Goal: Task Accomplishment & Management: Manage account settings

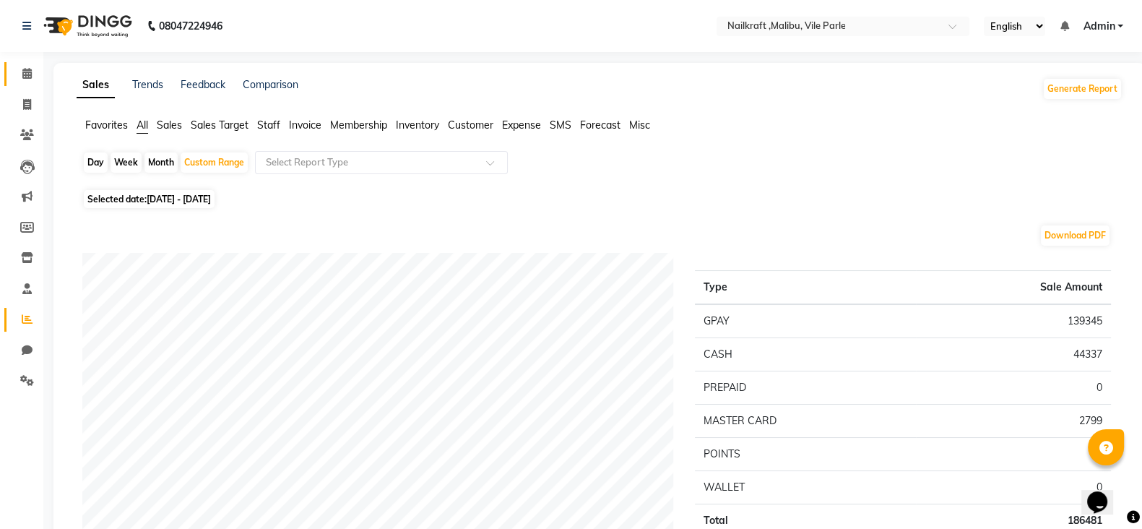
click at [17, 64] on link "Calendar" at bounding box center [21, 74] width 35 height 24
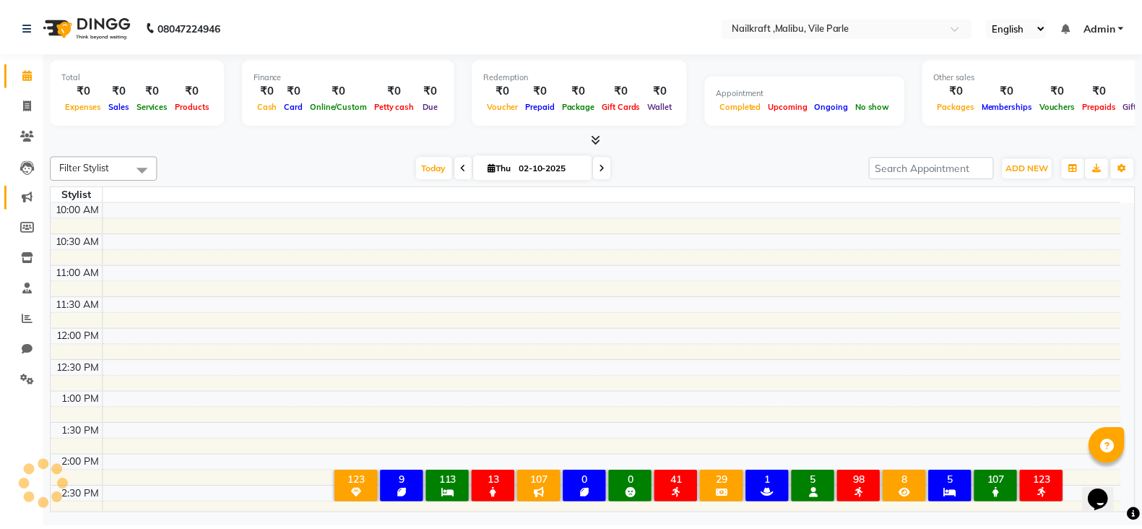
scroll to position [443, 0]
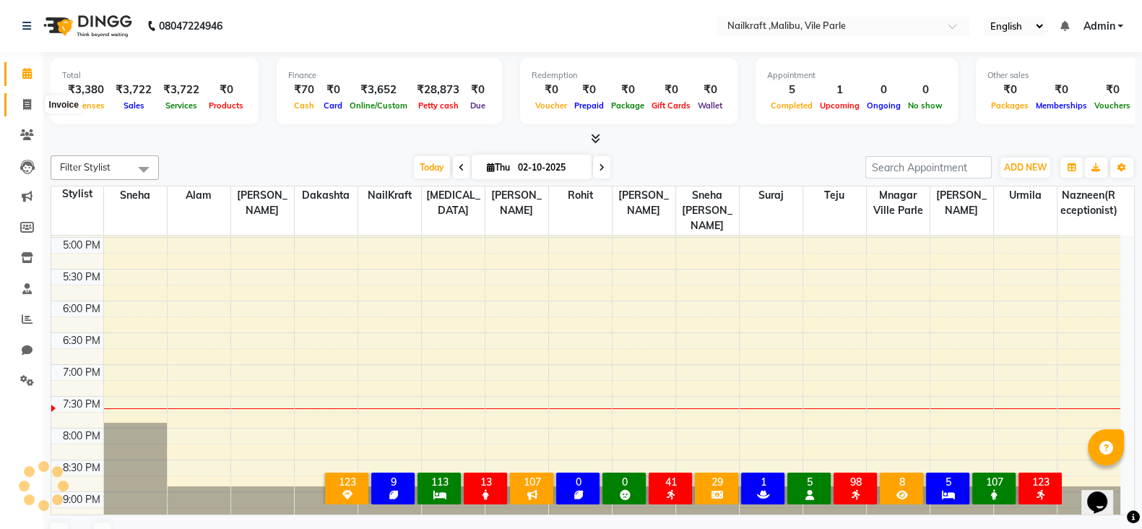
click at [25, 97] on span at bounding box center [26, 105] width 25 height 17
select select "service"
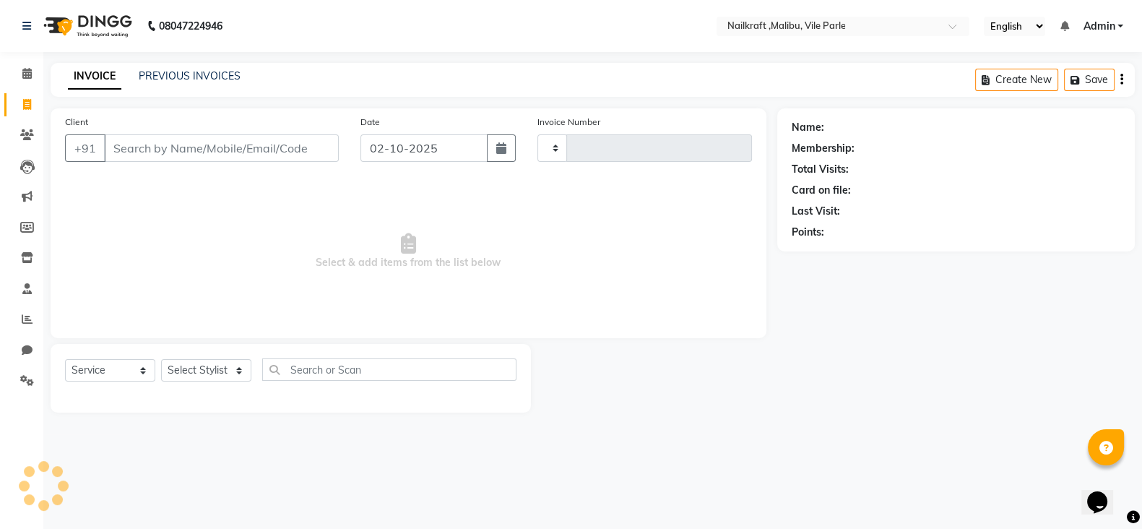
type input "0161"
select select "8988"
click at [187, 69] on link "PREVIOUS INVOICES" at bounding box center [190, 75] width 102 height 13
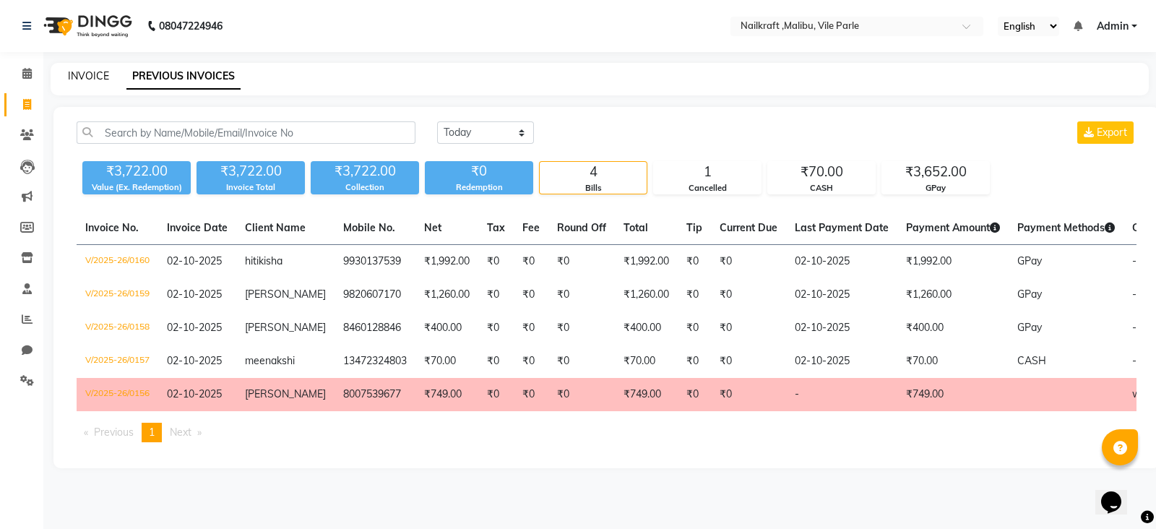
click at [68, 74] on link "INVOICE" at bounding box center [88, 75] width 41 height 13
select select "service"
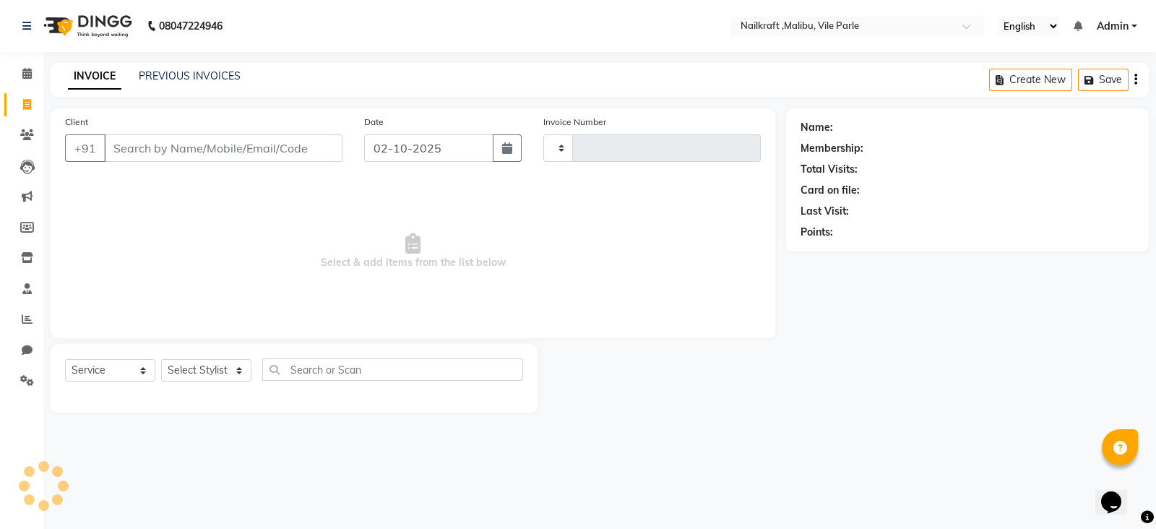
type input "0161"
select select "8988"
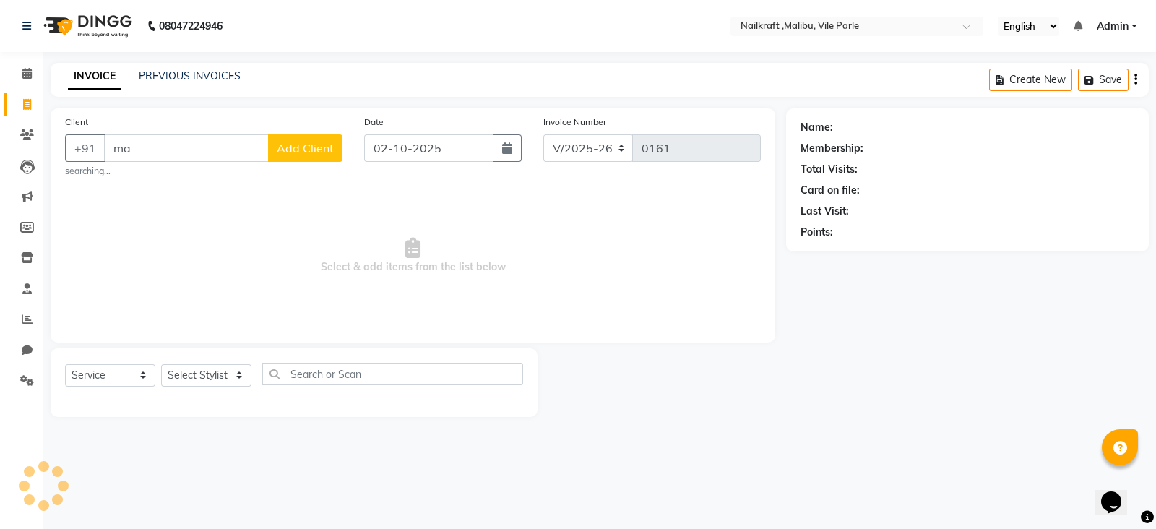
type input "m"
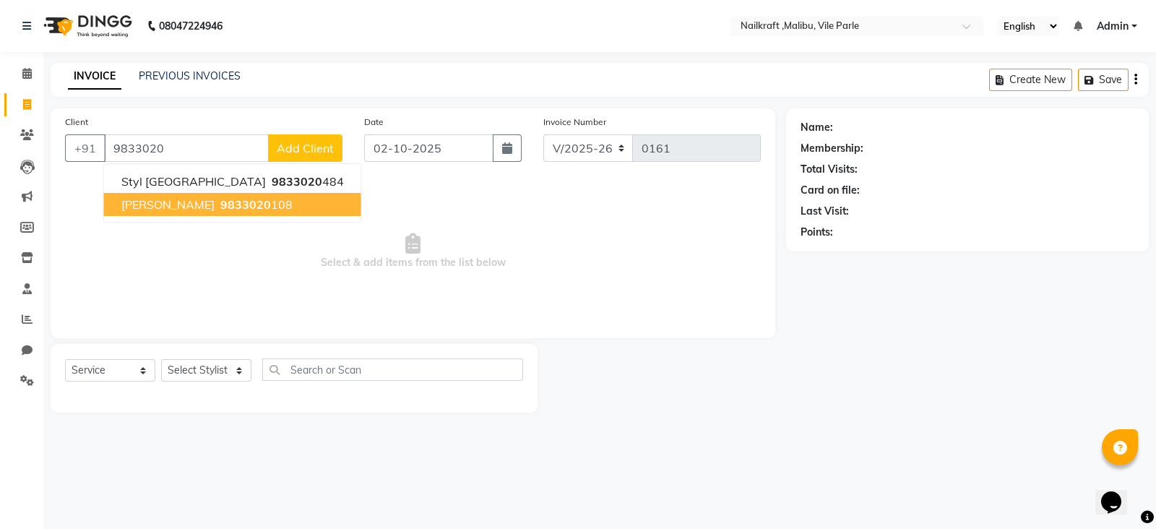
click at [220, 200] on span "9833020" at bounding box center [245, 204] width 51 height 14
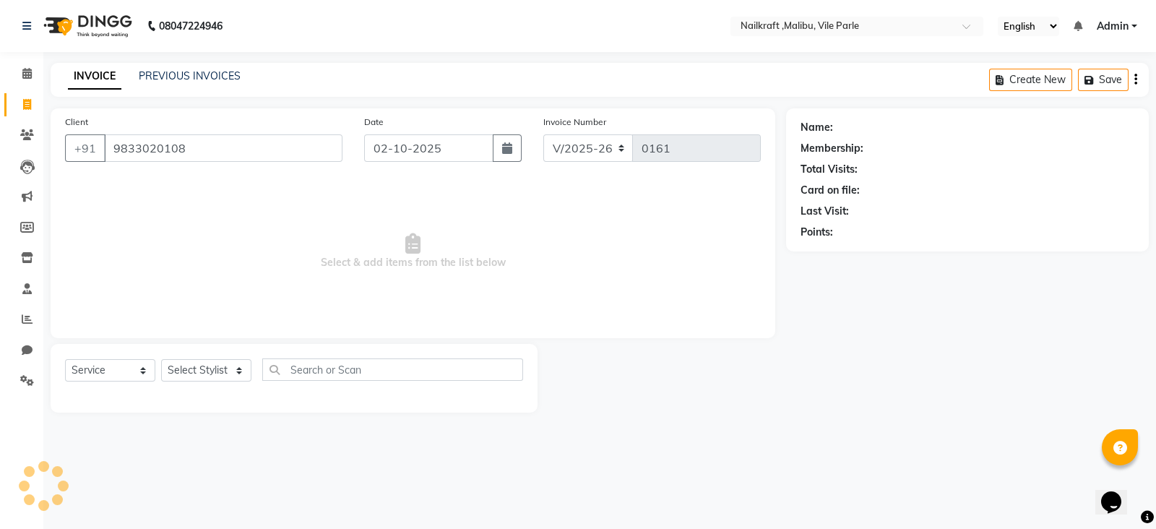
type input "9833020108"
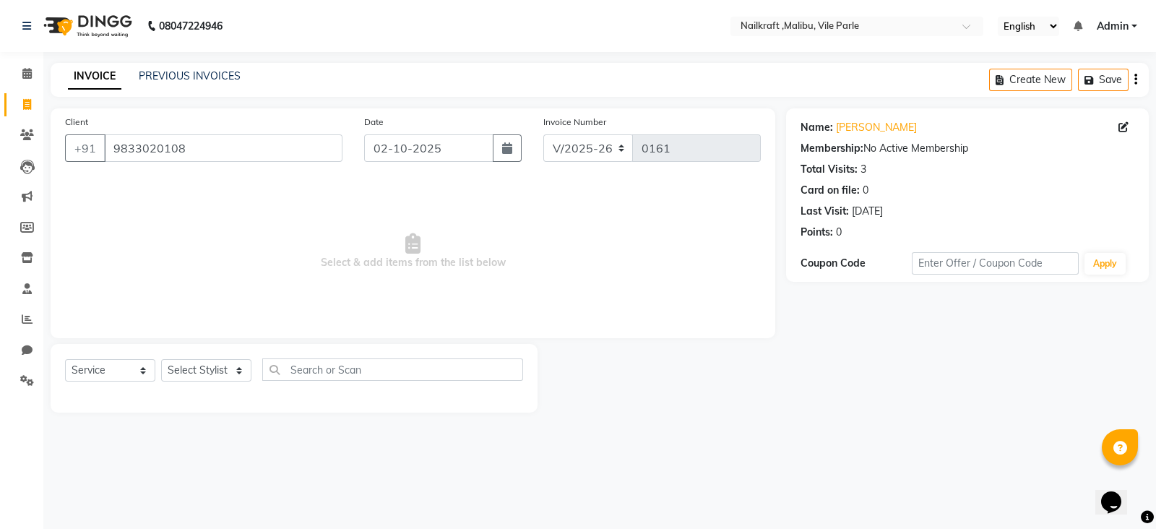
click at [217, 358] on div "Select Service Product Membership Package Voucher Prepaid Gift Card Select Styl…" at bounding box center [294, 375] width 458 height 34
click at [213, 383] on div "Select Service Product Membership Package Voucher Prepaid Gift Card Select Styl…" at bounding box center [294, 375] width 458 height 34
click at [218, 374] on select "Select Stylist Alam Alfred Dakashta Deepali Deepu Chatry Mnagar ville parle Nai…" at bounding box center [206, 370] width 90 height 22
select select "91350"
click at [161, 360] on select "Select Stylist Alam Alfred Dakashta Deepali Deepu Chatry Mnagar ville parle Nai…" at bounding box center [206, 370] width 90 height 22
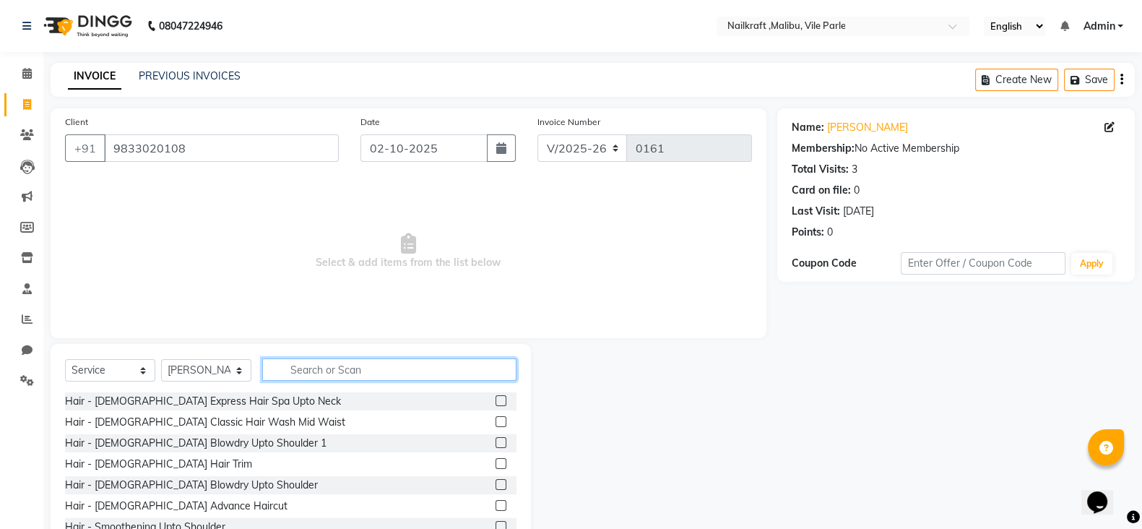
click at [376, 369] on input "text" at bounding box center [389, 369] width 254 height 22
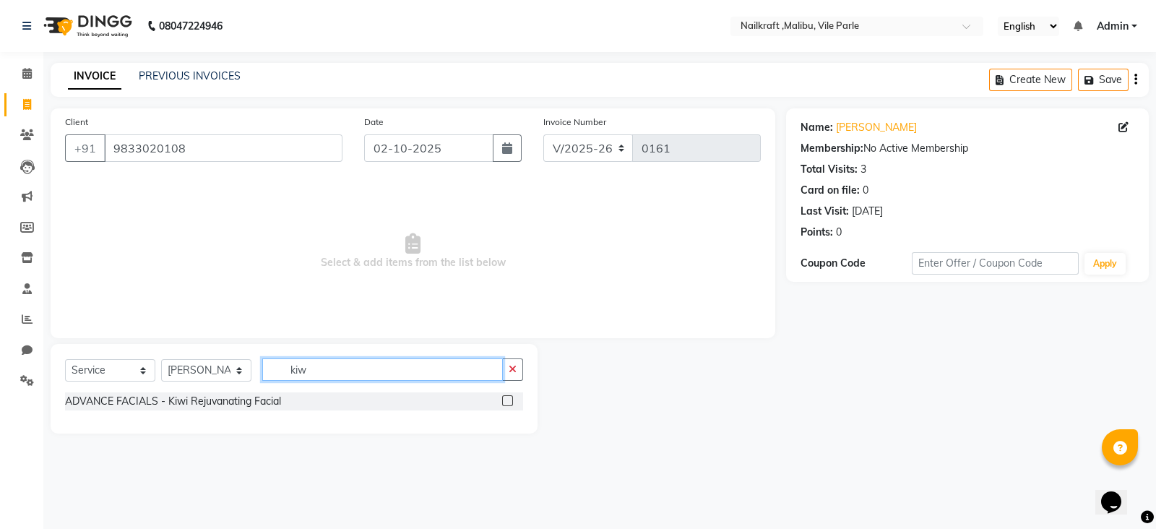
type input "kiw"
click at [504, 399] on label at bounding box center [507, 400] width 11 height 11
click at [504, 399] on input "checkbox" at bounding box center [506, 401] width 9 height 9
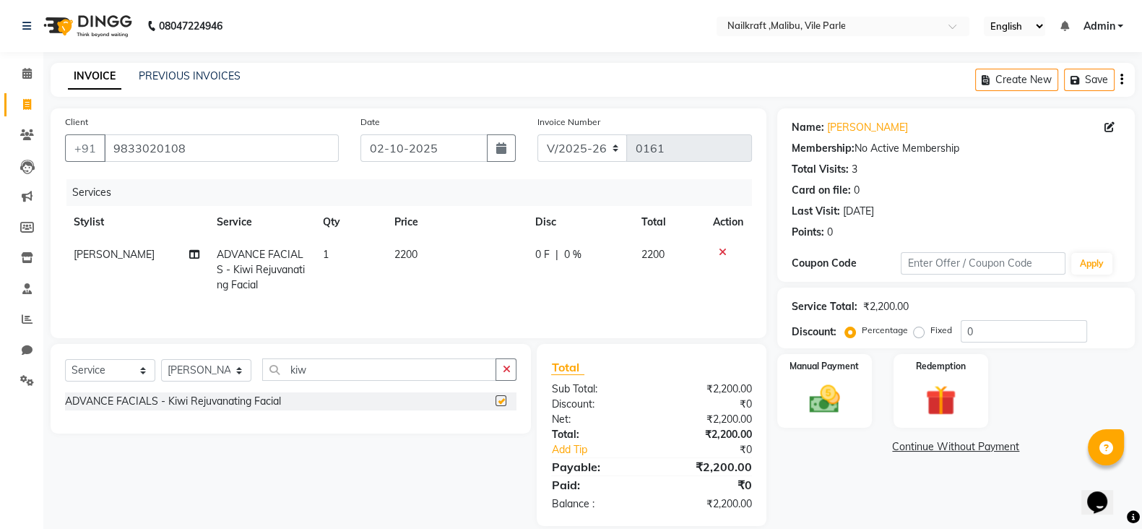
checkbox input "false"
click at [462, 371] on input "kiw" at bounding box center [379, 369] width 234 height 22
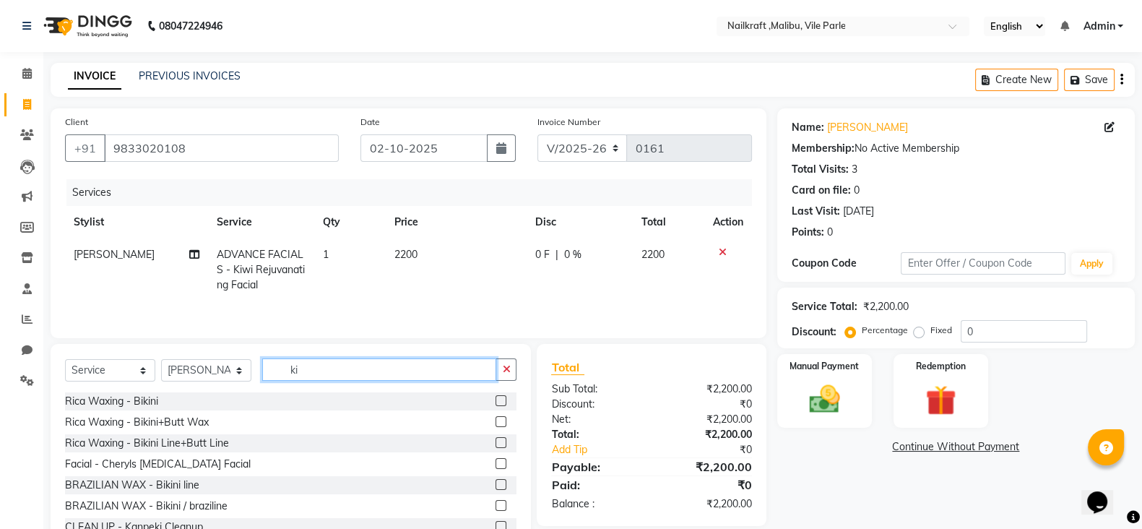
type input "k"
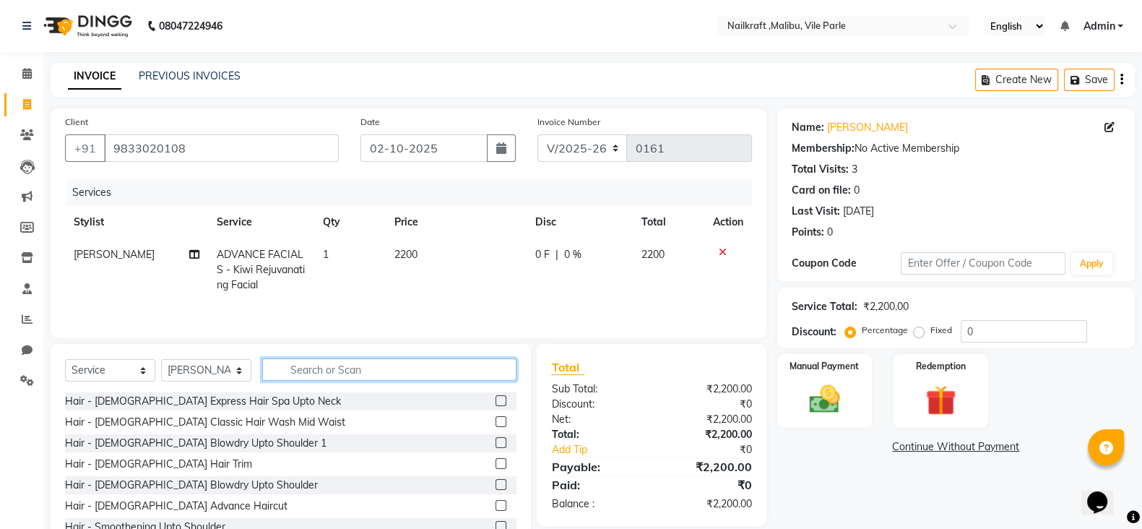
type input "r"
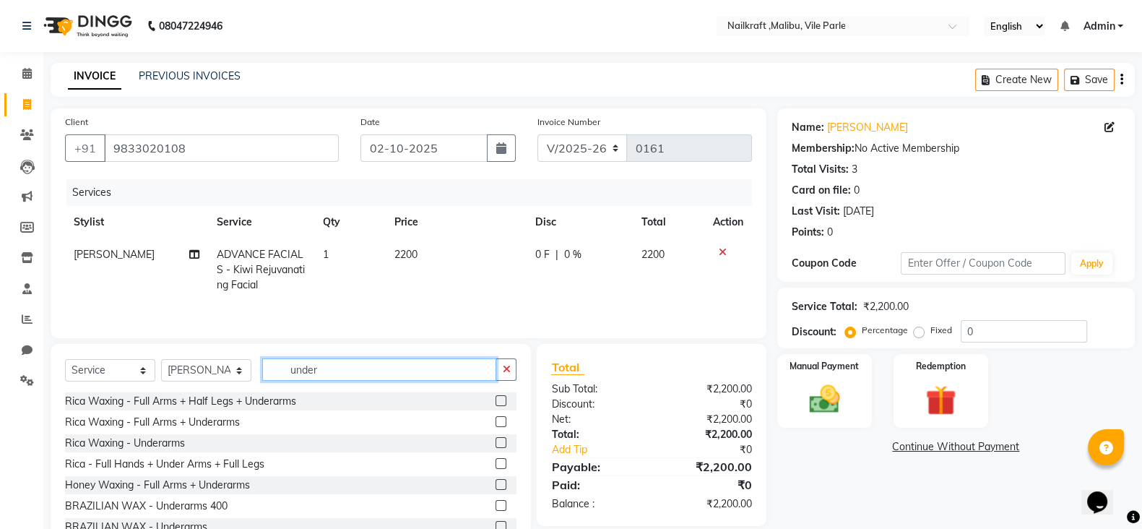
type input "under"
click at [496, 448] on label at bounding box center [501, 442] width 11 height 11
click at [496, 448] on input "checkbox" at bounding box center [500, 443] width 9 height 9
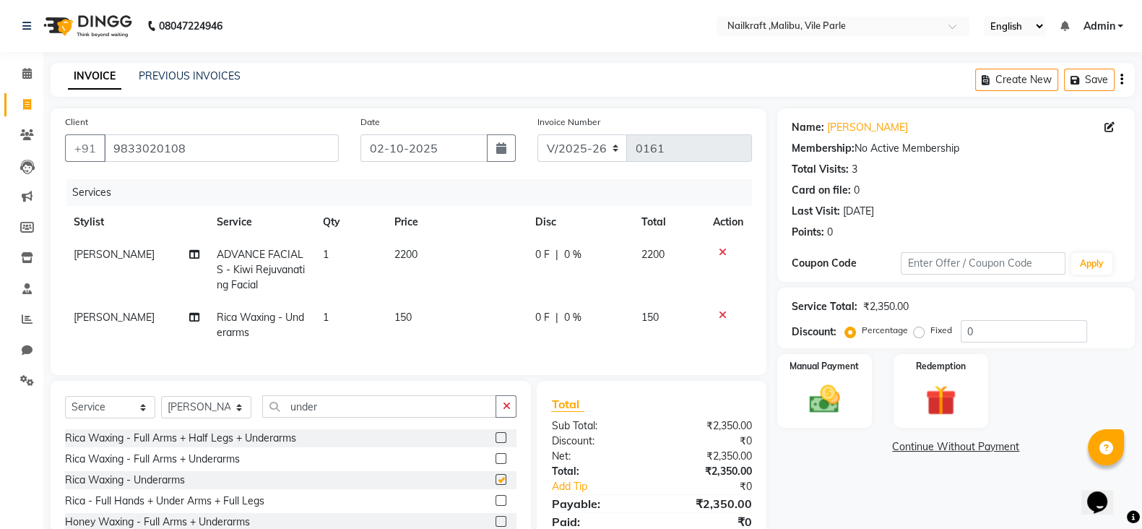
checkbox input "false"
click at [981, 328] on input "0" at bounding box center [1024, 331] width 126 height 22
type input "20"
click at [983, 486] on div "Name: Manasi K Membership: No Active Membership Total Visits: 3 Card on file: 0…" at bounding box center [961, 351] width 368 height 486
click at [672, 316] on td "120" at bounding box center [669, 325] width 72 height 48
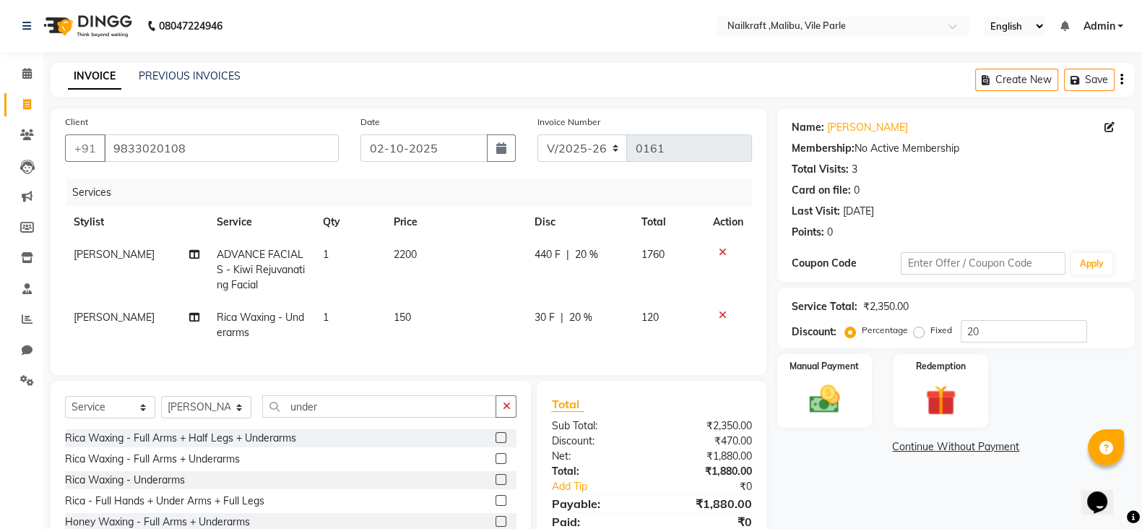
select select "91350"
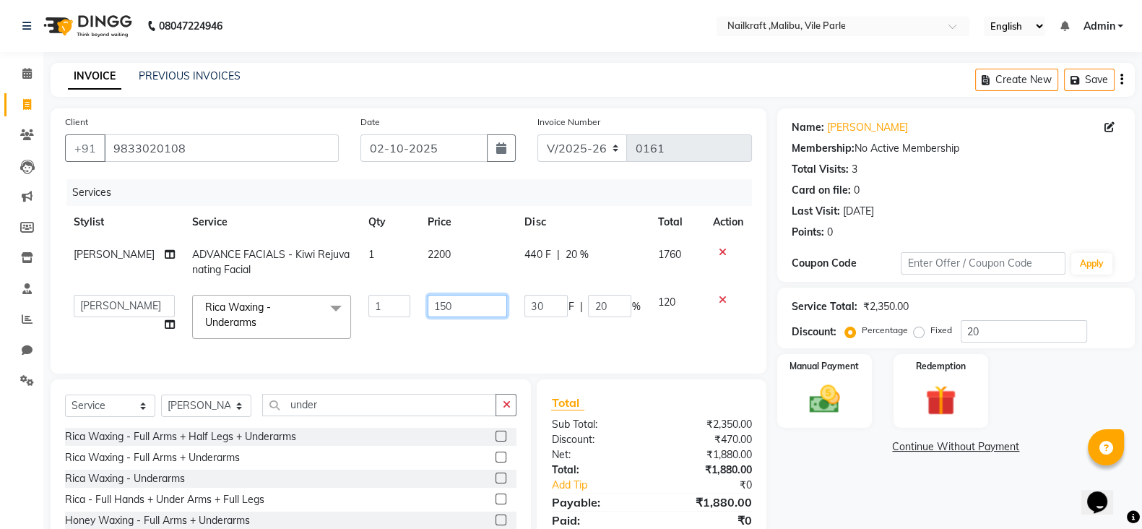
click at [473, 296] on input "150" at bounding box center [467, 306] width 79 height 22
type input "1"
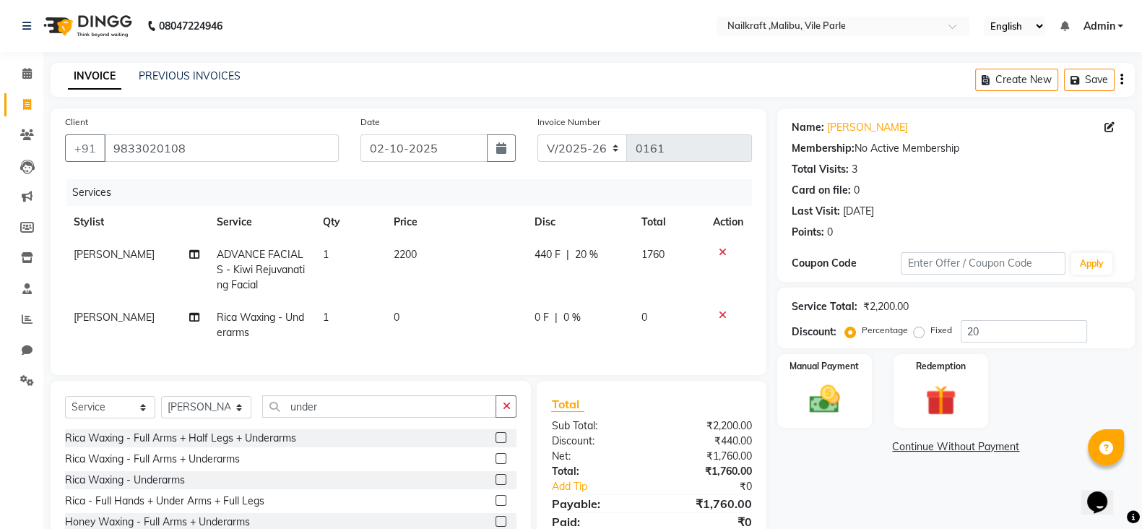
click at [421, 312] on td "0" at bounding box center [455, 325] width 141 height 48
select select "91350"
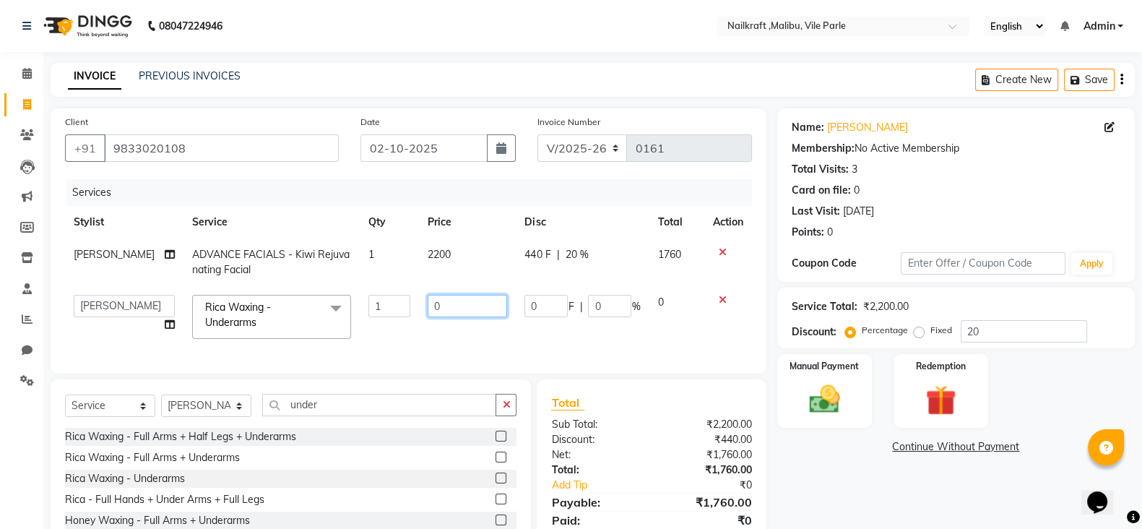
click at [459, 306] on input "0" at bounding box center [467, 306] width 79 height 22
type input "144"
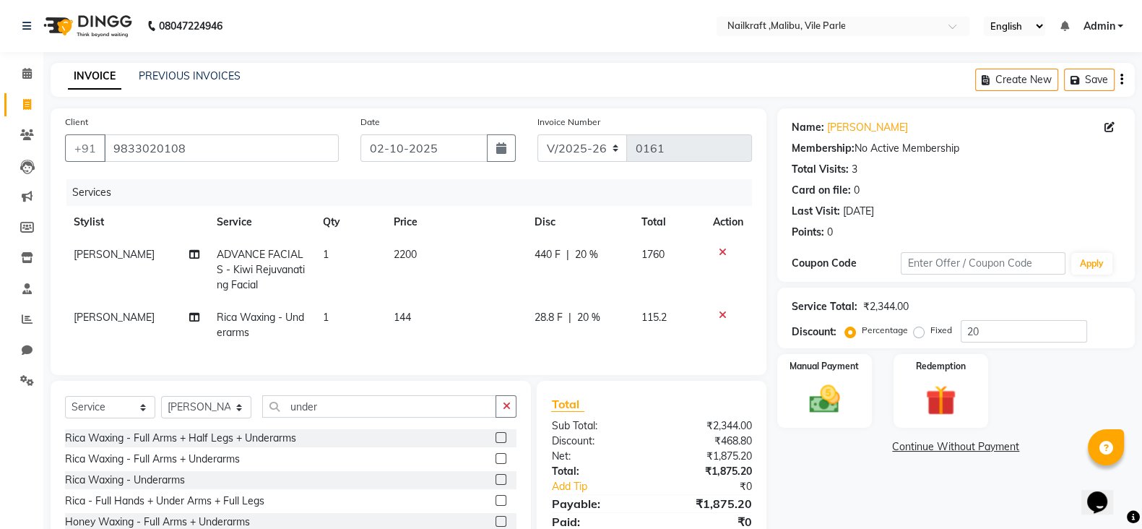
drag, startPoint x: 865, startPoint y: 473, endPoint x: 593, endPoint y: 310, distance: 317.0
click at [593, 310] on div "Client +91 9833020108 Date 02-10-2025 Invoice Number V/2025 V/2025-26 0161 Serv…" at bounding box center [593, 351] width 1106 height 486
click at [593, 310] on span "20 %" at bounding box center [588, 317] width 23 height 15
select select "91350"
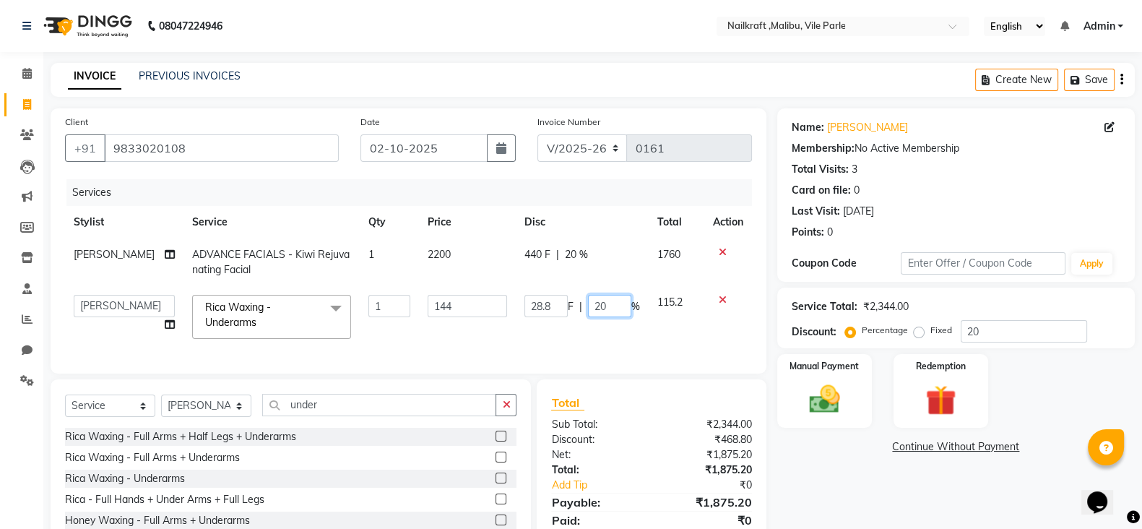
click at [611, 309] on input "20" at bounding box center [609, 306] width 43 height 22
type input "2"
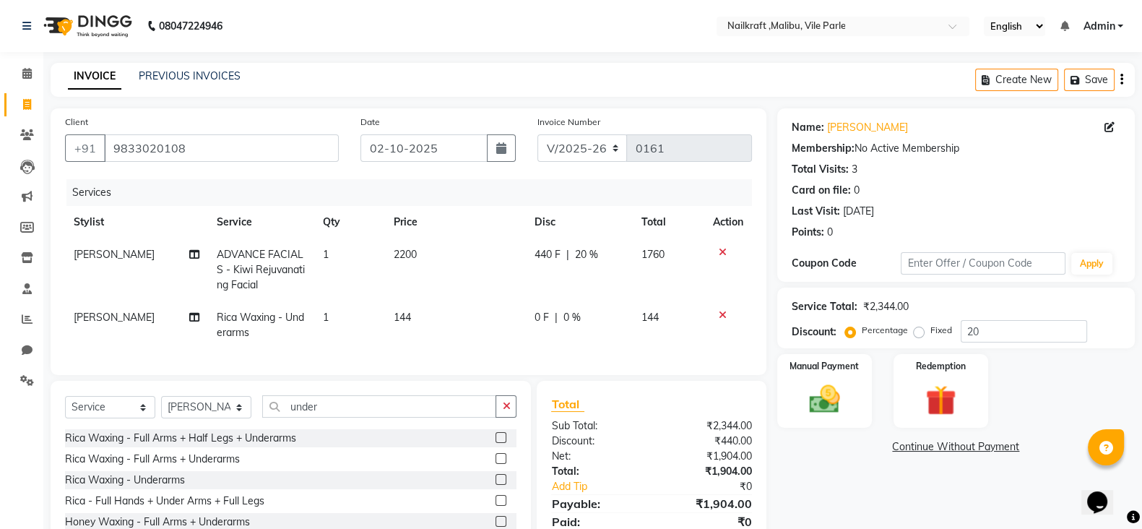
click at [925, 514] on div "Name: Manasi K Membership: No Active Membership Total Visits: 3 Card on file: 0…" at bounding box center [961, 351] width 368 height 486
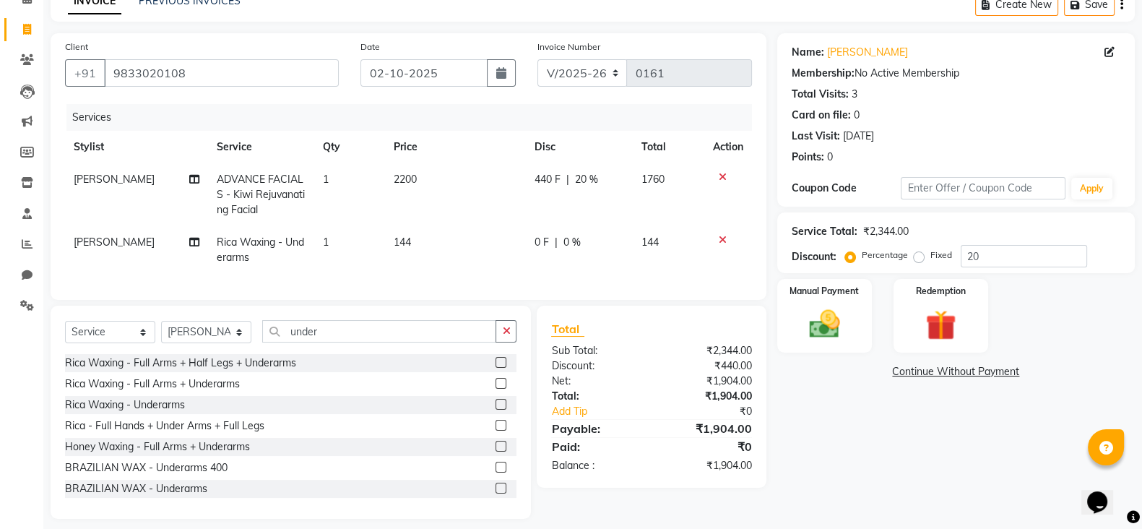
scroll to position [75, 0]
click at [856, 327] on div "Manual Payment" at bounding box center [824, 315] width 99 height 77
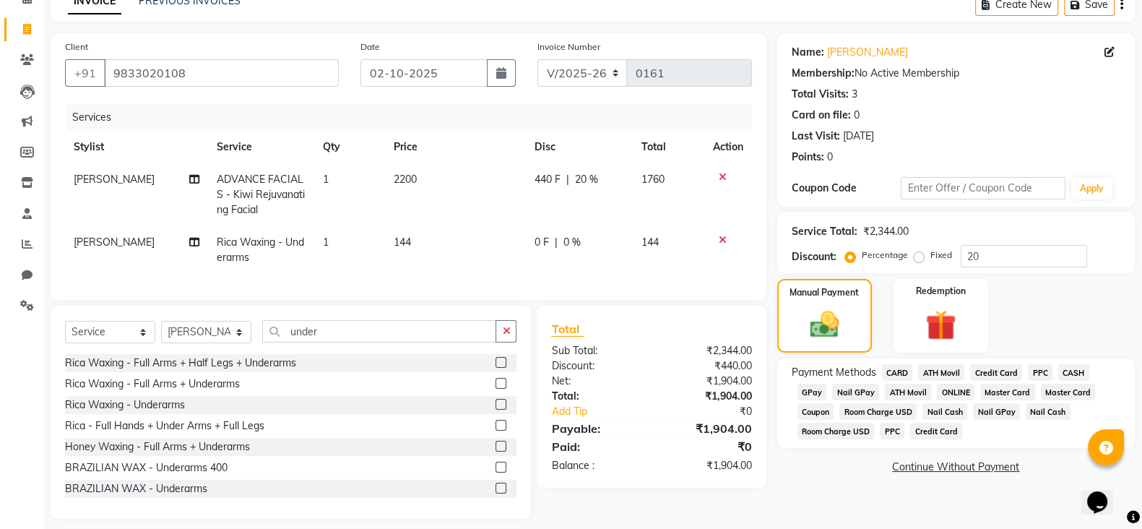
click at [817, 388] on span "GPay" at bounding box center [813, 392] width 30 height 17
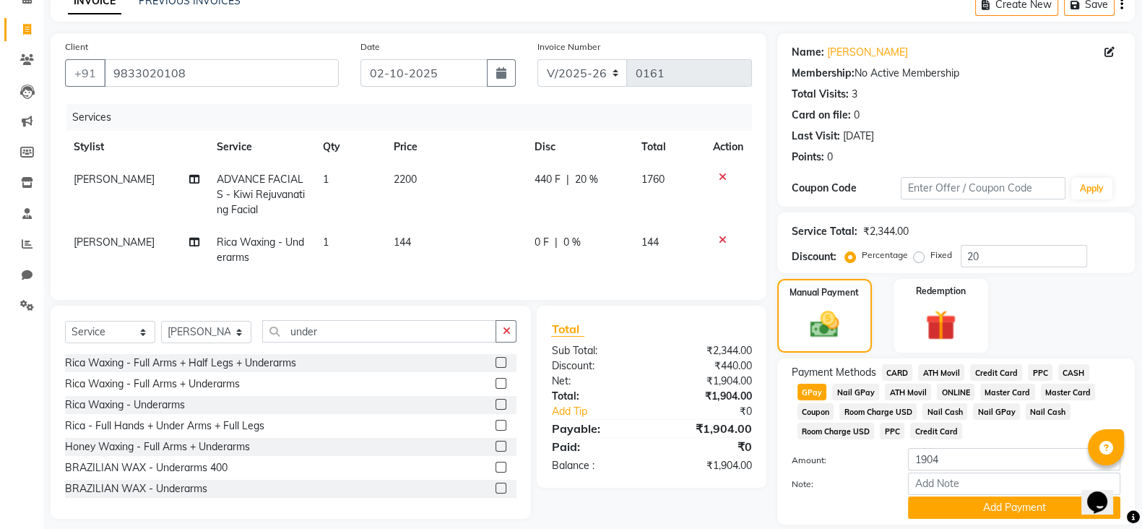
scroll to position [124, 0]
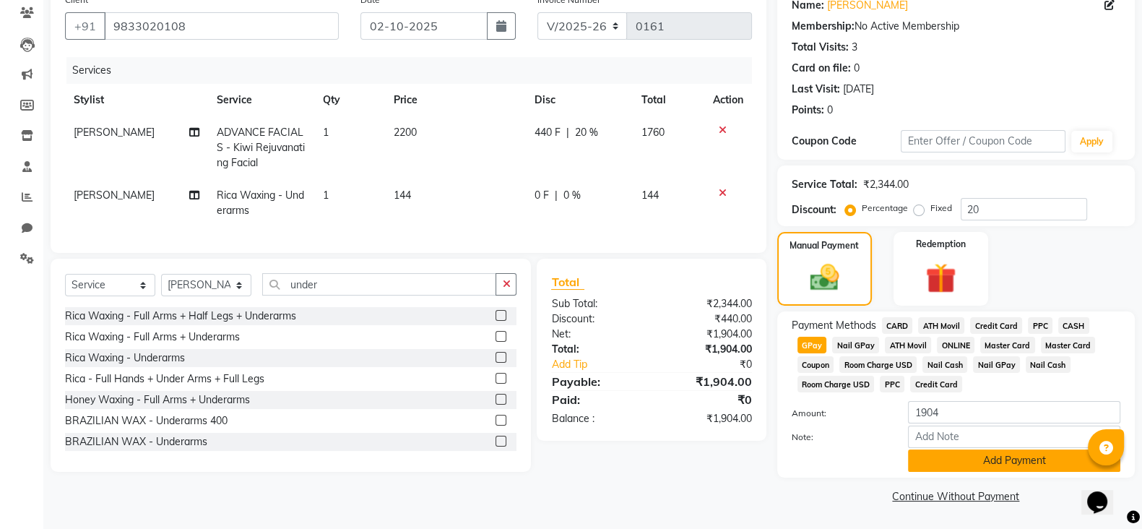
click at [1025, 462] on button "Add Payment" at bounding box center [1014, 460] width 212 height 22
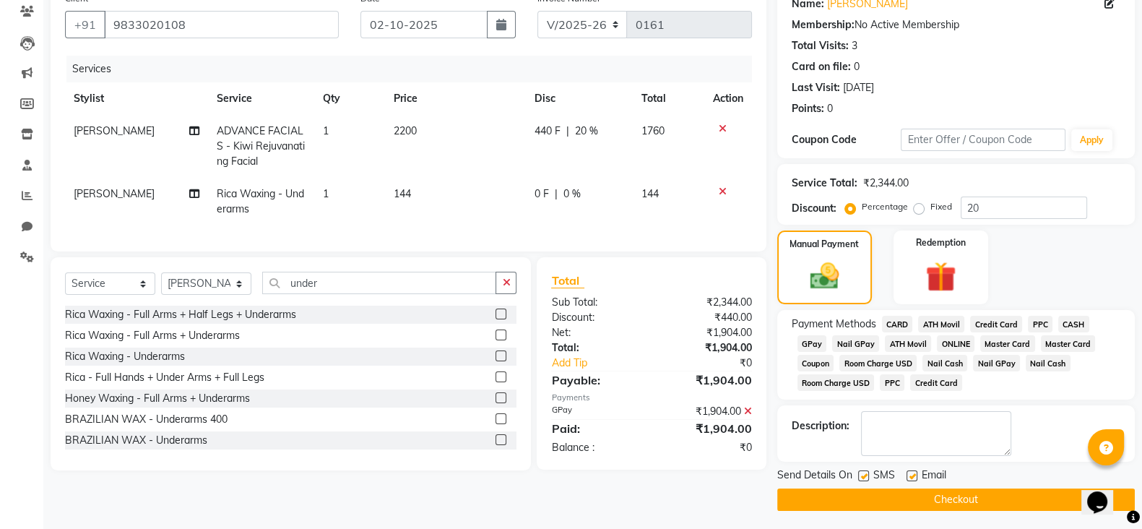
click at [1012, 504] on button "Checkout" at bounding box center [956, 499] width 358 height 22
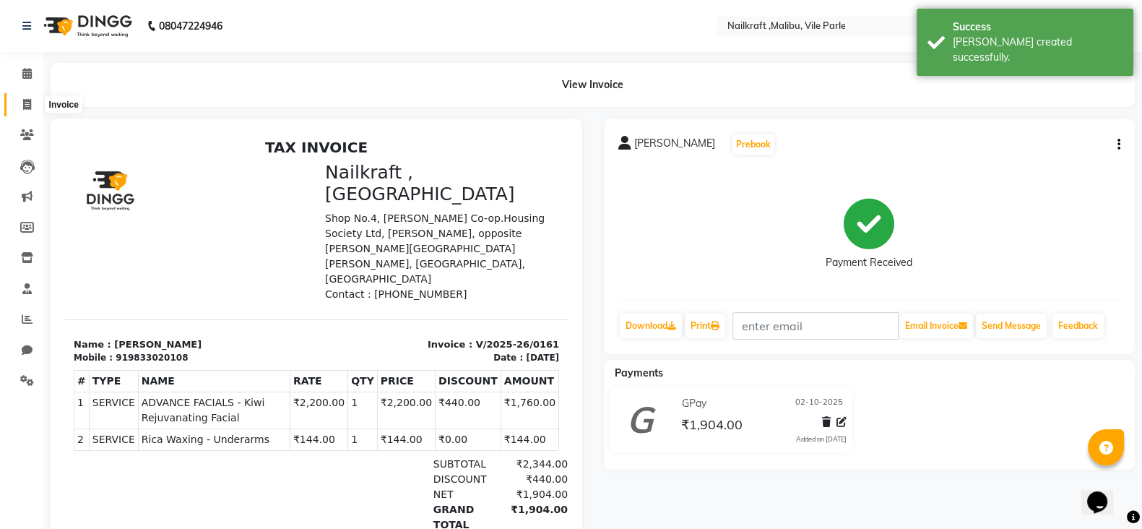
click at [25, 111] on span at bounding box center [26, 105] width 25 height 17
select select "service"
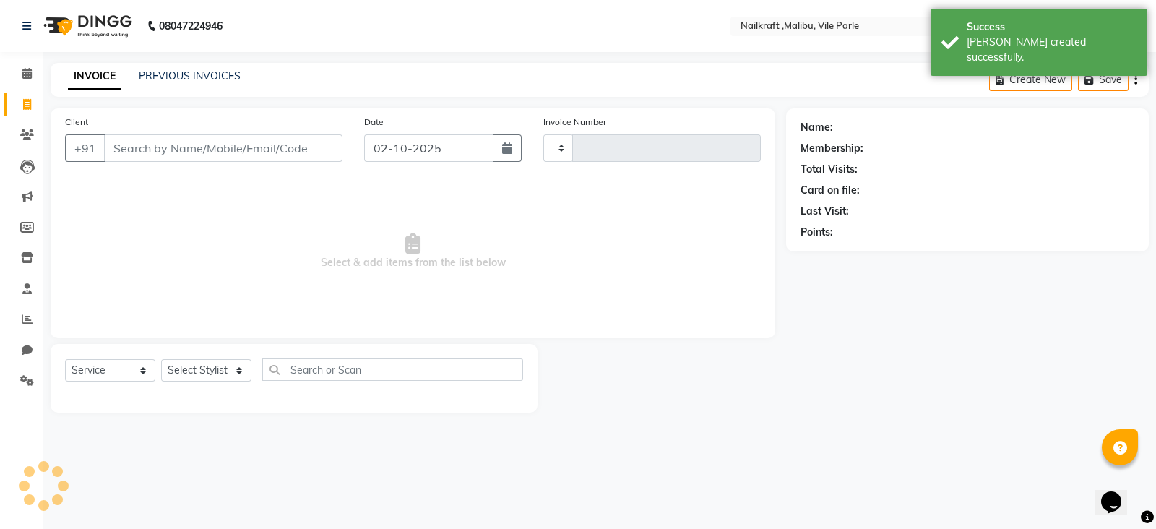
type input "0162"
select select "8988"
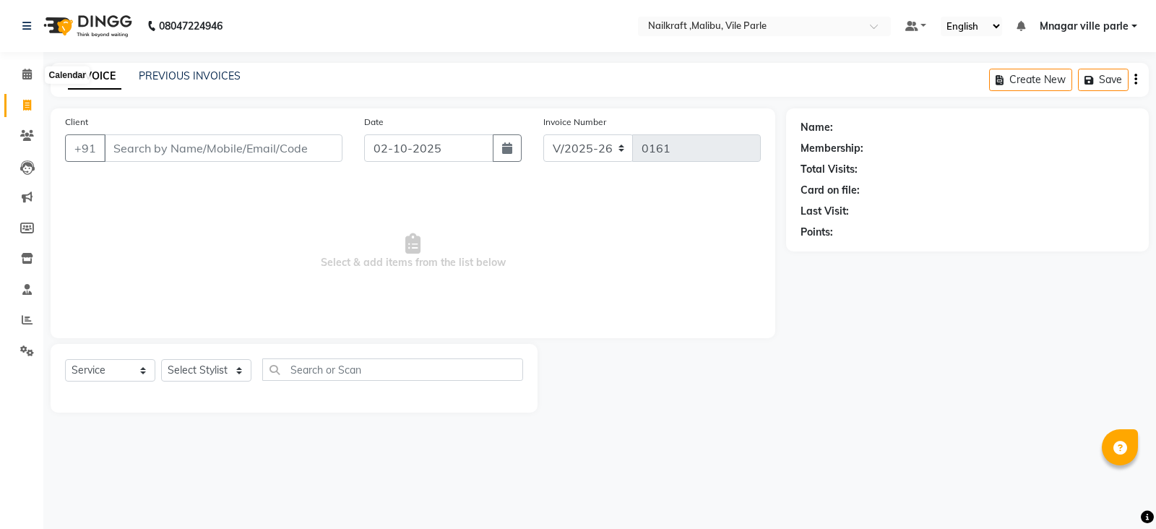
select select "8988"
select select "service"
click at [25, 72] on icon at bounding box center [26, 74] width 9 height 11
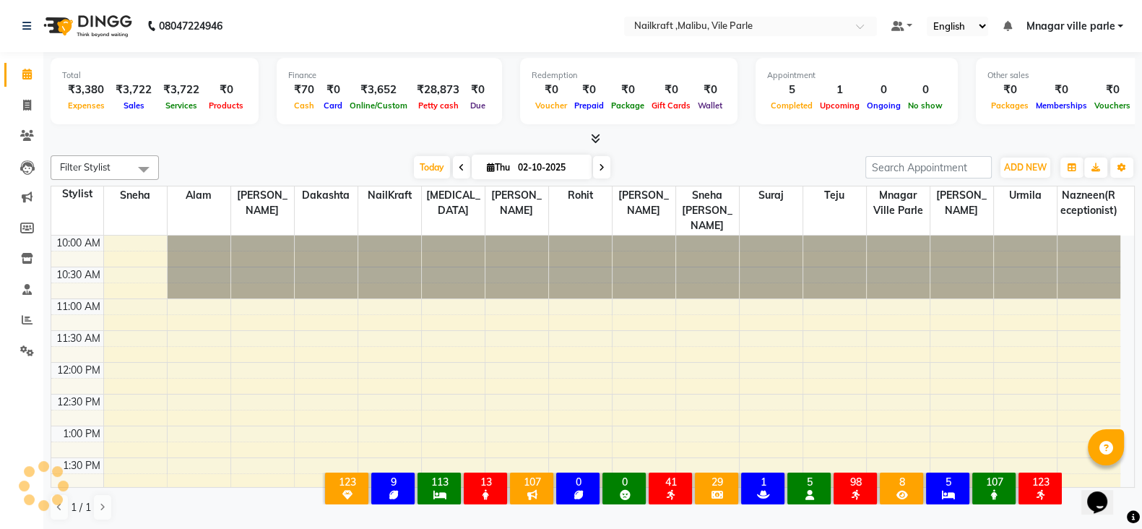
click at [270, 157] on div "Today Thu 02-10-2025" at bounding box center [512, 168] width 692 height 22
click at [280, 137] on div at bounding box center [593, 139] width 1085 height 15
click at [24, 135] on icon at bounding box center [27, 135] width 14 height 11
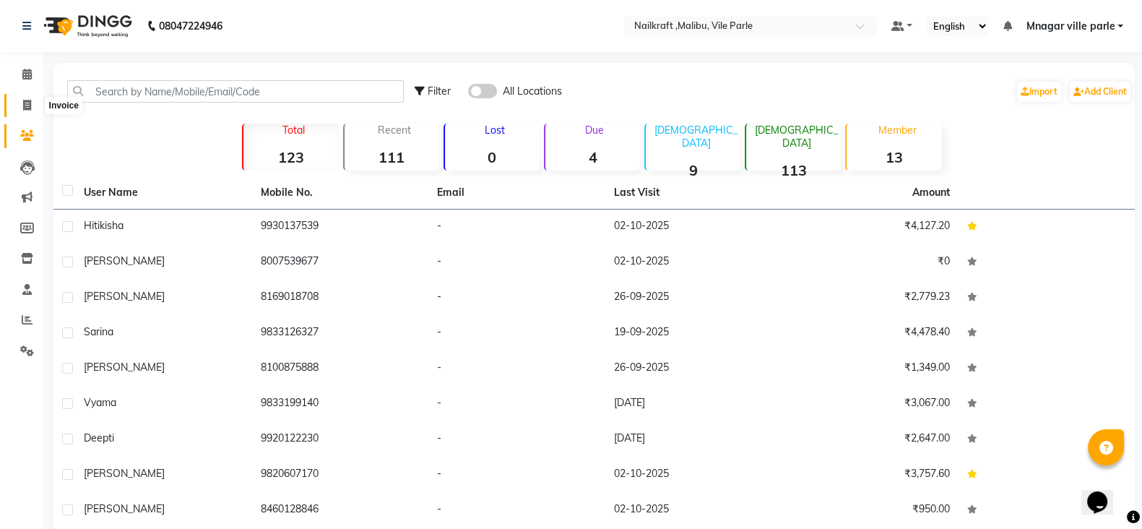
click at [23, 103] on icon at bounding box center [27, 105] width 8 height 11
select select "service"
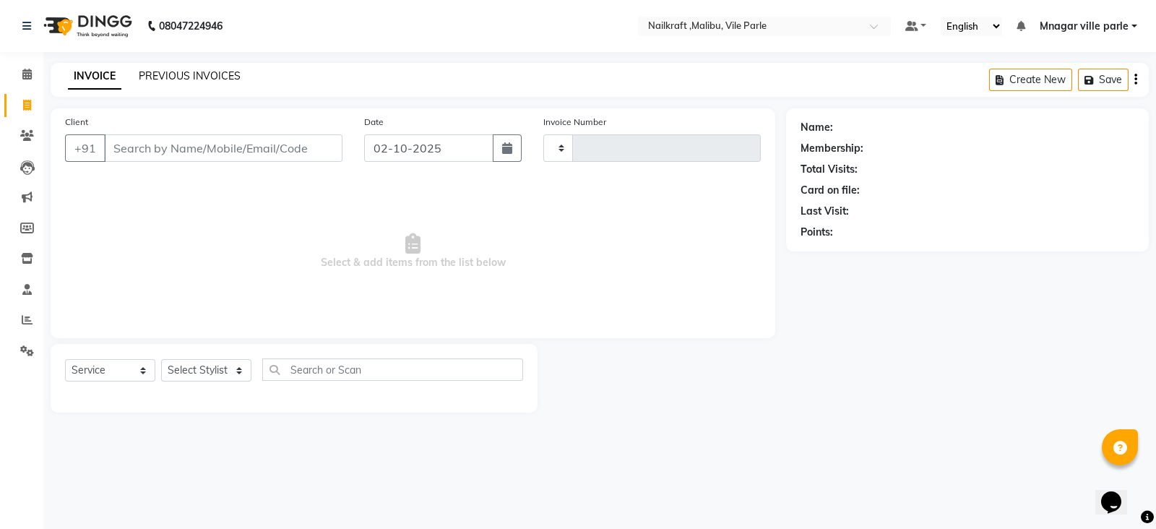
type input "0161"
select select "8988"
click at [193, 76] on link "PREVIOUS INVOICES" at bounding box center [190, 75] width 102 height 13
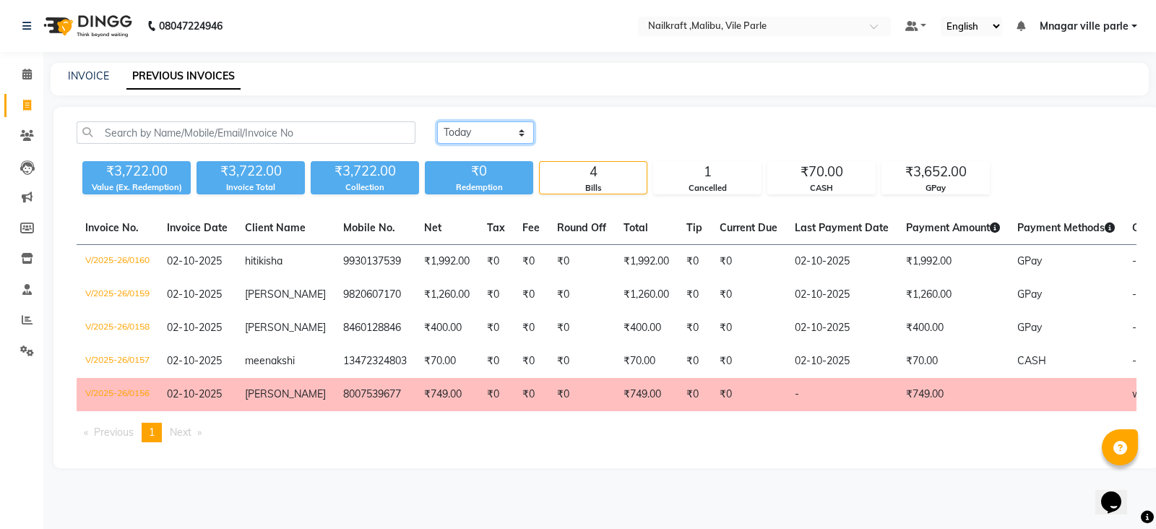
click at [470, 134] on select "Today Yesterday Custom Range" at bounding box center [485, 132] width 97 height 22
click at [437, 121] on select "Today Yesterday Custom Range" at bounding box center [485, 132] width 97 height 22
click at [825, 192] on div "CASH" at bounding box center [821, 188] width 107 height 12
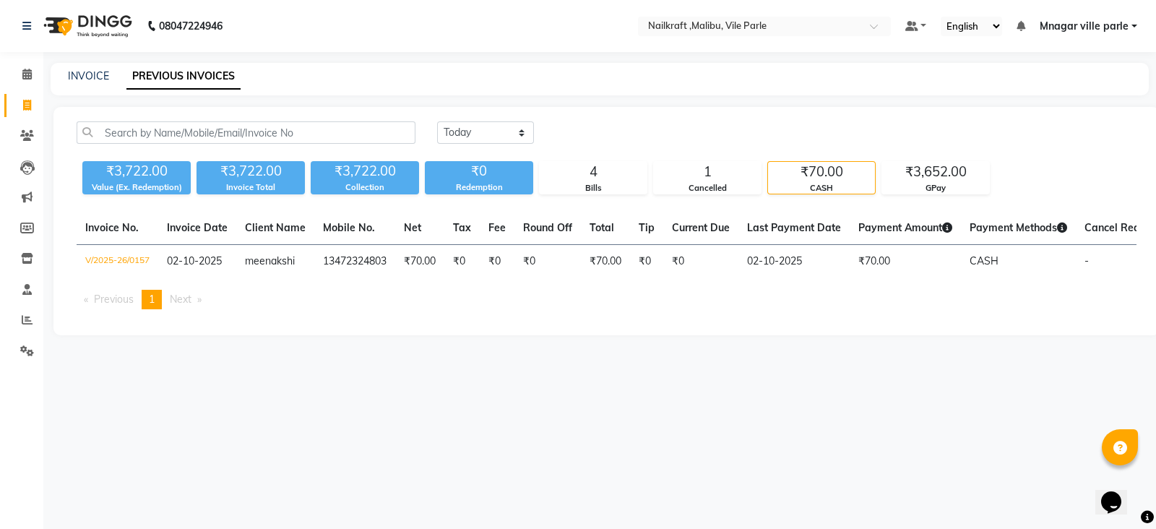
click at [560, 102] on main "INVOICE PREVIOUS INVOICES [DATE] [DATE] Custom Range ₹3,722.00 Value (Ex. Redem…" at bounding box center [599, 210] width 1113 height 294
click at [95, 74] on link "INVOICE" at bounding box center [88, 75] width 41 height 13
select select "service"
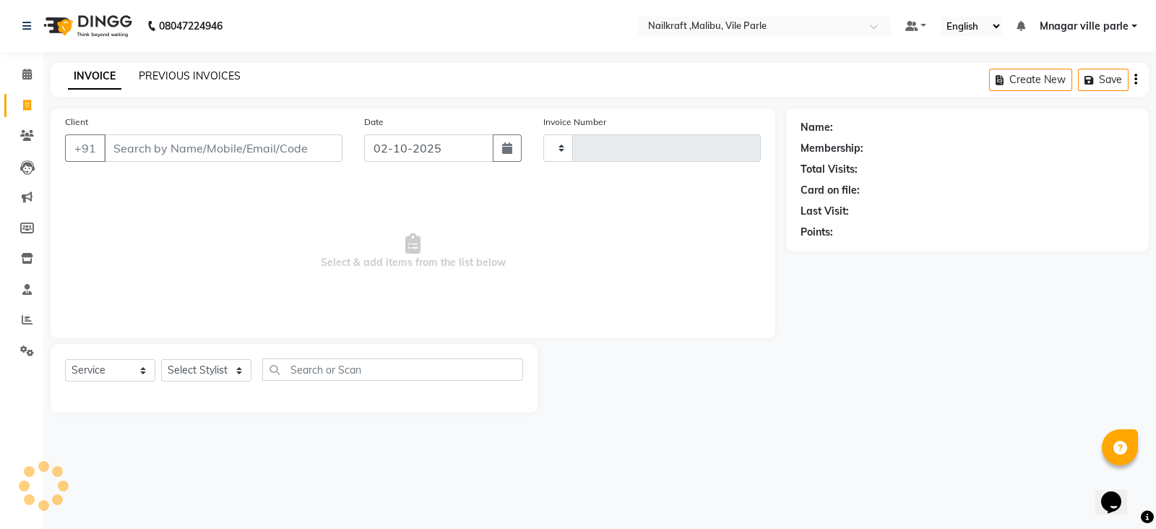
click at [169, 74] on link "PREVIOUS INVOICES" at bounding box center [190, 75] width 102 height 13
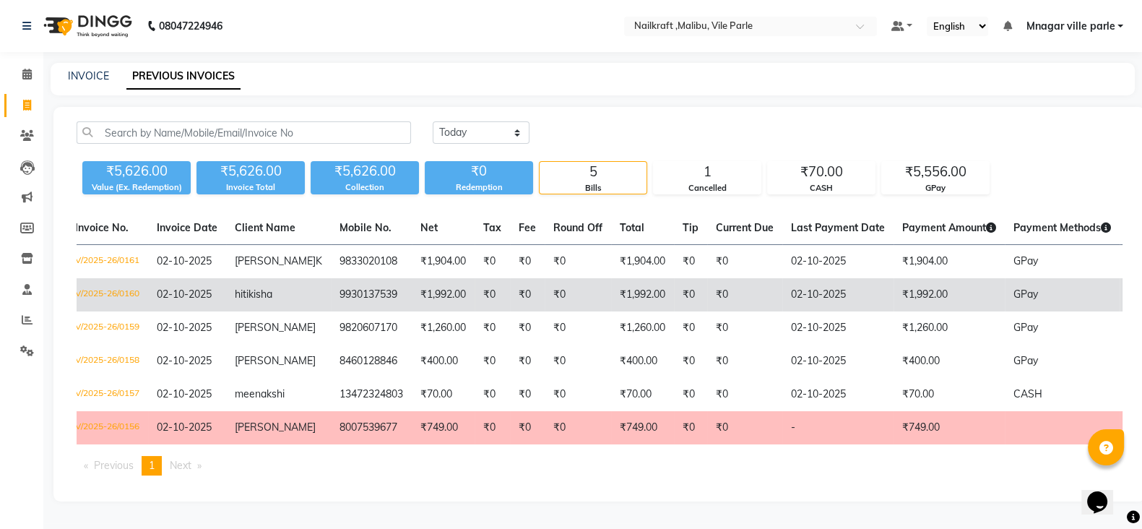
scroll to position [0, 10]
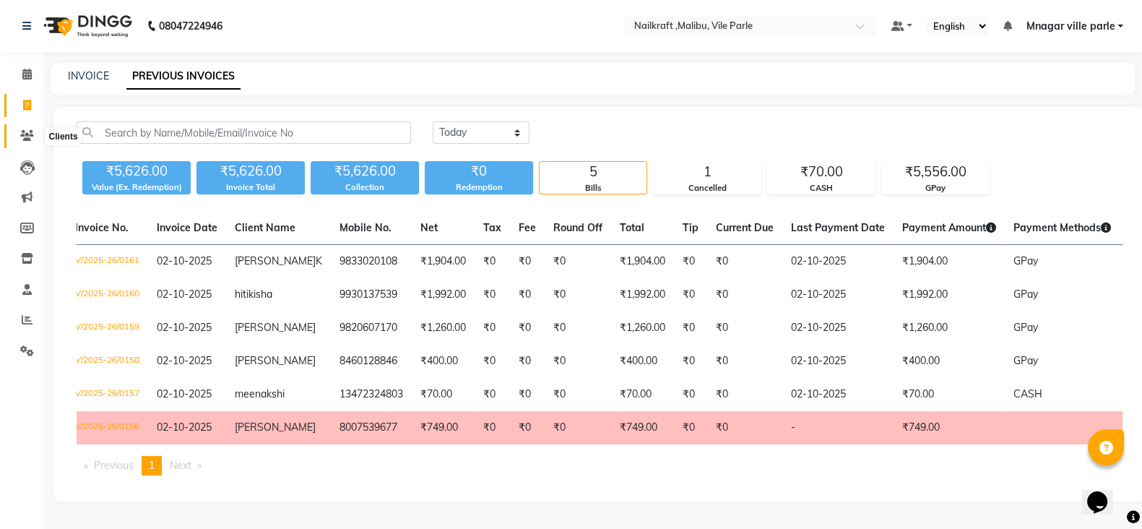
click at [21, 128] on span at bounding box center [26, 136] width 25 height 17
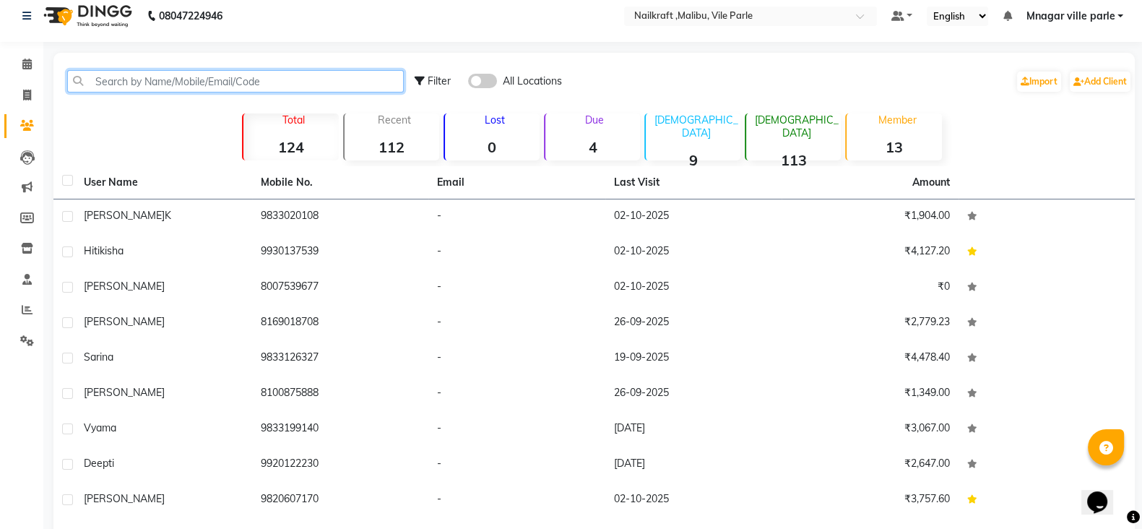
click at [170, 84] on input "text" at bounding box center [235, 81] width 337 height 22
click at [339, 83] on input "text" at bounding box center [235, 81] width 337 height 22
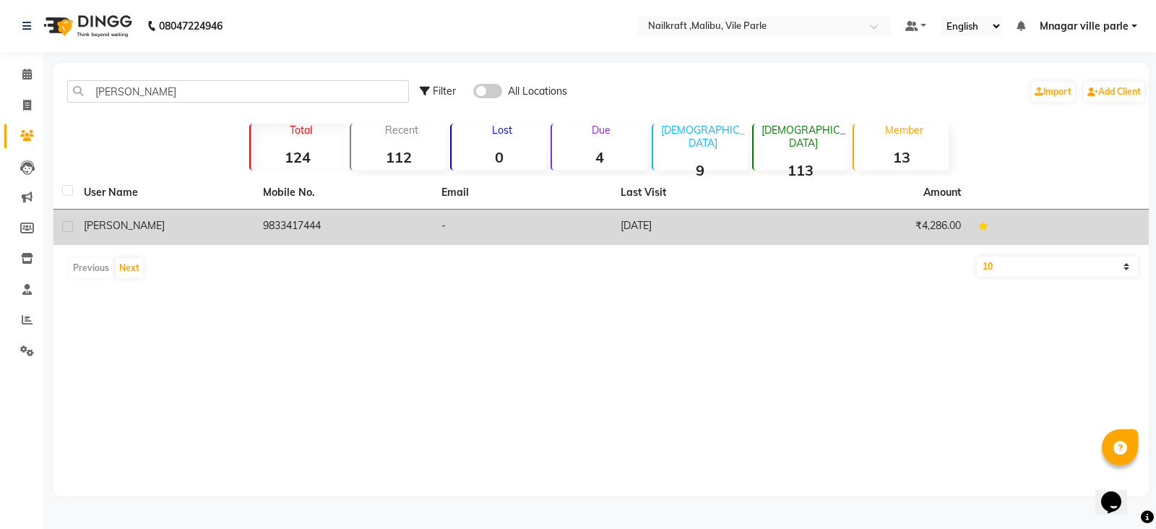
click at [384, 226] on td "9833417444" at bounding box center [343, 227] width 179 height 35
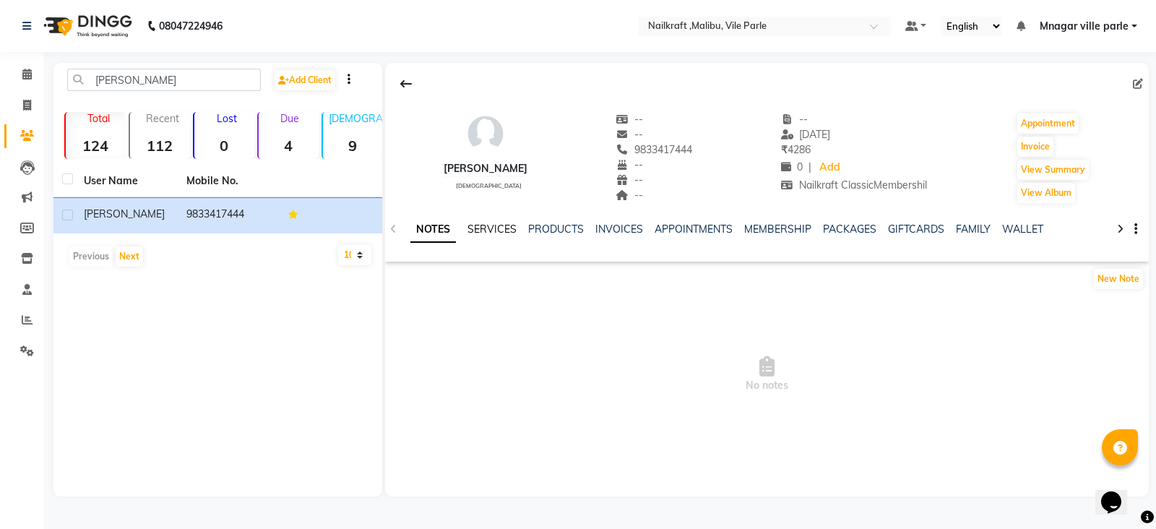
click at [479, 232] on link "SERVICES" at bounding box center [491, 229] width 49 height 13
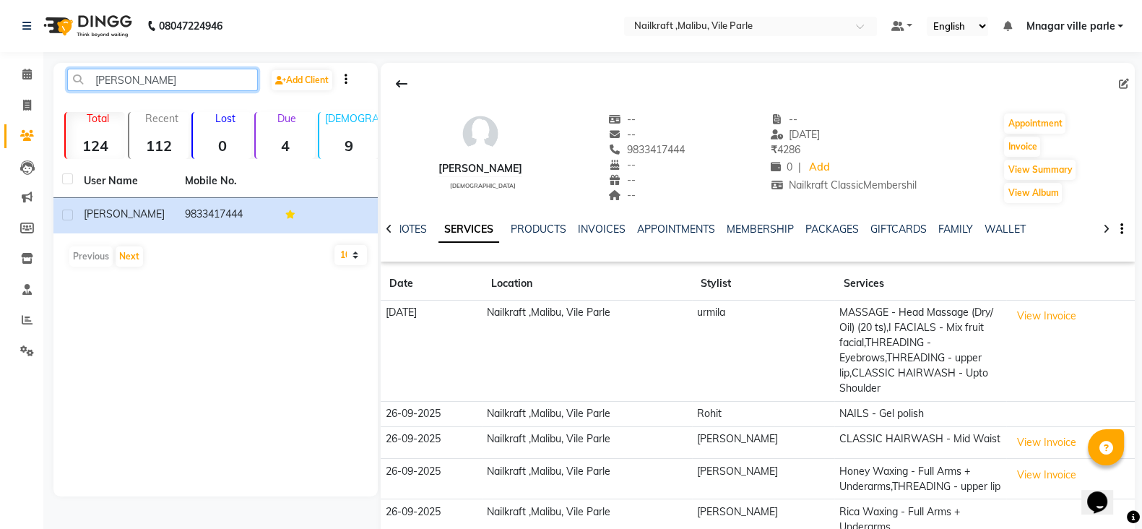
click at [177, 81] on input "monali" at bounding box center [162, 80] width 191 height 22
type input "m"
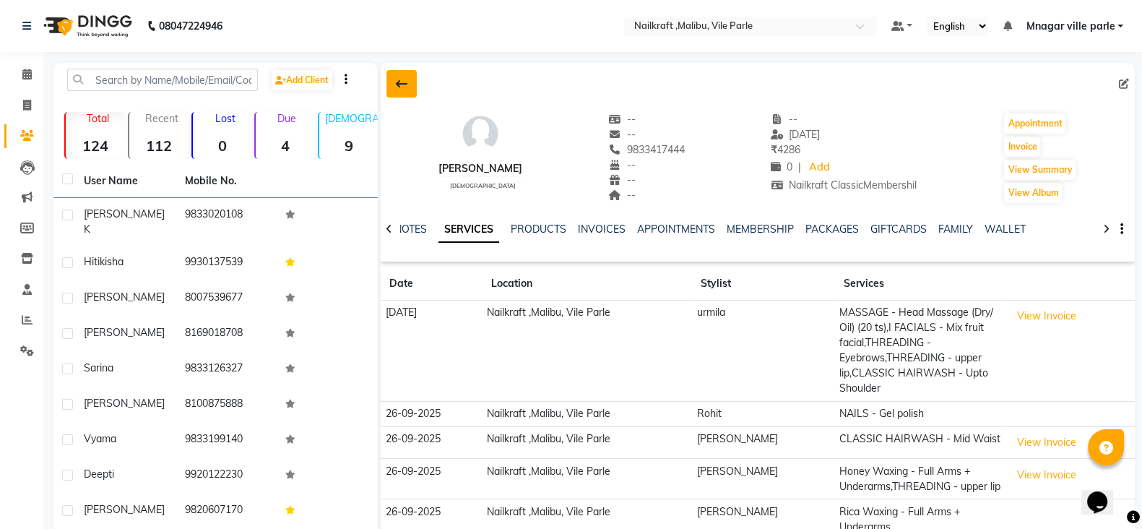
click at [408, 84] on button at bounding box center [402, 83] width 30 height 27
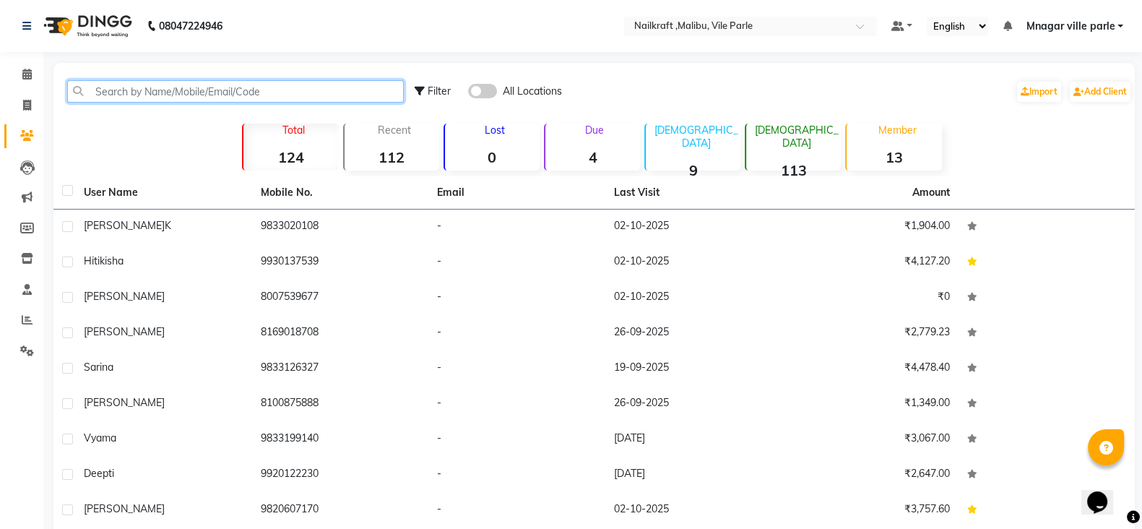
click at [249, 82] on input "text" at bounding box center [235, 91] width 337 height 22
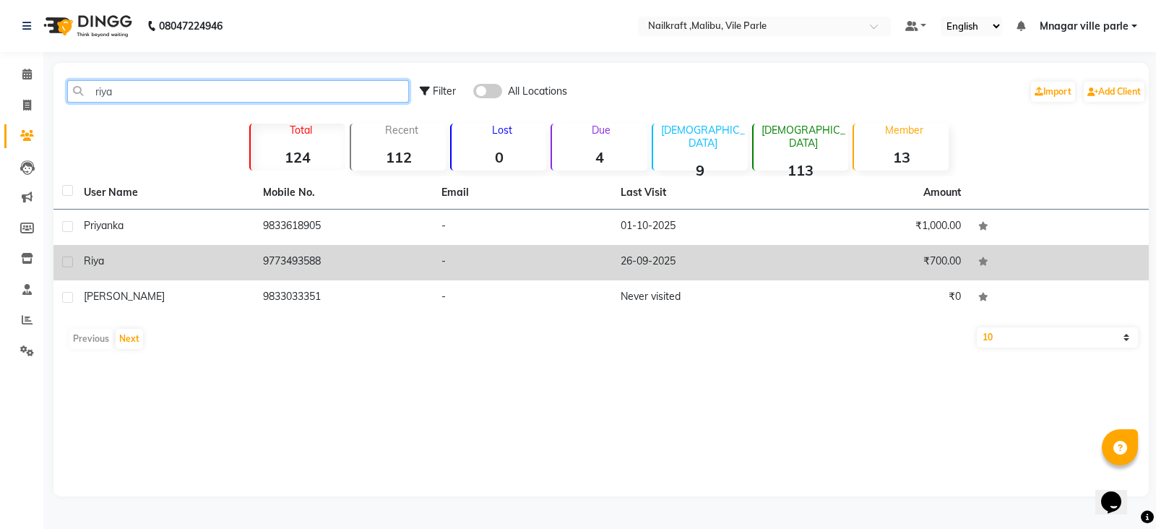
type input "riya"
click at [347, 265] on td "9773493588" at bounding box center [343, 262] width 179 height 35
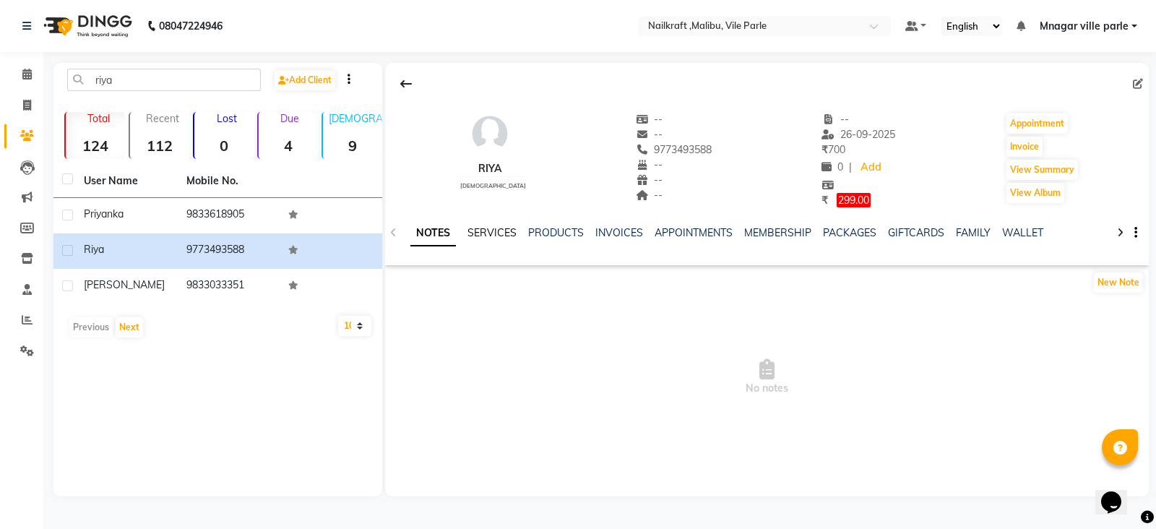
click at [483, 229] on link "SERVICES" at bounding box center [491, 232] width 49 height 13
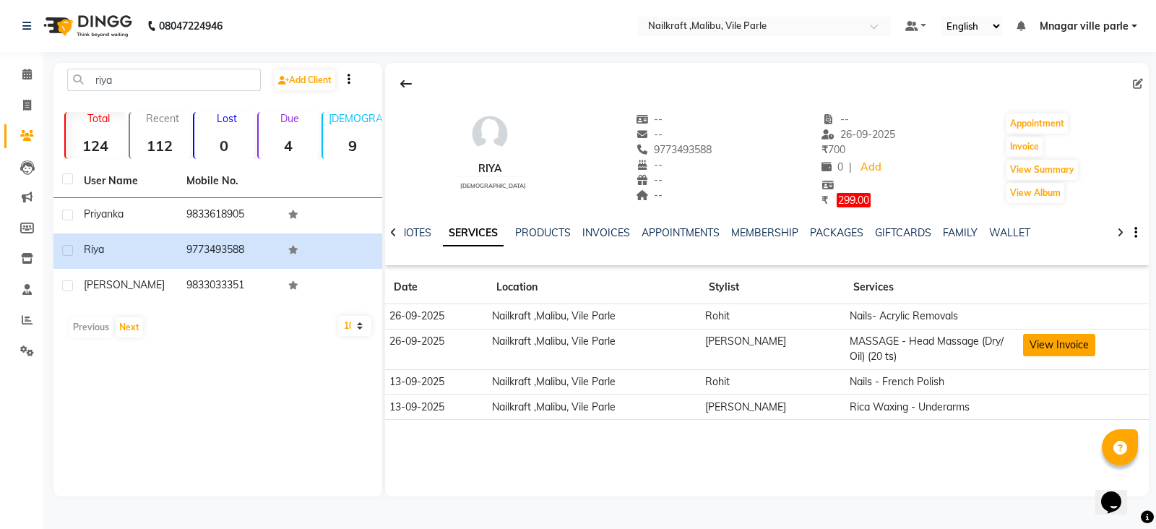
click at [1069, 337] on button "View Invoice" at bounding box center [1059, 345] width 72 height 22
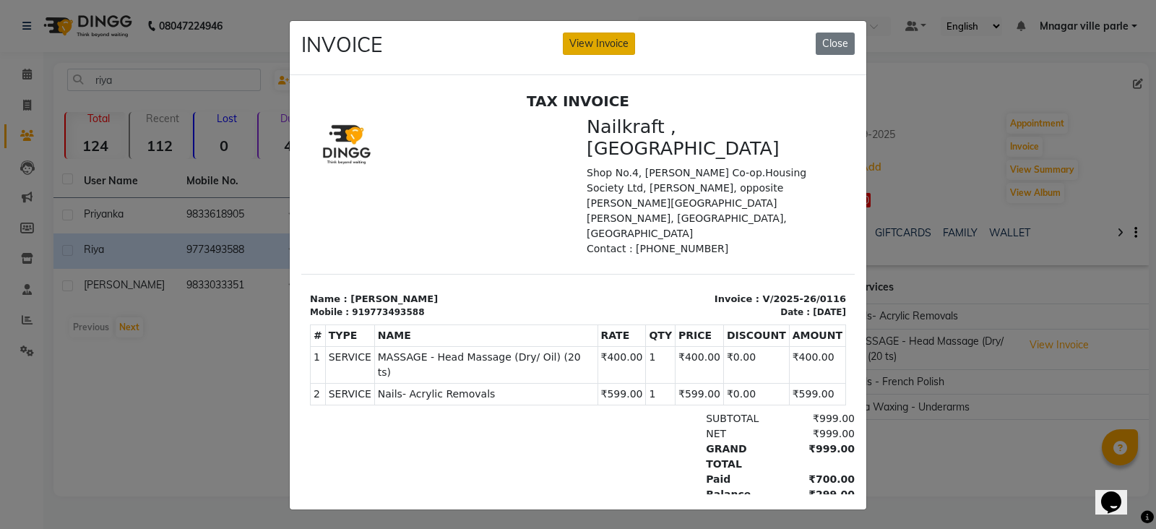
click at [604, 46] on button "View Invoice" at bounding box center [599, 44] width 72 height 22
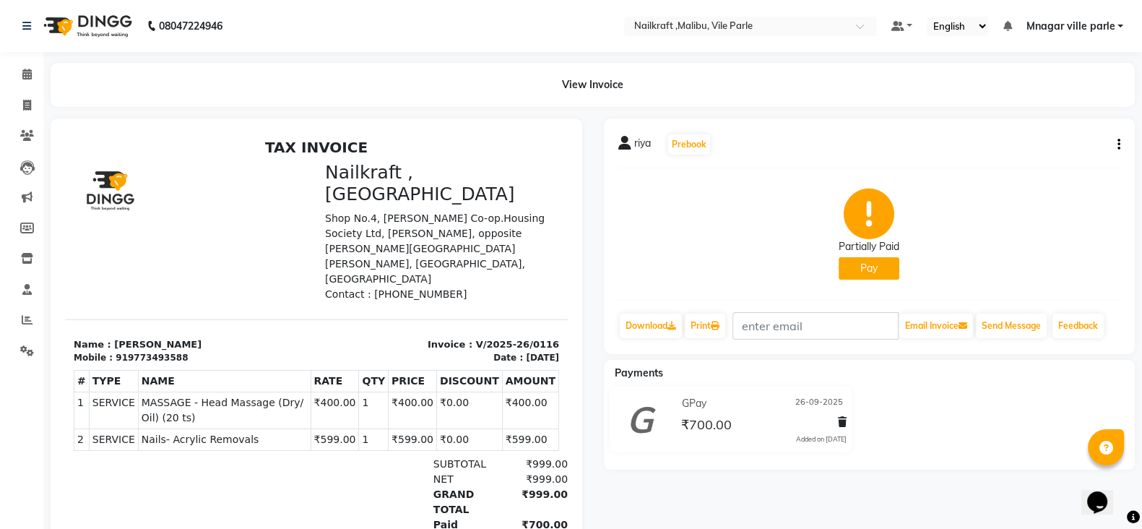
click at [1121, 142] on div "riya Prebook Partially Paid Pay Download Print Email Invoice Send Message Feedb…" at bounding box center [870, 236] width 532 height 236
click at [1116, 144] on button "button" at bounding box center [1116, 144] width 9 height 15
click at [1087, 164] on div "Edit Invoice" at bounding box center [1046, 162] width 99 height 18
select select "service"
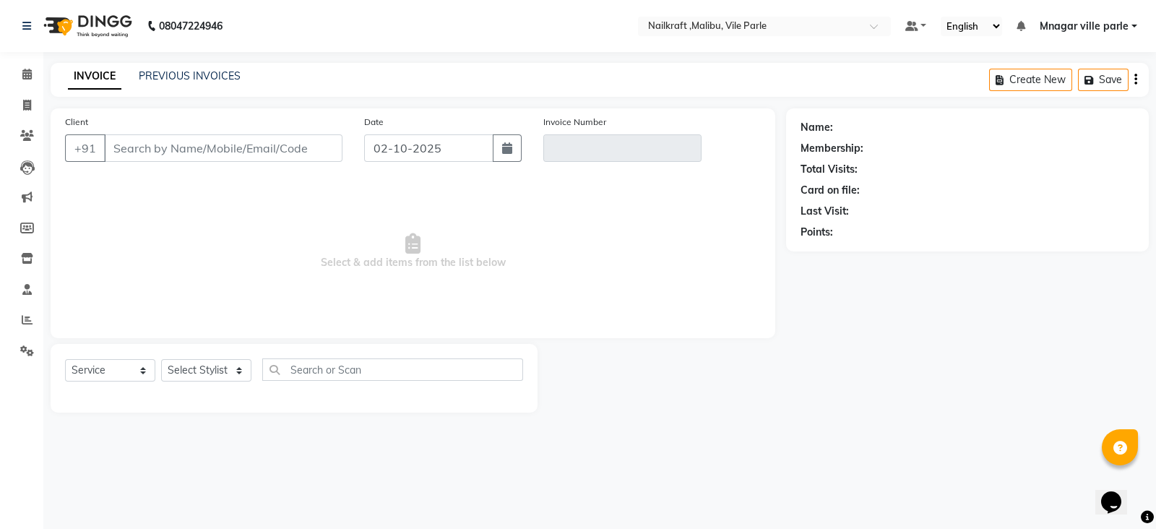
type input "9773493588"
type input "V/2025-26/0116"
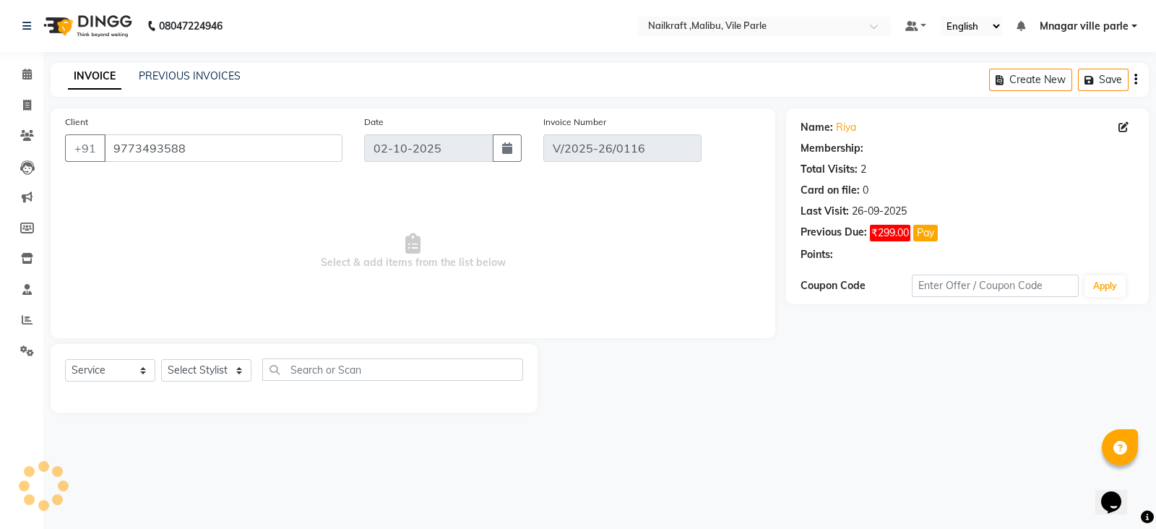
type input "26-09-2025"
select select "select"
select select "1: Object"
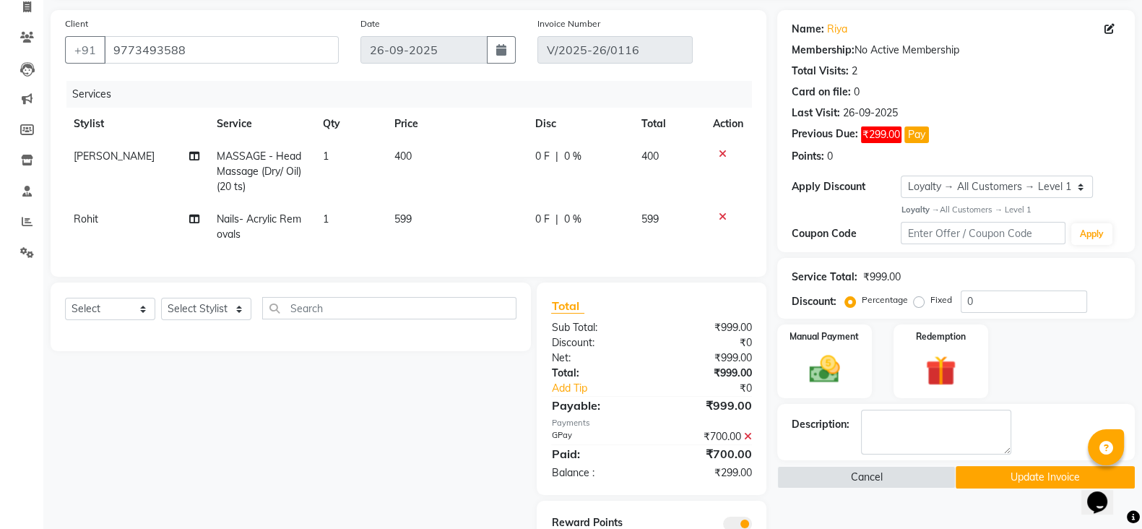
scroll to position [173, 0]
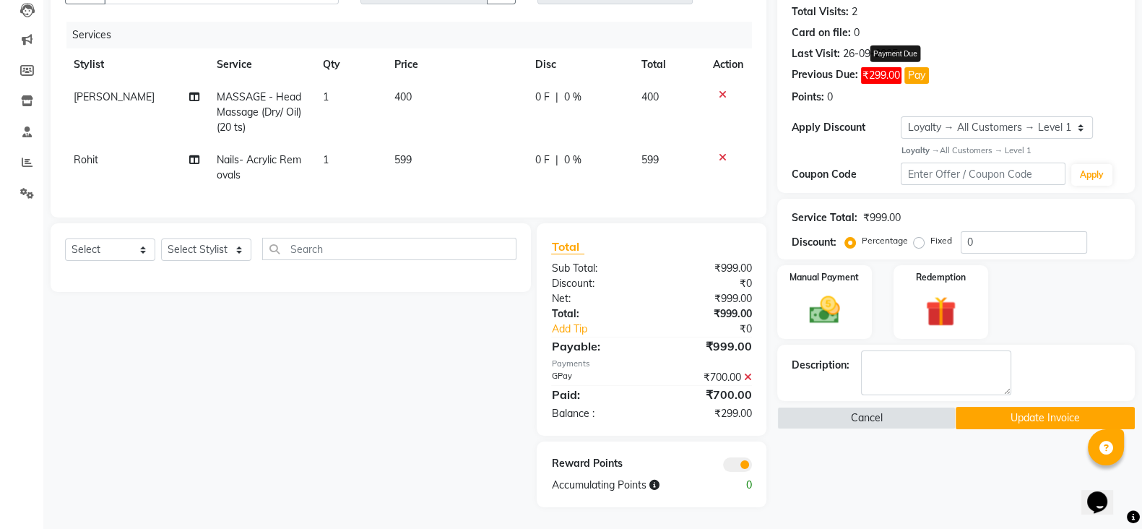
click at [921, 67] on button "Pay" at bounding box center [917, 75] width 25 height 17
select select "1"
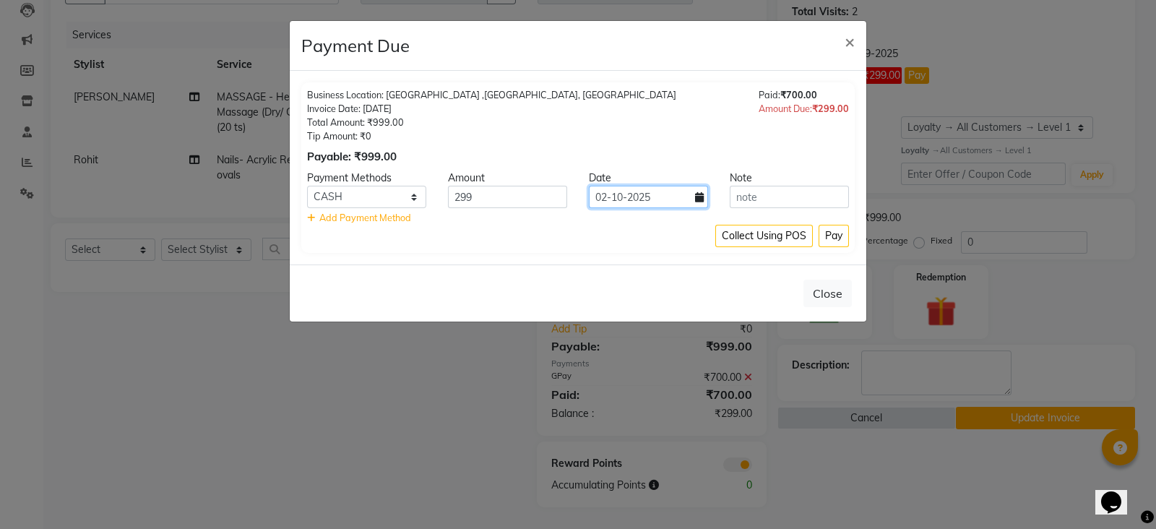
click at [678, 197] on input "02-10-2025" at bounding box center [648, 197] width 119 height 22
select select "10"
select select "2025"
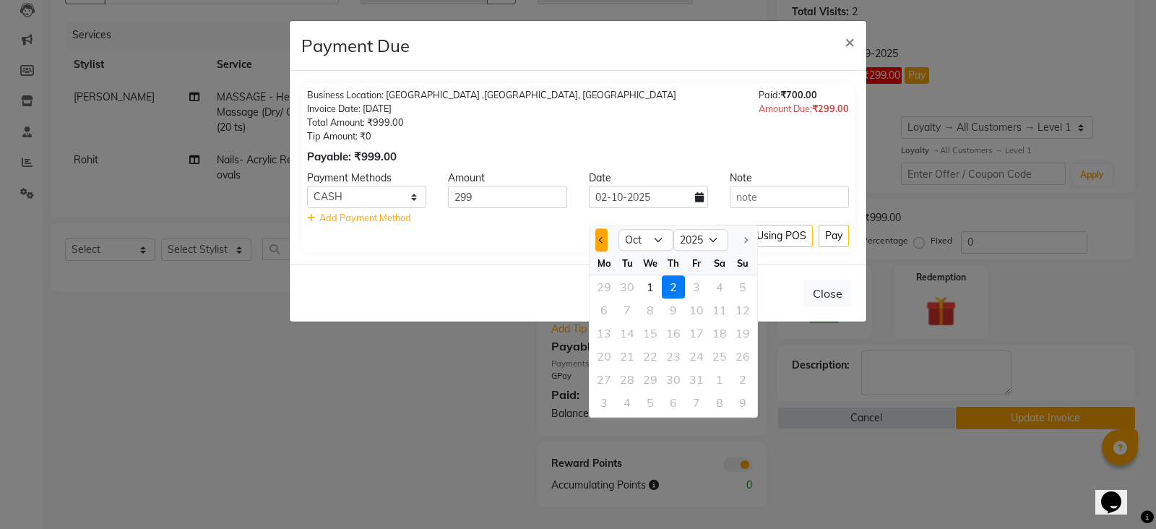
click at [600, 229] on button "Previous month" at bounding box center [601, 239] width 12 height 23
select select "9"
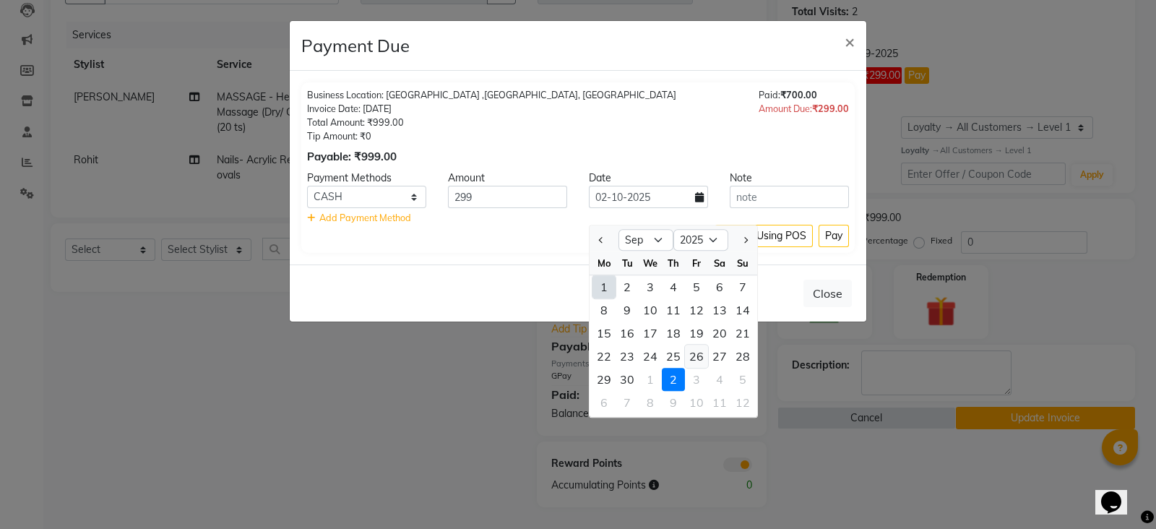
click at [694, 345] on div "26" at bounding box center [696, 356] width 23 height 23
type input "26-09-2025"
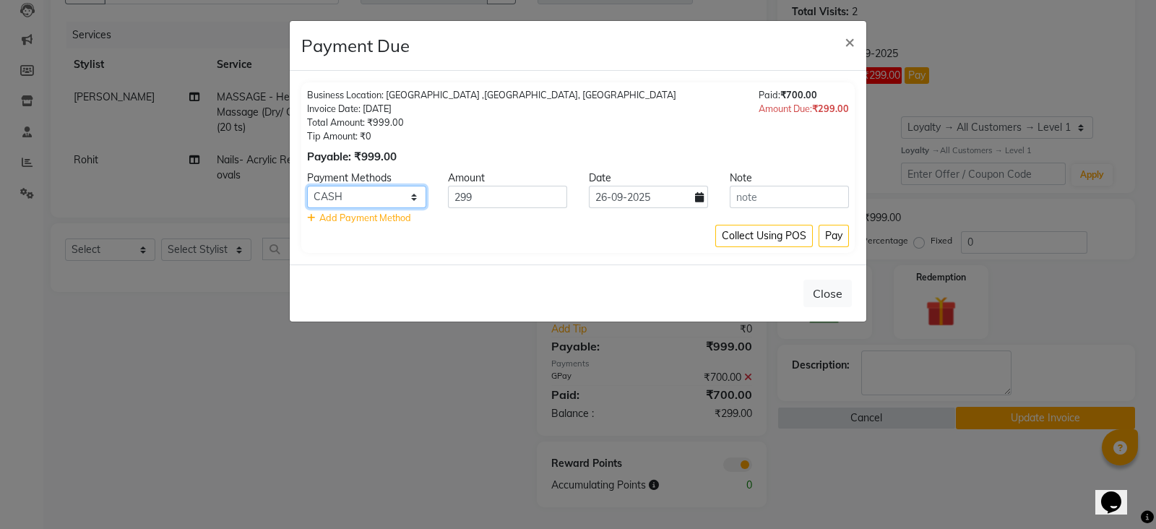
click at [396, 194] on select "CARD ATH Movil Credit Card PPC CASH GPay Nail GPay ATH Movil ONLINE Master Card…" at bounding box center [366, 197] width 119 height 22
select select "5"
click at [307, 186] on select "CARD ATH Movil Credit Card PPC CASH GPay Nail GPay ATH Movil ONLINE Master Card…" at bounding box center [366, 197] width 119 height 22
click at [833, 303] on button "Close" at bounding box center [827, 293] width 48 height 27
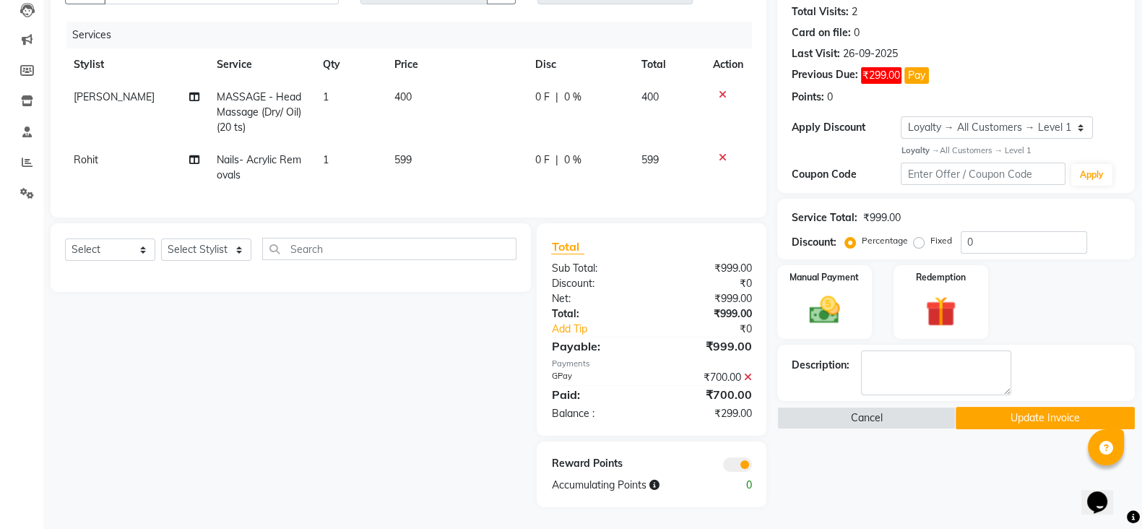
click at [1012, 407] on button "Update Invoice" at bounding box center [1045, 418] width 179 height 22
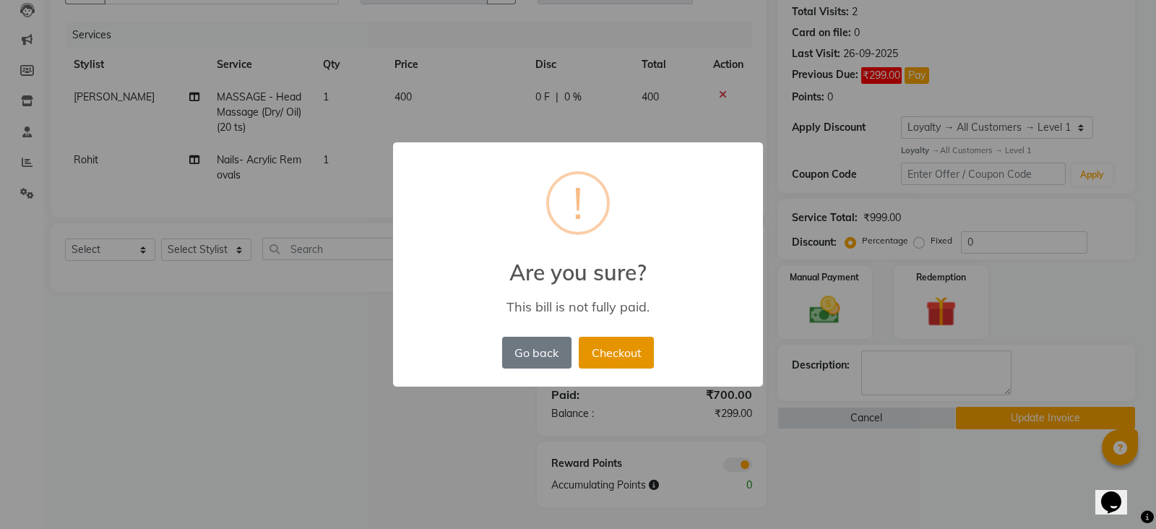
click at [613, 352] on button "Checkout" at bounding box center [616, 353] width 75 height 32
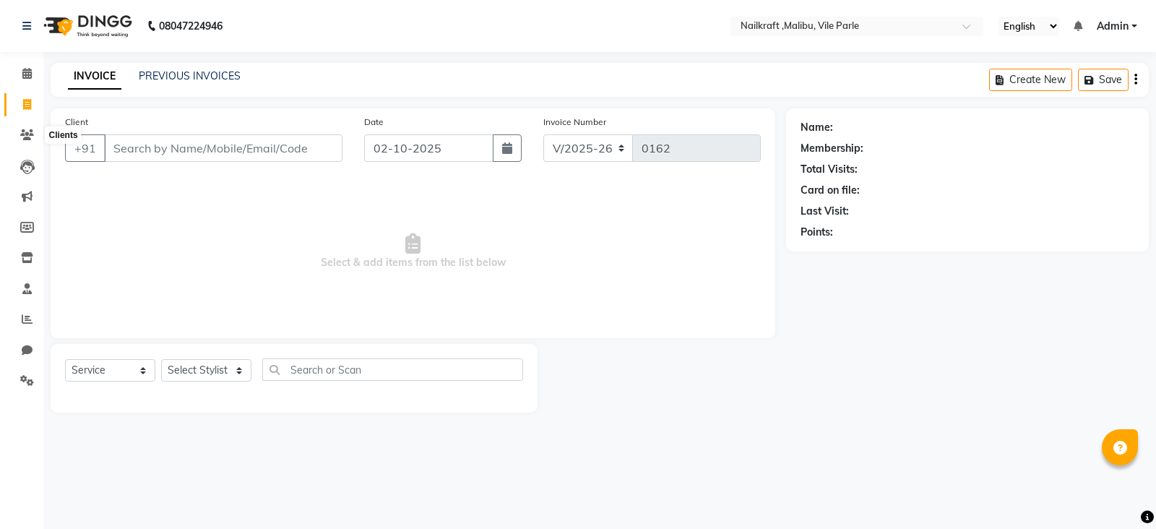
select select "8988"
select select "service"
drag, startPoint x: 0, startPoint y: 0, endPoint x: 27, endPoint y: 136, distance: 138.4
click at [27, 136] on icon at bounding box center [27, 134] width 14 height 11
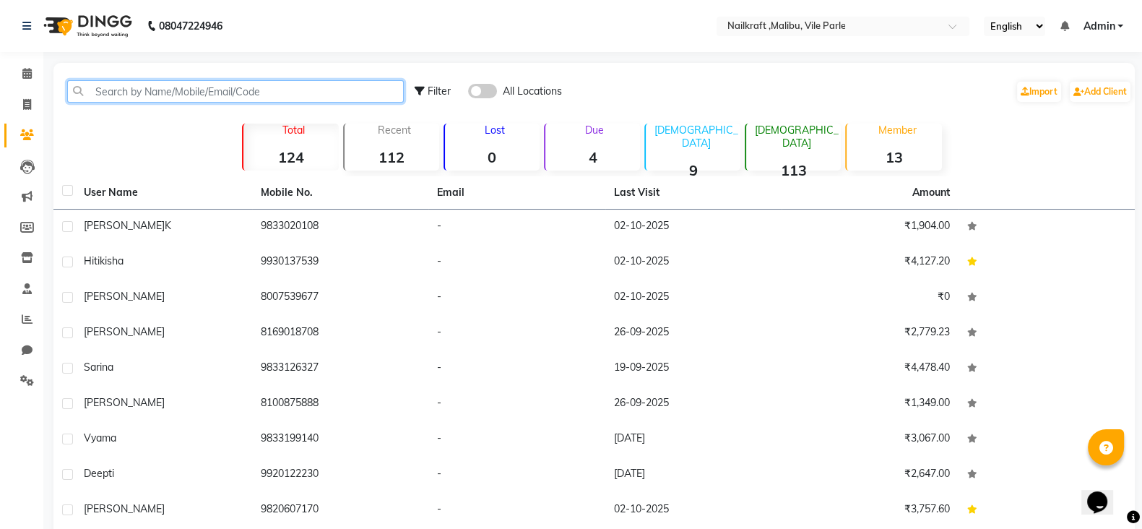
click at [199, 88] on input "text" at bounding box center [235, 91] width 337 height 22
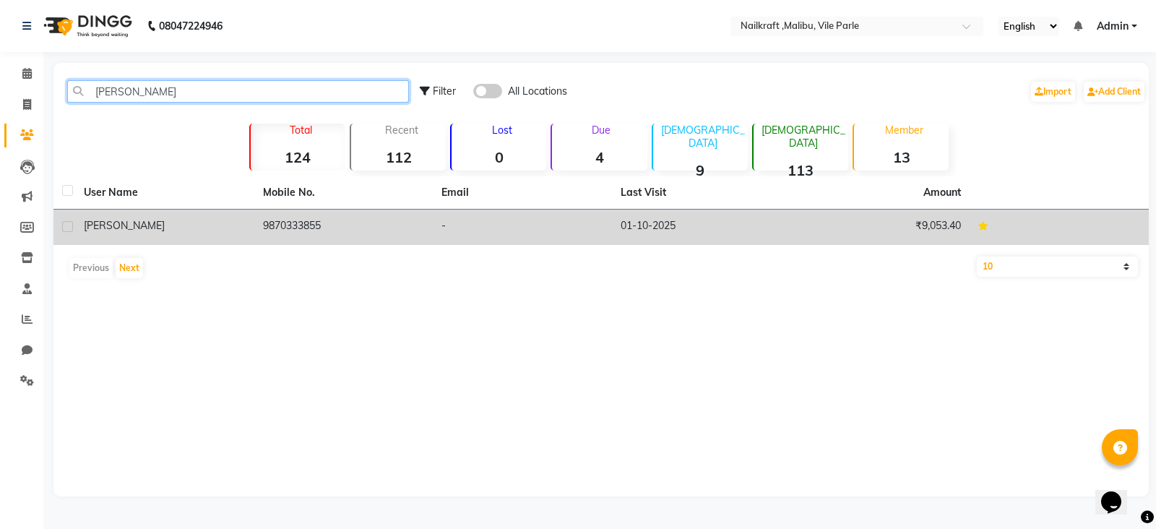
type input "jigna"
click at [327, 236] on td "9870333855" at bounding box center [343, 227] width 179 height 35
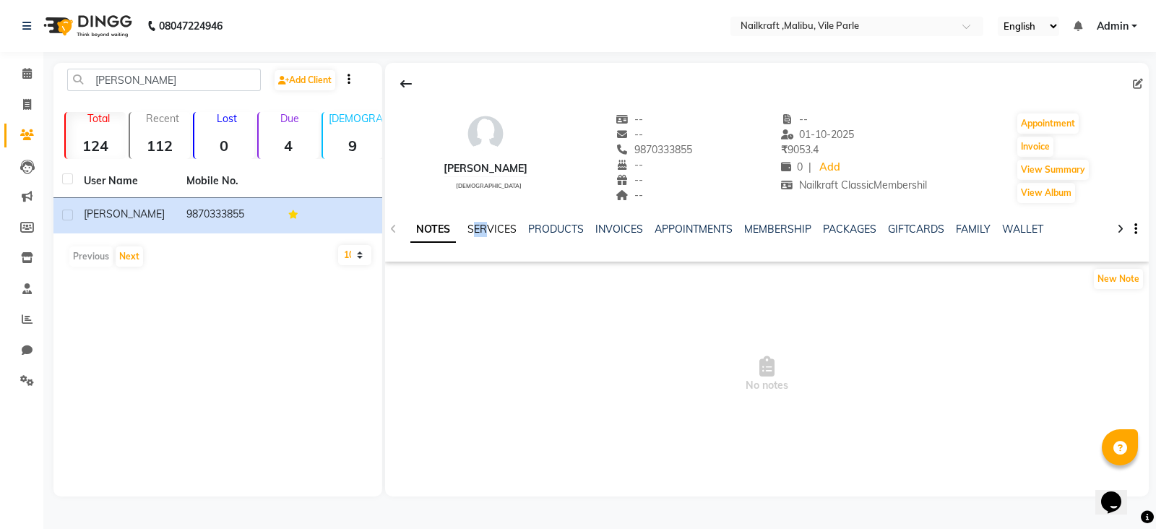
drag, startPoint x: 474, startPoint y: 236, endPoint x: 484, endPoint y: 232, distance: 11.0
click at [484, 232] on div "SERVICES" at bounding box center [491, 229] width 49 height 15
click at [484, 232] on link "SERVICES" at bounding box center [491, 229] width 49 height 13
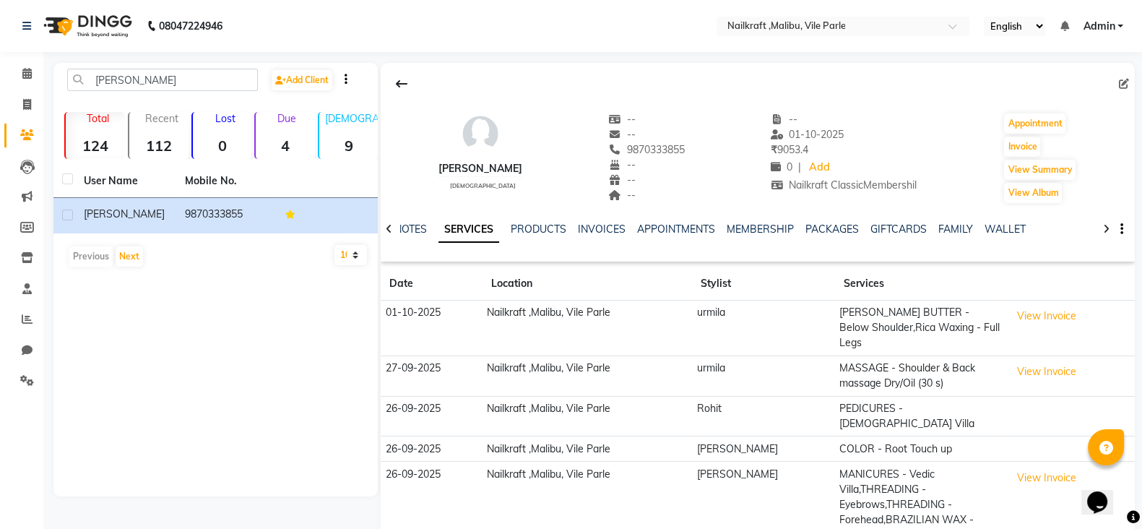
click at [974, 436] on td "COLOR - Root Touch up" at bounding box center [920, 448] width 171 height 25
click at [1048, 361] on button "View Invoice" at bounding box center [1047, 372] width 72 height 22
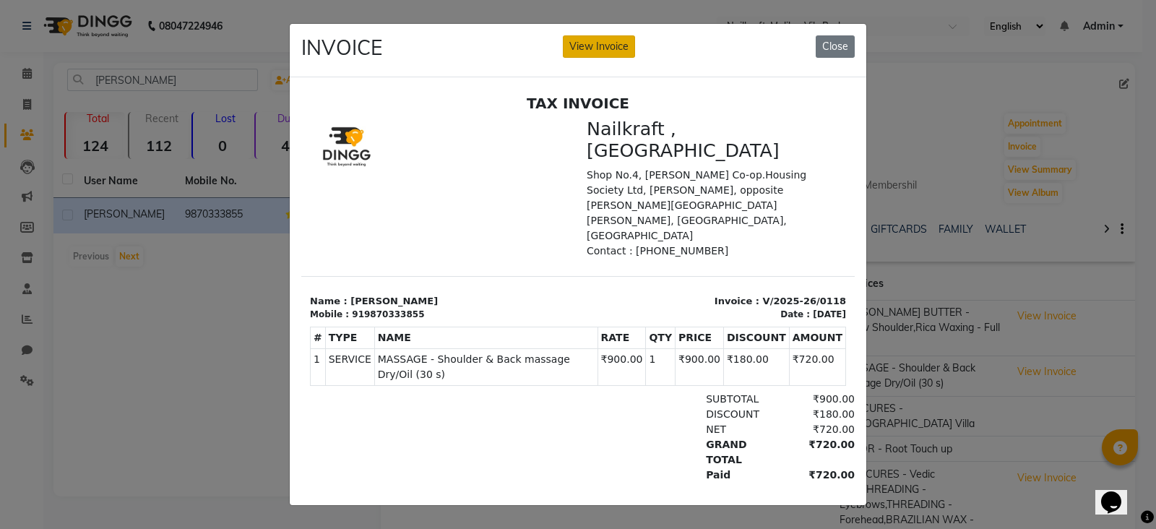
click at [608, 42] on button "View Invoice" at bounding box center [599, 46] width 72 height 22
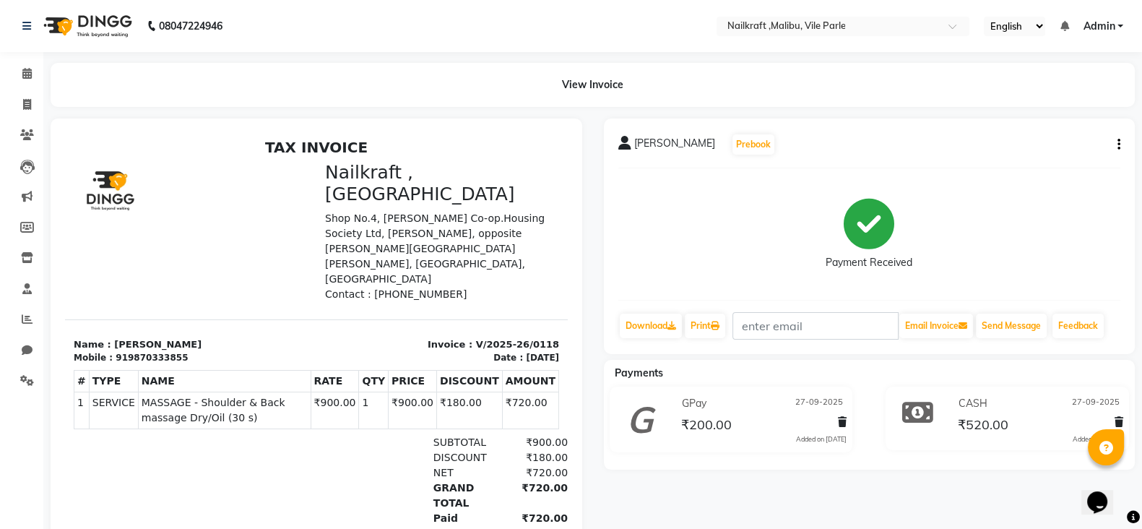
click at [1124, 139] on div "jigna Prebook Payment Received Download Print Email Invoice Send Message Feedba…" at bounding box center [870, 236] width 532 height 236
click at [1120, 145] on icon "button" at bounding box center [1119, 145] width 3 height 1
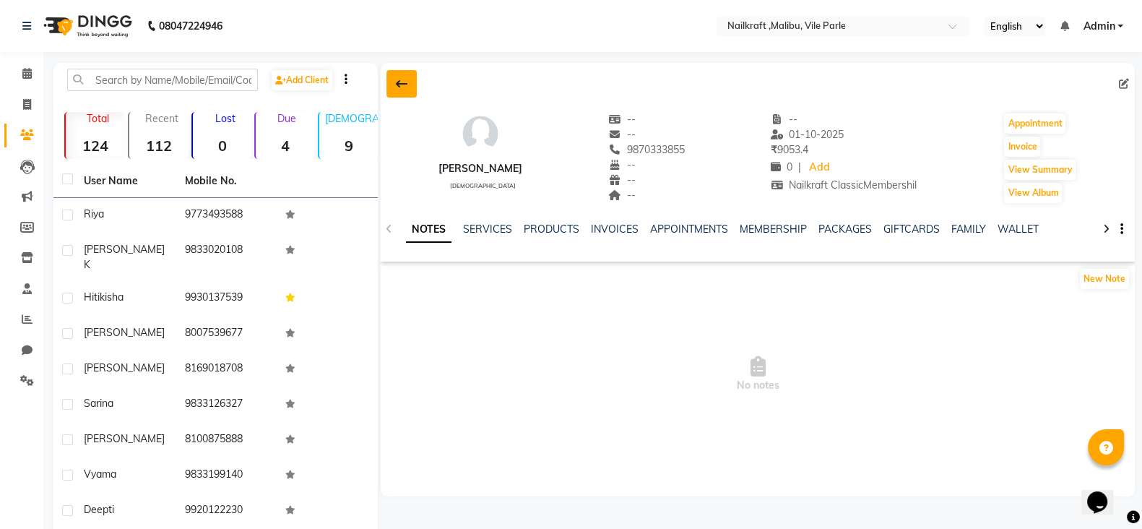
click at [405, 84] on icon at bounding box center [402, 84] width 12 height 12
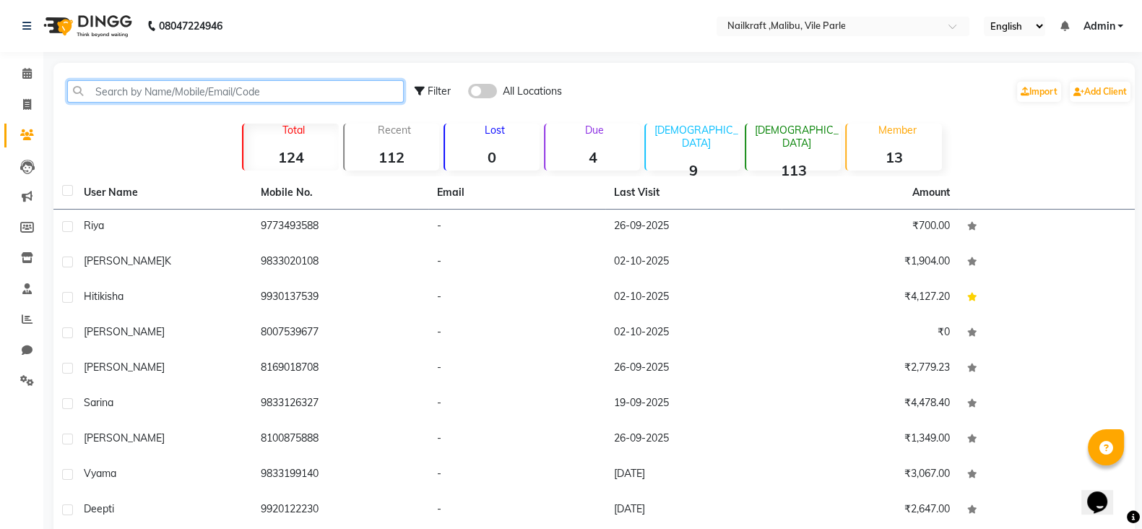
click at [290, 96] on input "text" at bounding box center [235, 91] width 337 height 22
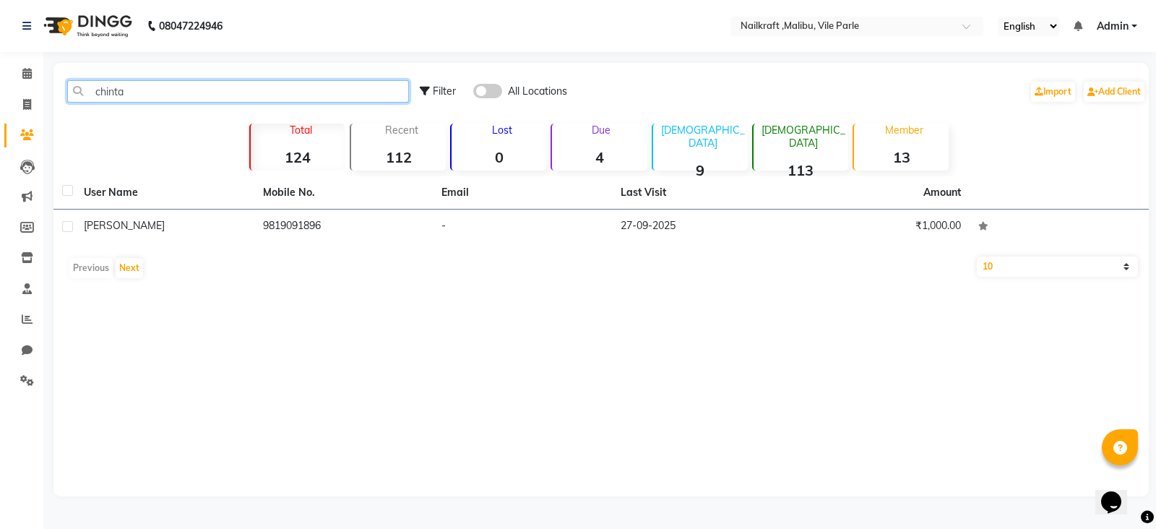
type input "chinta"
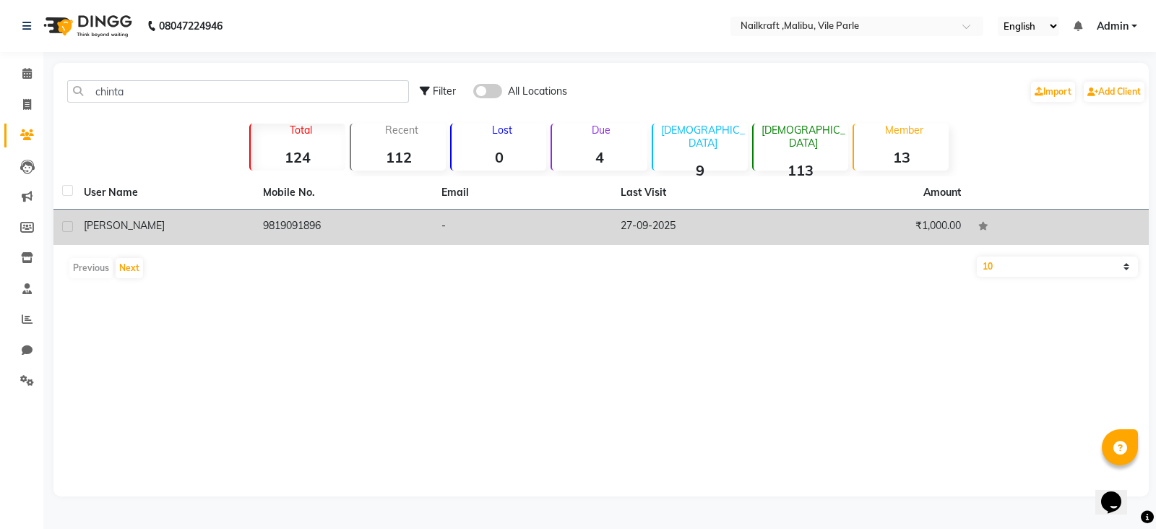
click at [307, 218] on td "9819091896" at bounding box center [343, 227] width 179 height 35
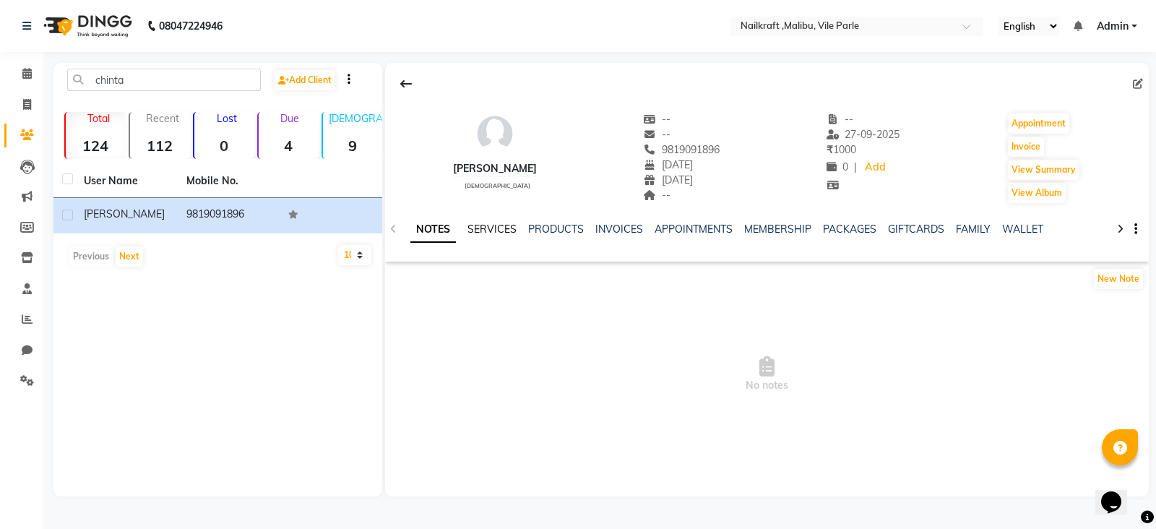
click at [488, 226] on link "SERVICES" at bounding box center [491, 229] width 49 height 13
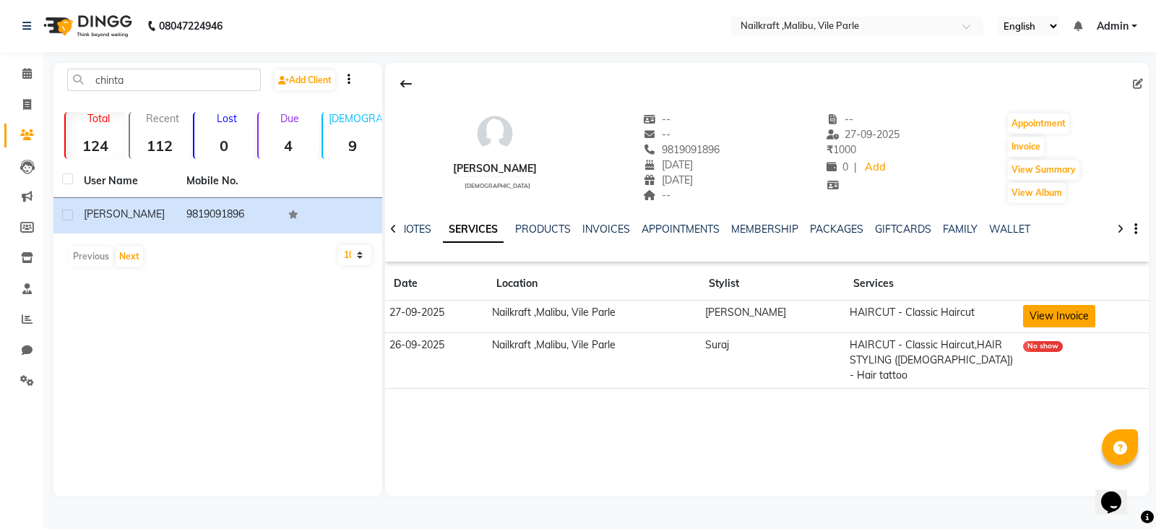
click at [1053, 319] on button "View Invoice" at bounding box center [1059, 316] width 72 height 22
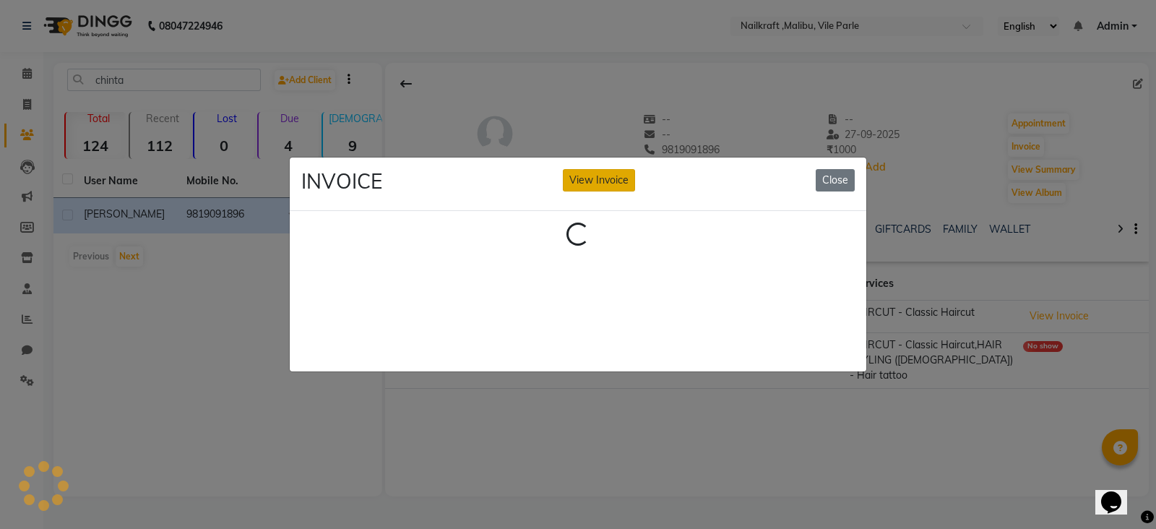
click at [616, 173] on button "View Invoice" at bounding box center [599, 180] width 72 height 22
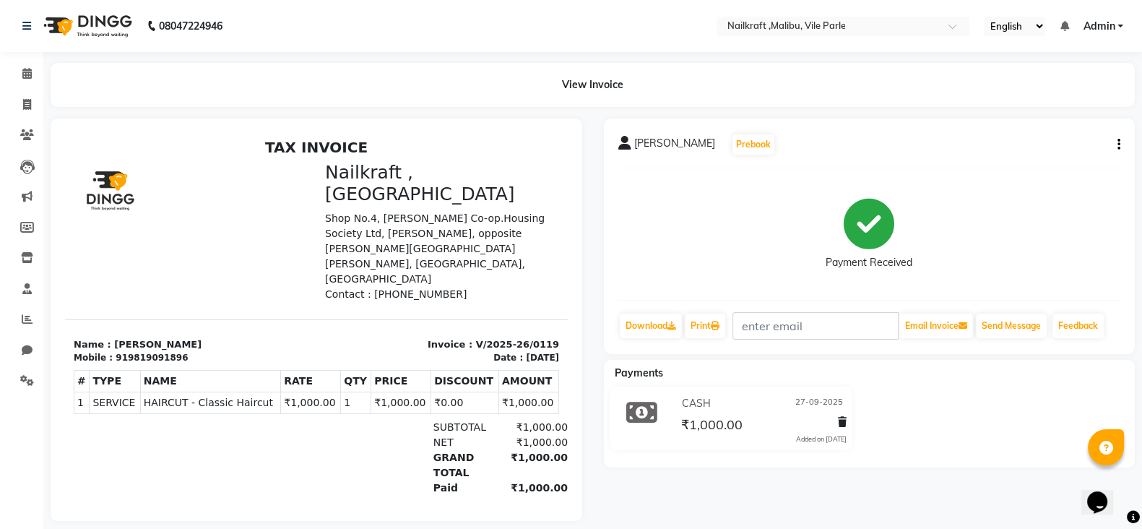
click at [1120, 143] on div "Chintan Prebook Payment Received Download Print Email Invoice Send Message Feed…" at bounding box center [870, 236] width 532 height 236
click at [1120, 145] on icon "button" at bounding box center [1119, 145] width 3 height 1
click at [1073, 163] on div "Edit Invoice" at bounding box center [1046, 162] width 99 height 18
select select "service"
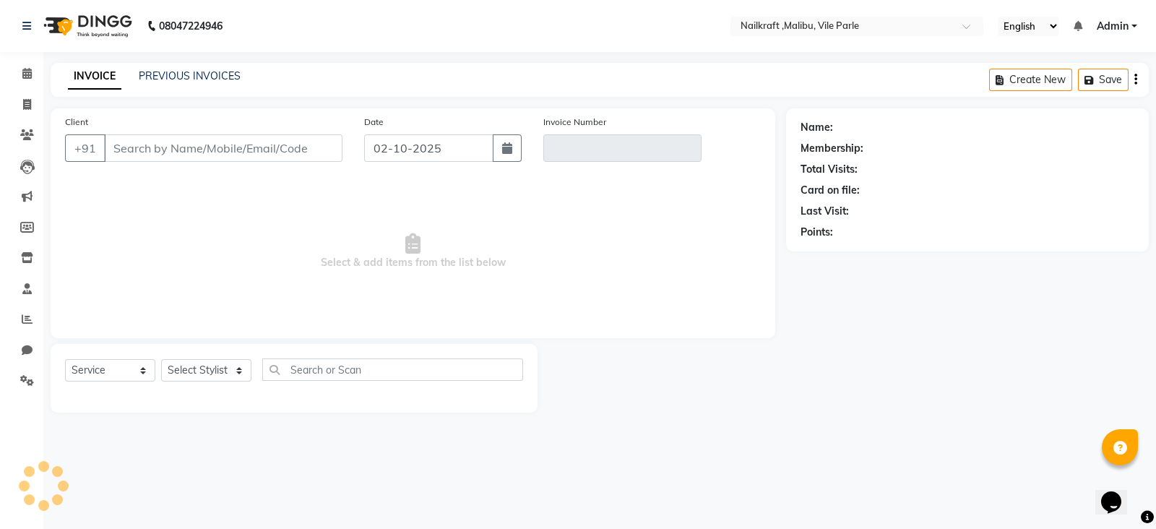
type input "9819091896"
type input "V/2025-26/0119"
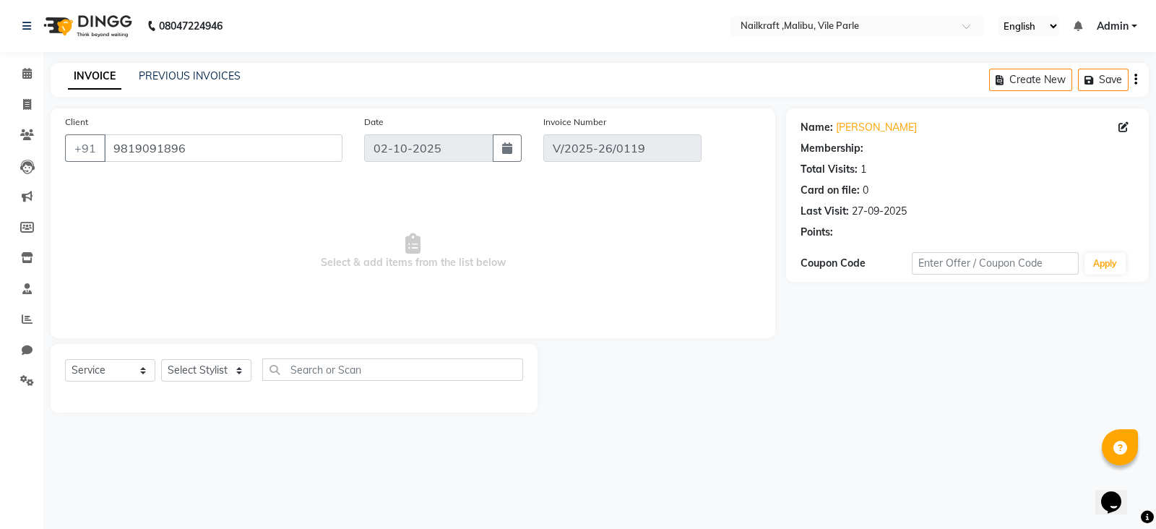
select select "1: Object"
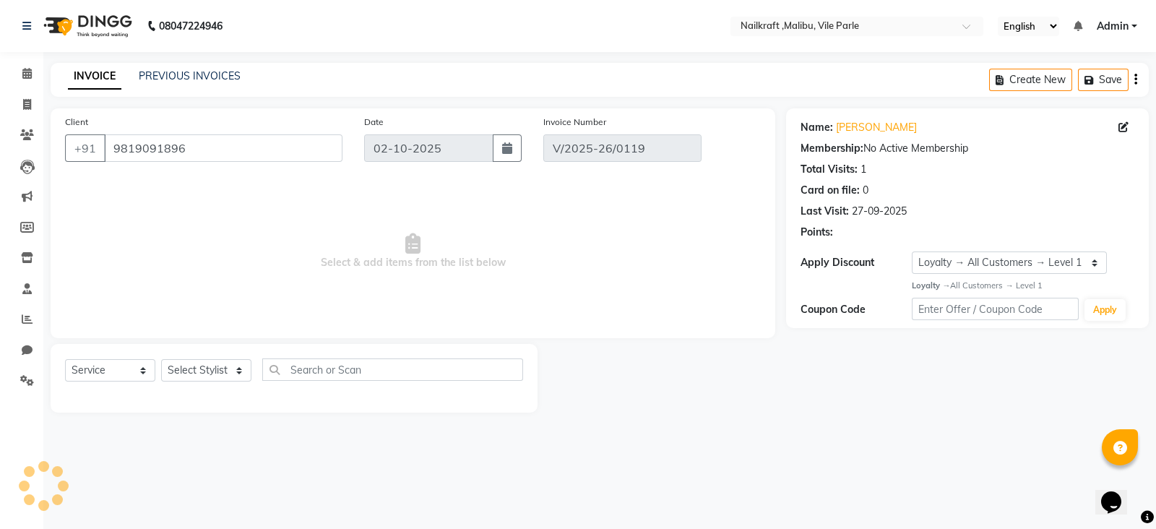
type input "27-09-2025"
select select "select"
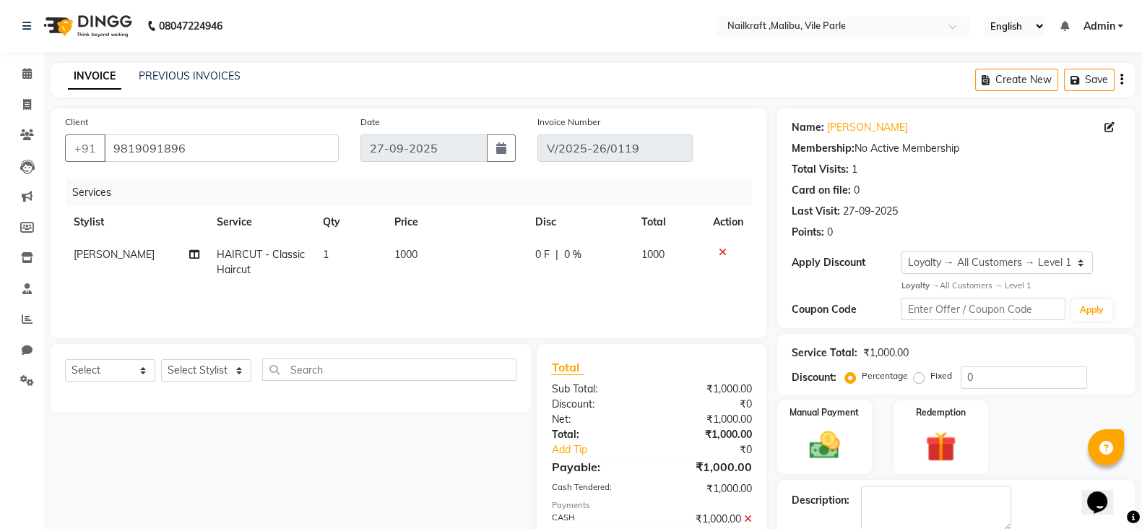
scroll to position [143, 0]
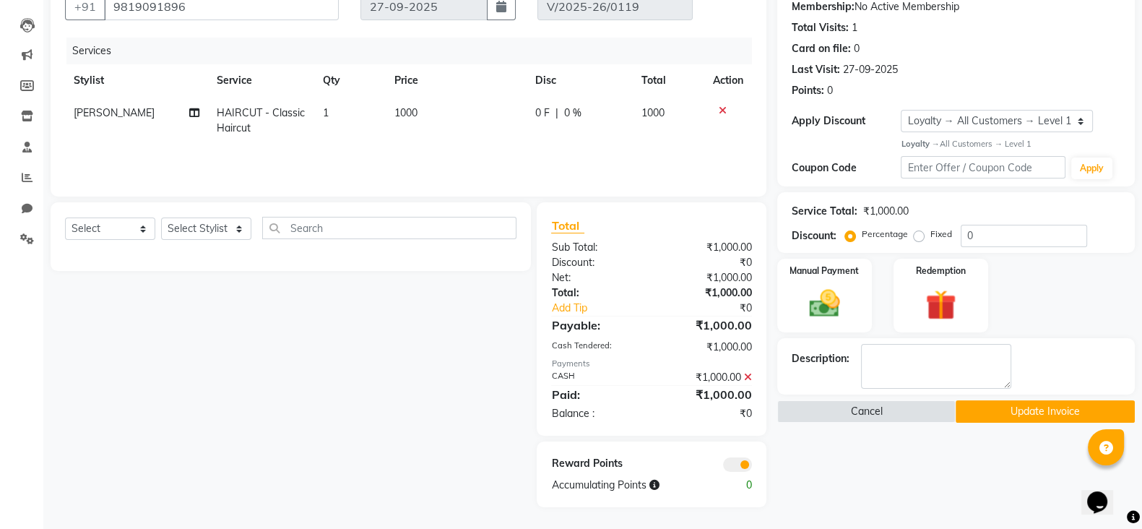
click at [1030, 411] on button "Update Invoice" at bounding box center [1045, 411] width 179 height 22
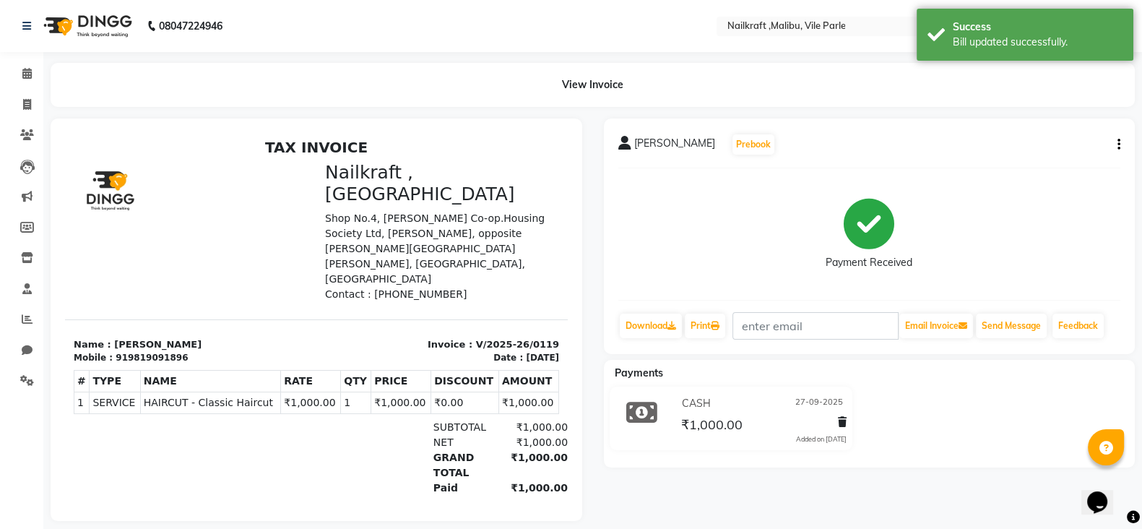
select select "service"
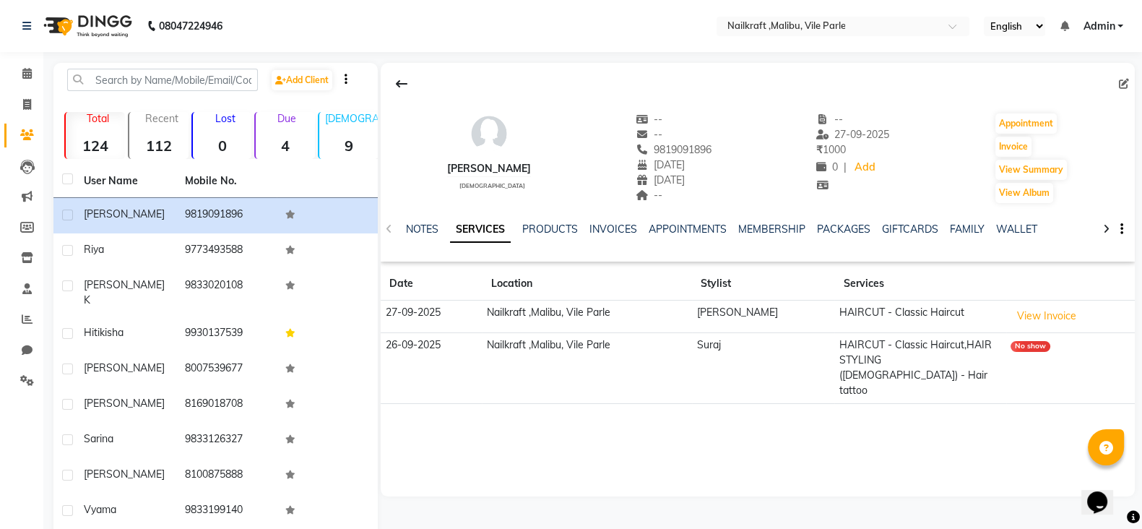
click at [1006, 350] on td "No show" at bounding box center [1070, 367] width 129 height 71
click at [845, 360] on td "HAIRCUT - Classic Haircut,HAIR STYLING (MALE) - Hair tattoo" at bounding box center [920, 367] width 171 height 71
click at [1026, 346] on div "No show" at bounding box center [1031, 346] width 40 height 11
click at [1017, 343] on div "No show" at bounding box center [1031, 346] width 40 height 11
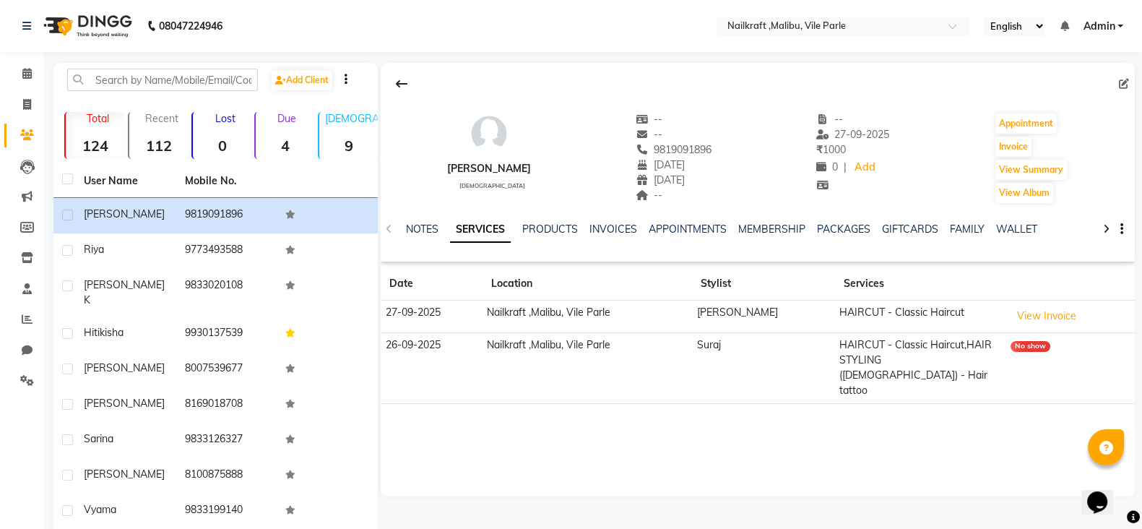
click at [574, 356] on td "Nailkraft ,Malibu, Vile Parle" at bounding box center [587, 367] width 210 height 71
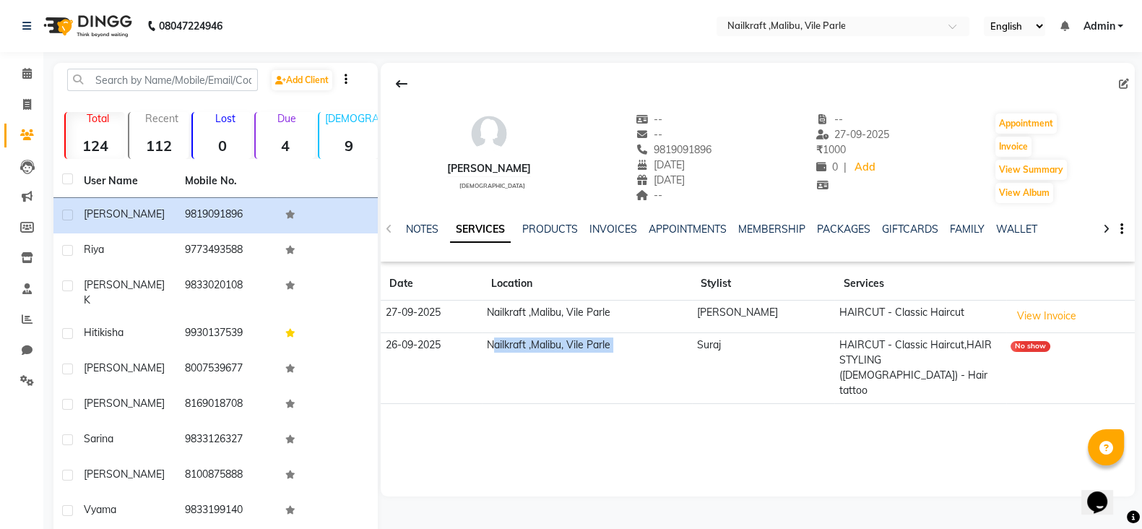
click at [609, 354] on td "Nailkraft ,Malibu, Vile Parle" at bounding box center [587, 367] width 210 height 71
click at [394, 87] on button at bounding box center [402, 83] width 30 height 27
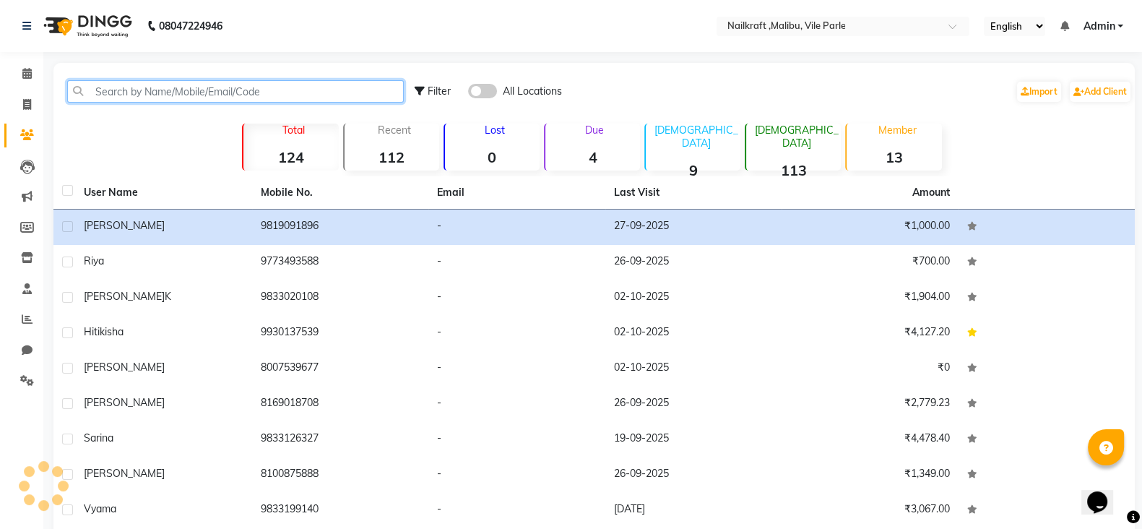
click at [340, 90] on input "text" at bounding box center [235, 91] width 337 height 22
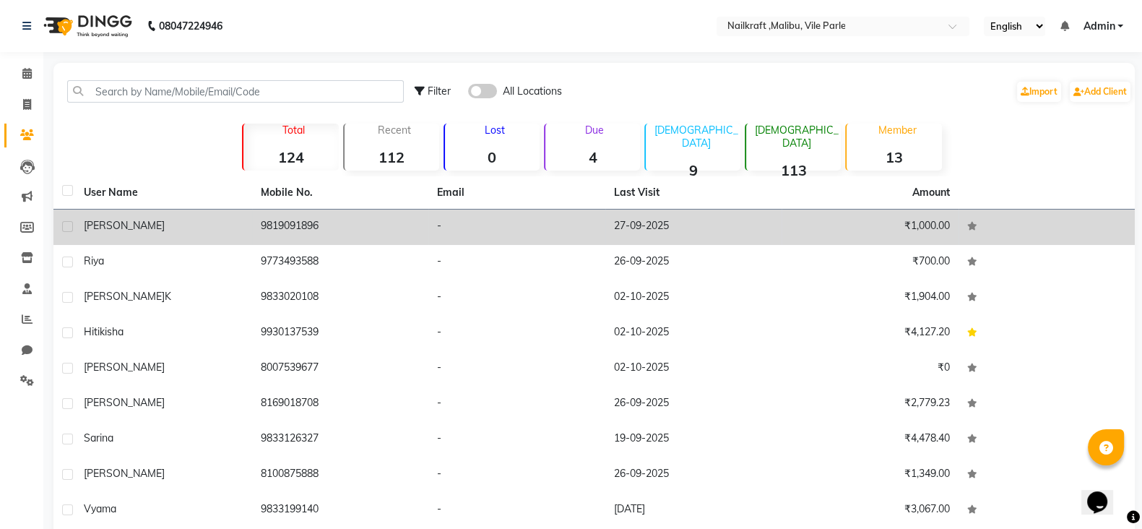
click at [239, 236] on td "Chintan" at bounding box center [163, 227] width 177 height 35
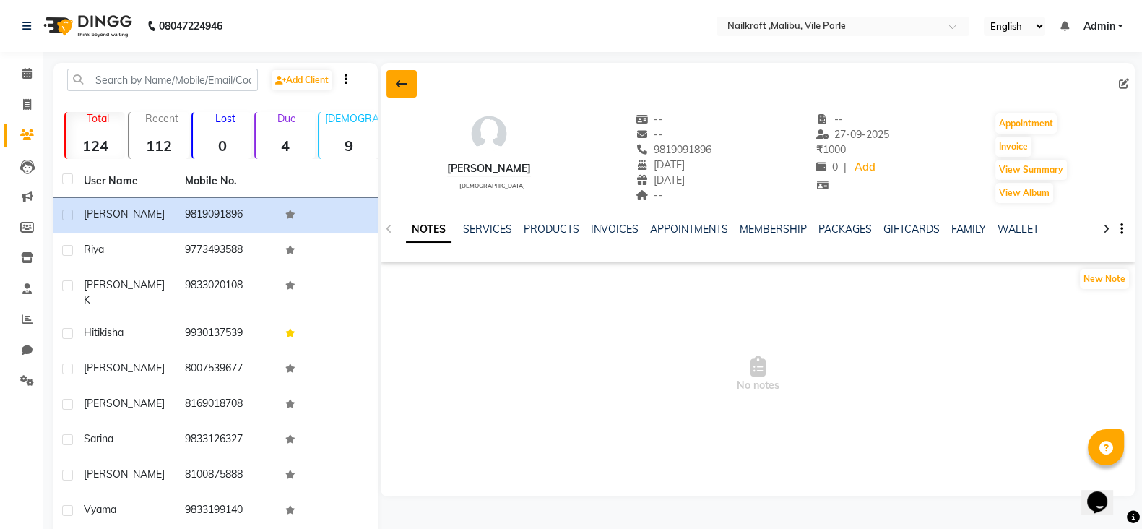
click at [408, 85] on button at bounding box center [402, 83] width 30 height 27
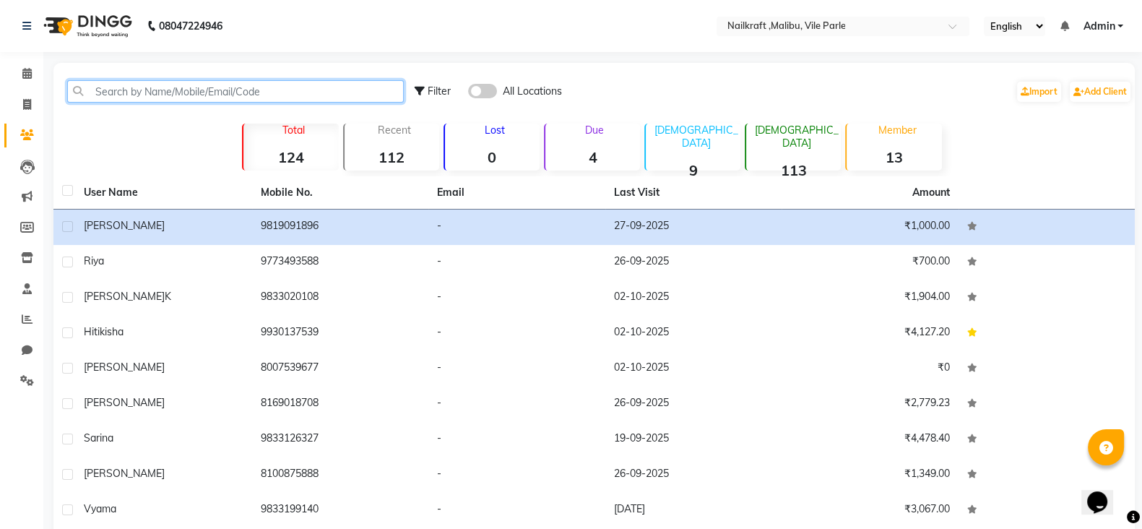
click at [242, 91] on input "text" at bounding box center [235, 91] width 337 height 22
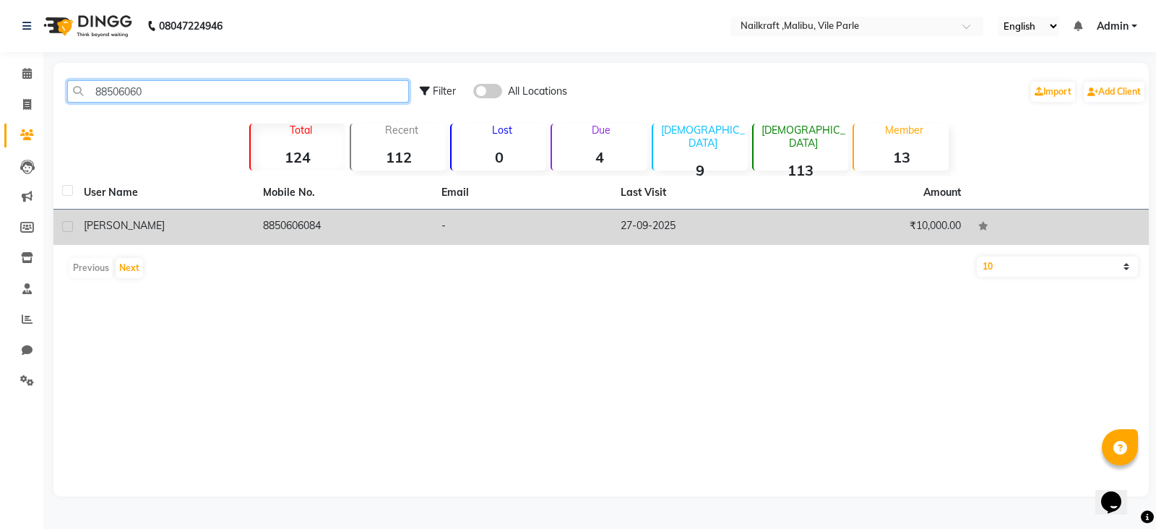
type input "88506060"
click at [353, 231] on td "8850606084" at bounding box center [343, 227] width 179 height 35
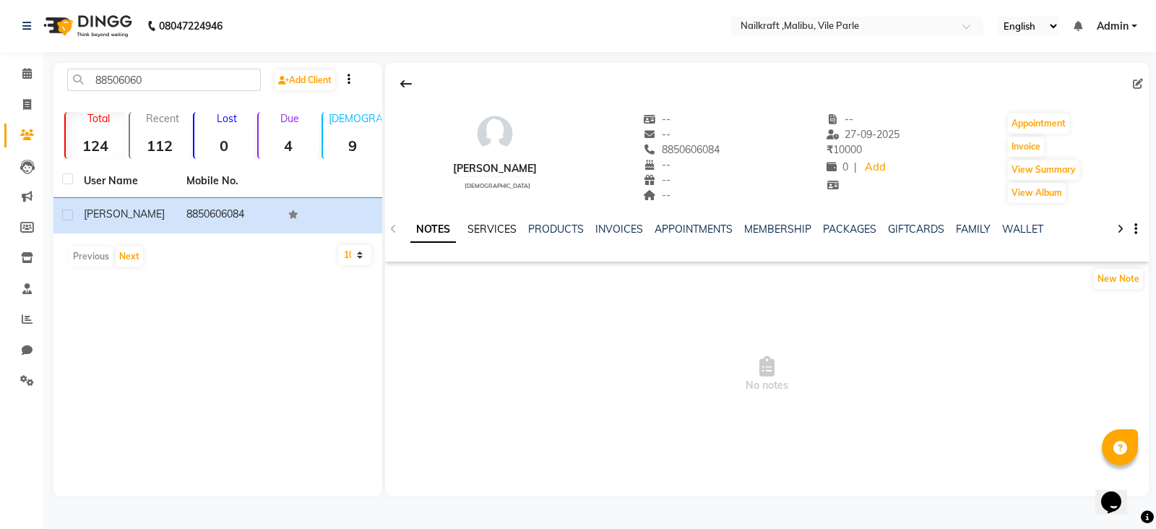
click at [497, 233] on link "SERVICES" at bounding box center [491, 229] width 49 height 13
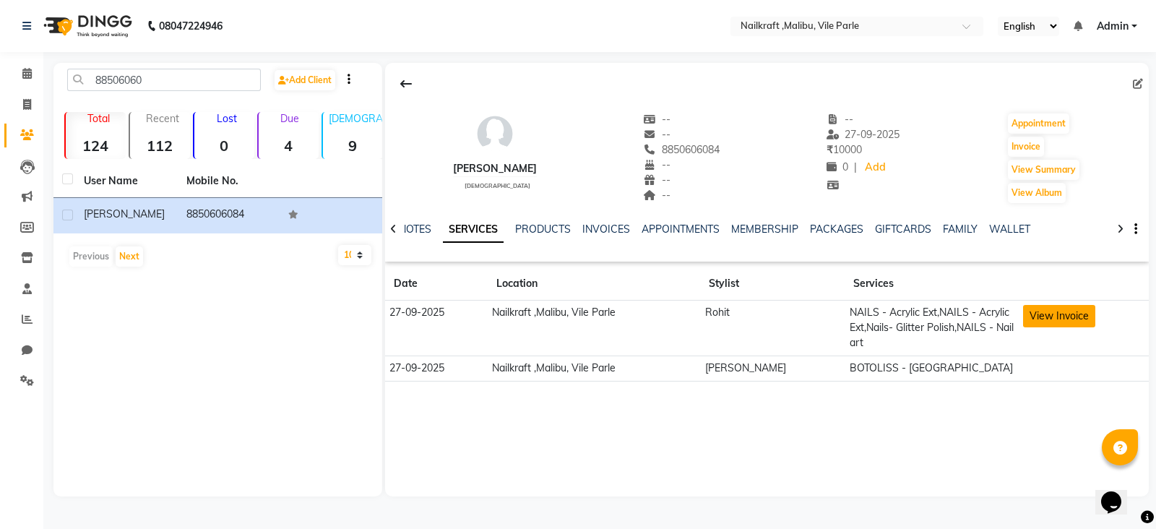
click at [1030, 318] on button "View Invoice" at bounding box center [1059, 316] width 72 height 22
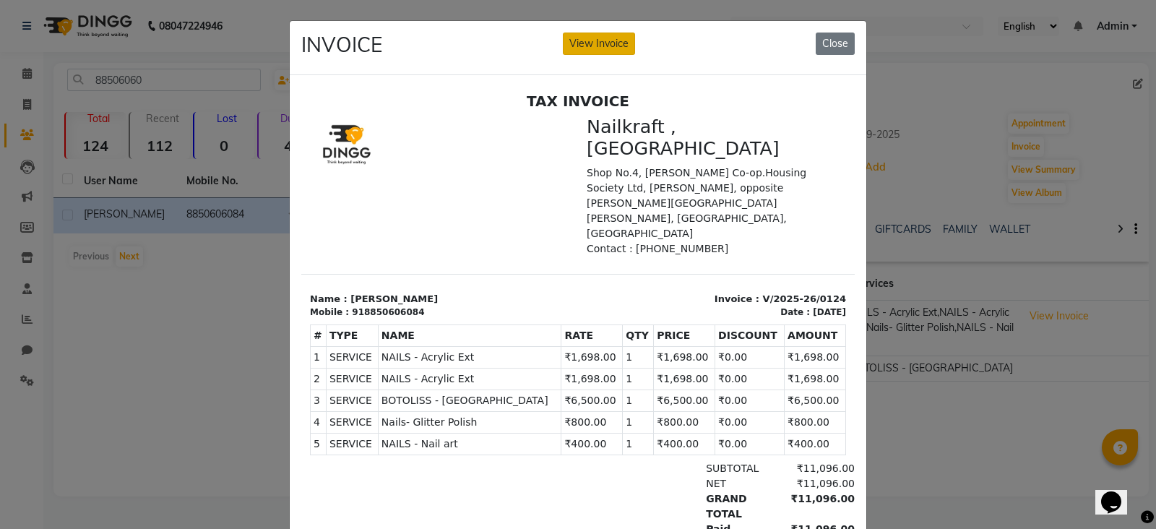
click at [603, 38] on button "View Invoice" at bounding box center [599, 44] width 72 height 22
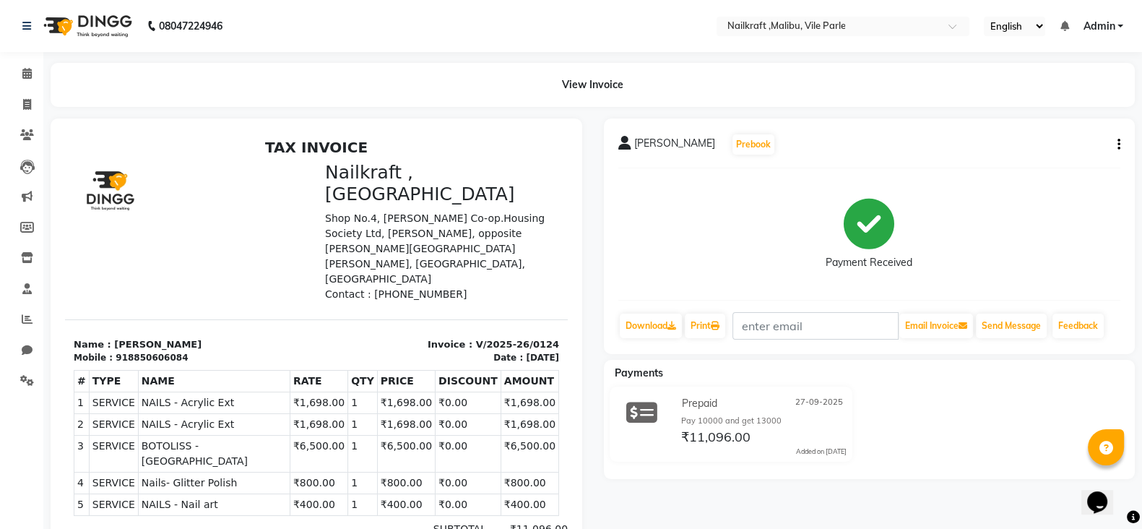
click at [1120, 142] on div "Apurva Prebook Payment Received Download Print Email Invoice Send Message Feedb…" at bounding box center [870, 236] width 532 height 236
click at [1118, 145] on icon "button" at bounding box center [1119, 145] width 3 height 1
click at [1074, 138] on div "Edit Item Staff" at bounding box center [1046, 144] width 99 height 18
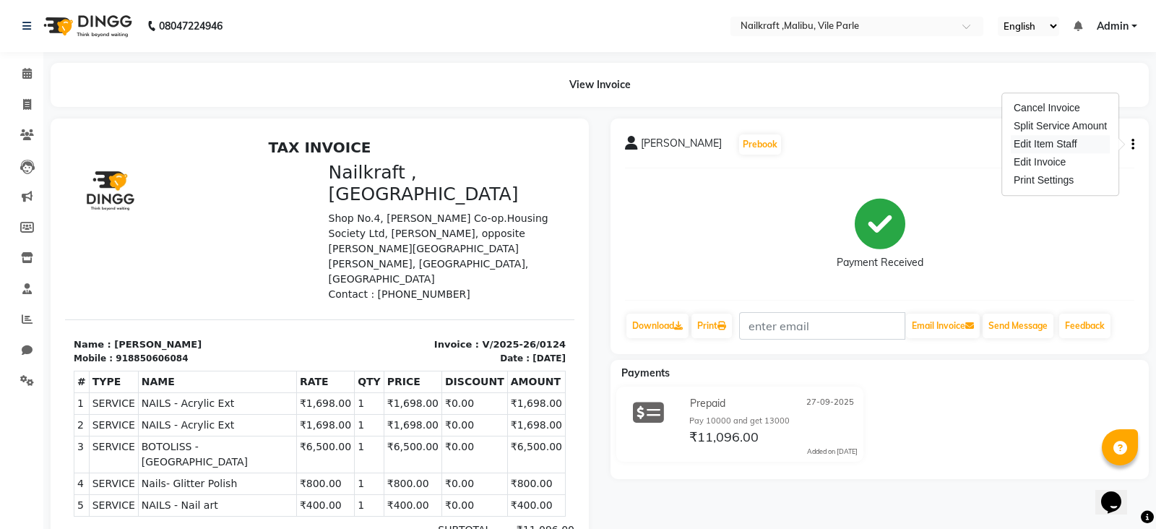
select select
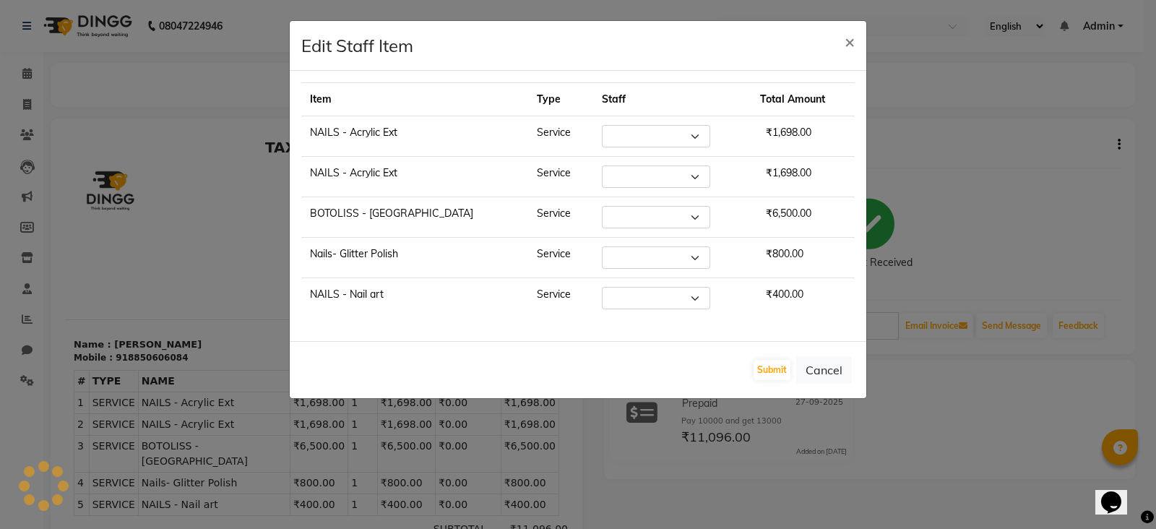
select select "91262"
select select "91263"
select select "91262"
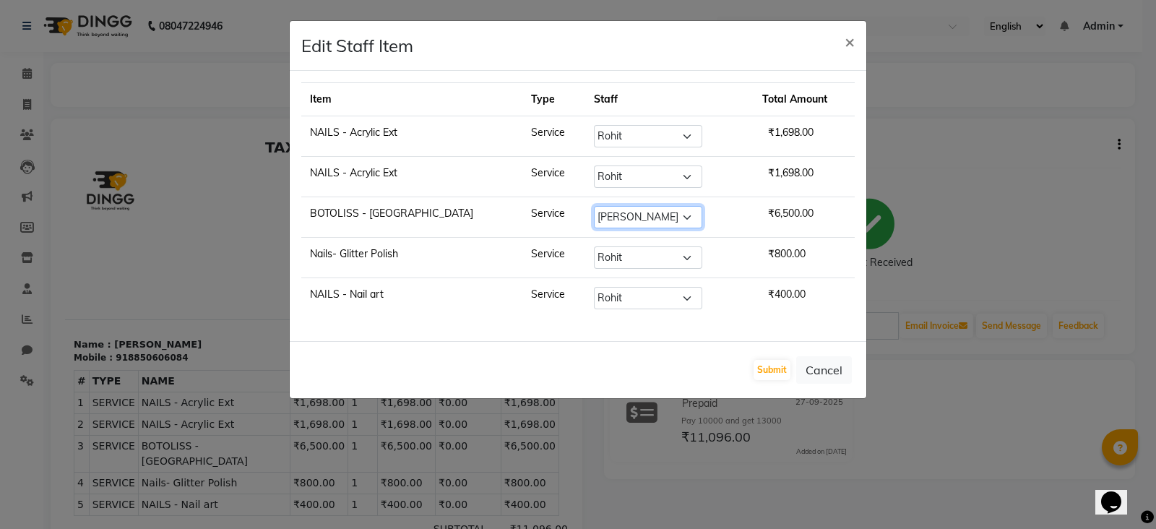
click at [653, 220] on select "Select Alam Alfred Dakashta Deepali Deepu Chatry Mnagar ville parle NailKraft n…" at bounding box center [648, 217] width 108 height 22
click at [836, 416] on ngb-modal-window "Edit Staff Item × Item Type Staff Total Amount NAILS - Acrylic Ext Service Sele…" at bounding box center [578, 264] width 1156 height 529
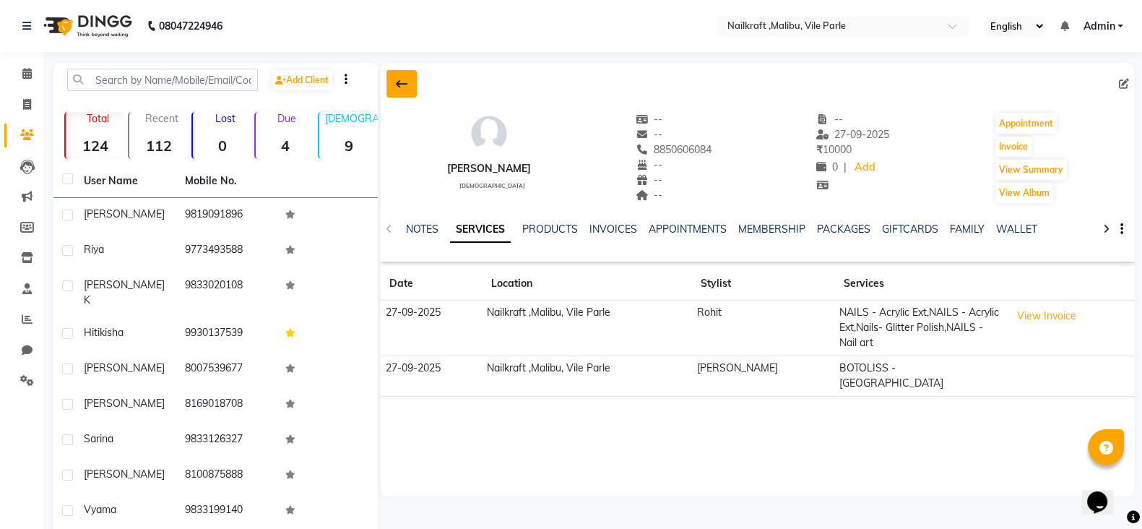
click at [411, 84] on button at bounding box center [402, 83] width 30 height 27
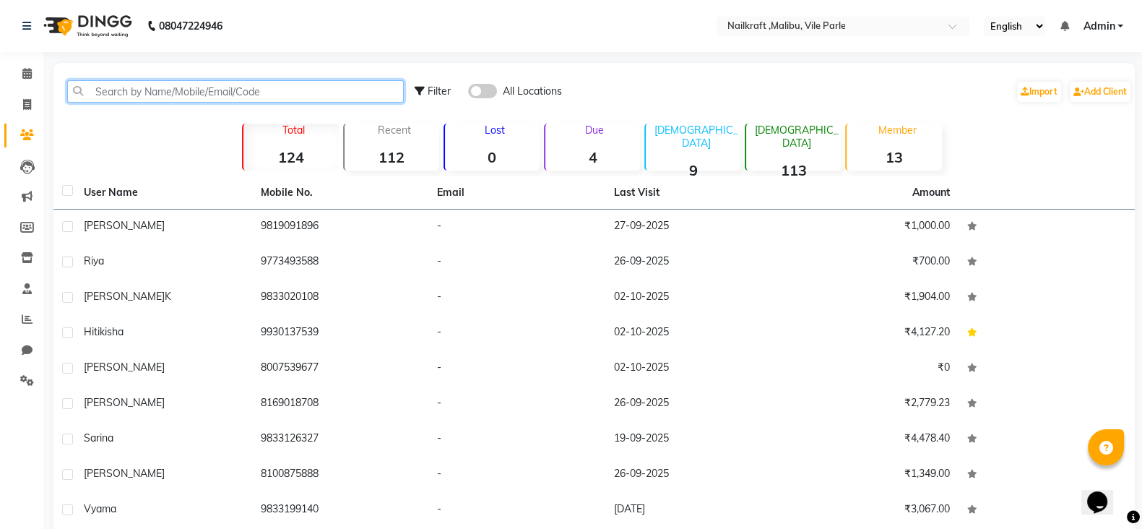
click at [220, 92] on input "text" at bounding box center [235, 91] width 337 height 22
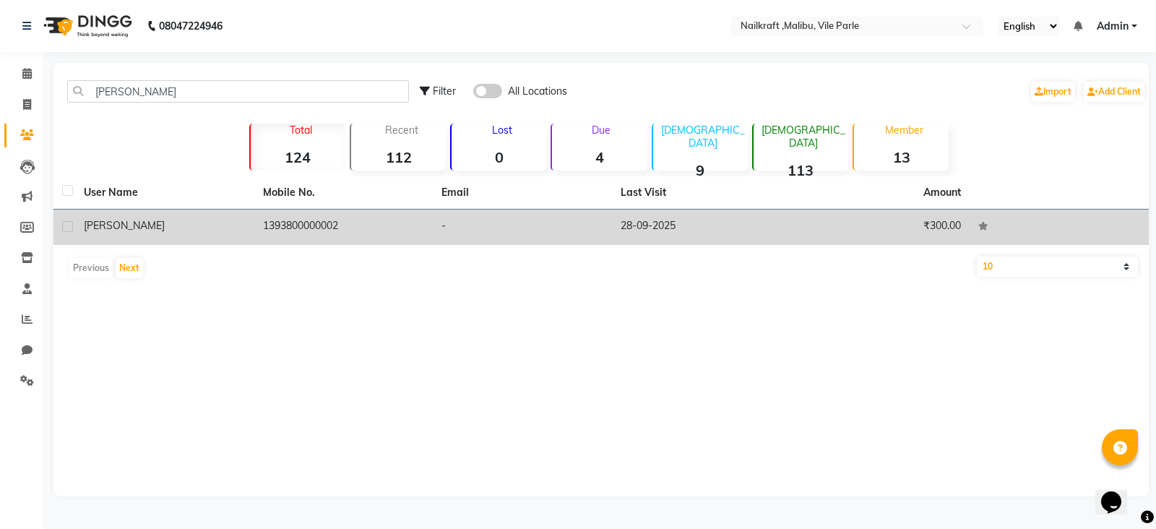
click at [379, 229] on td "1393800000002" at bounding box center [343, 227] width 179 height 35
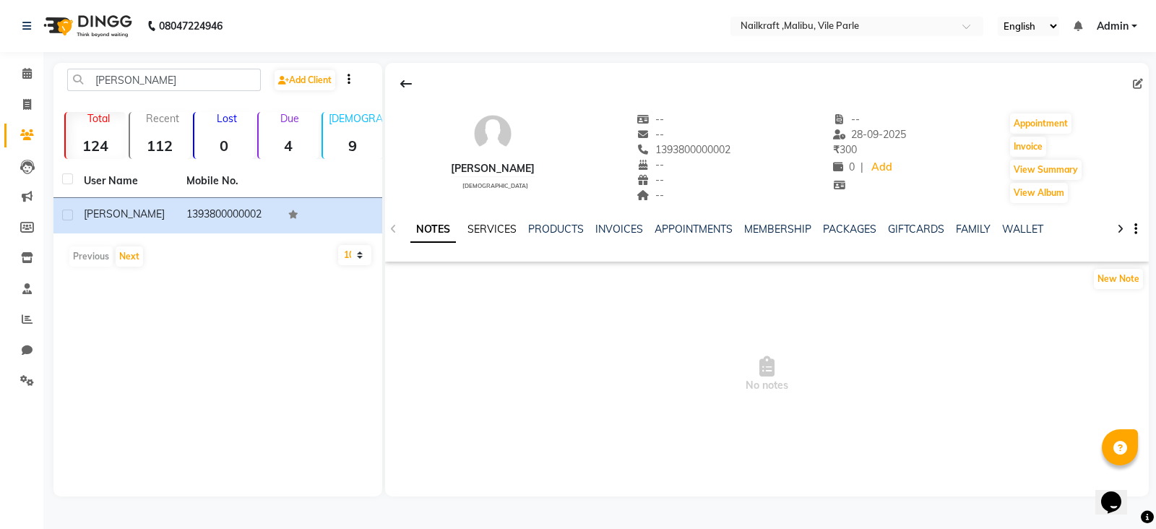
click at [493, 224] on link "SERVICES" at bounding box center [491, 229] width 49 height 13
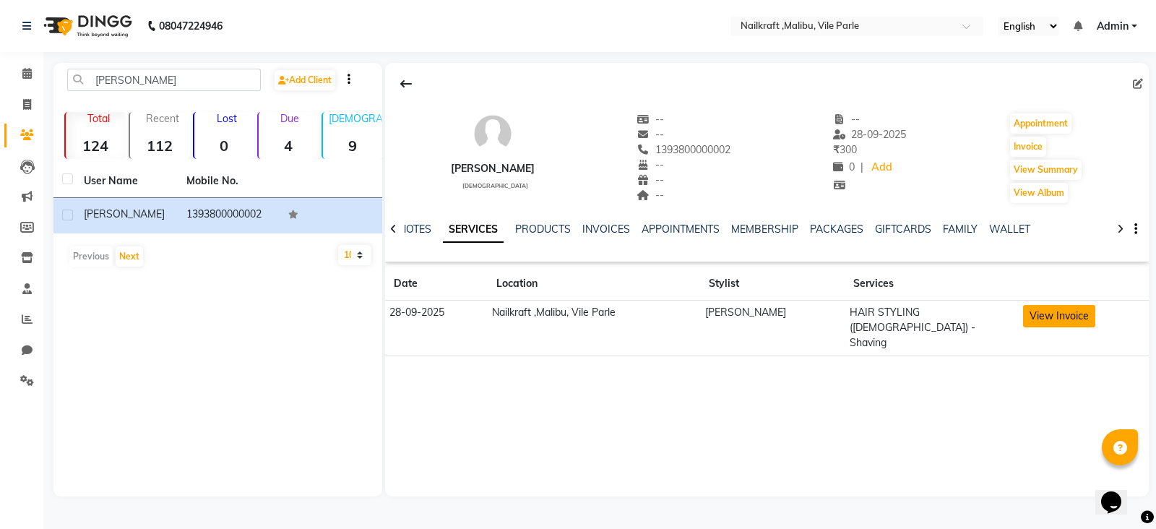
click at [1066, 306] on button "View Invoice" at bounding box center [1059, 316] width 72 height 22
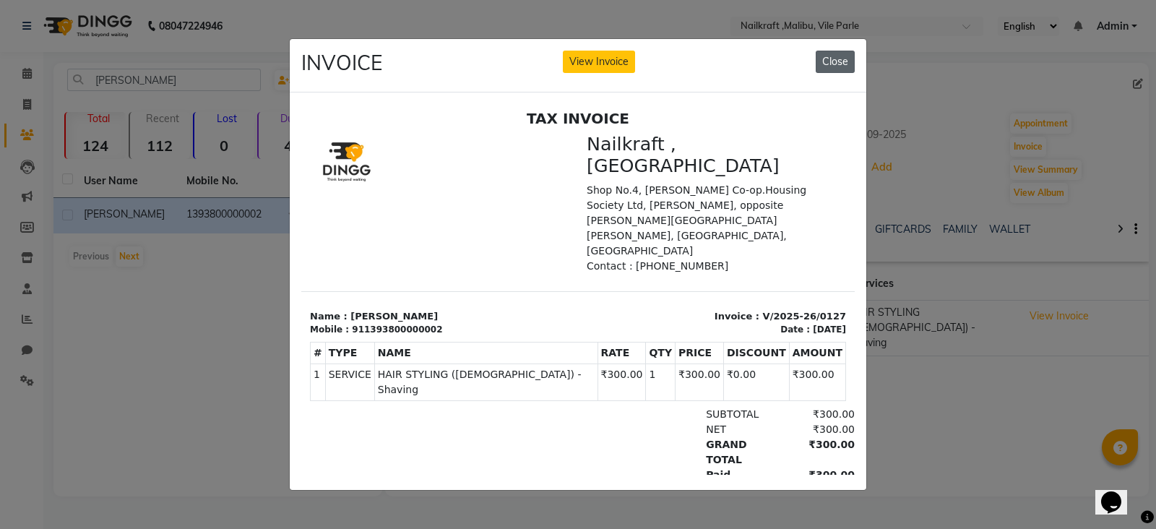
click at [837, 58] on button "Close" at bounding box center [835, 62] width 39 height 22
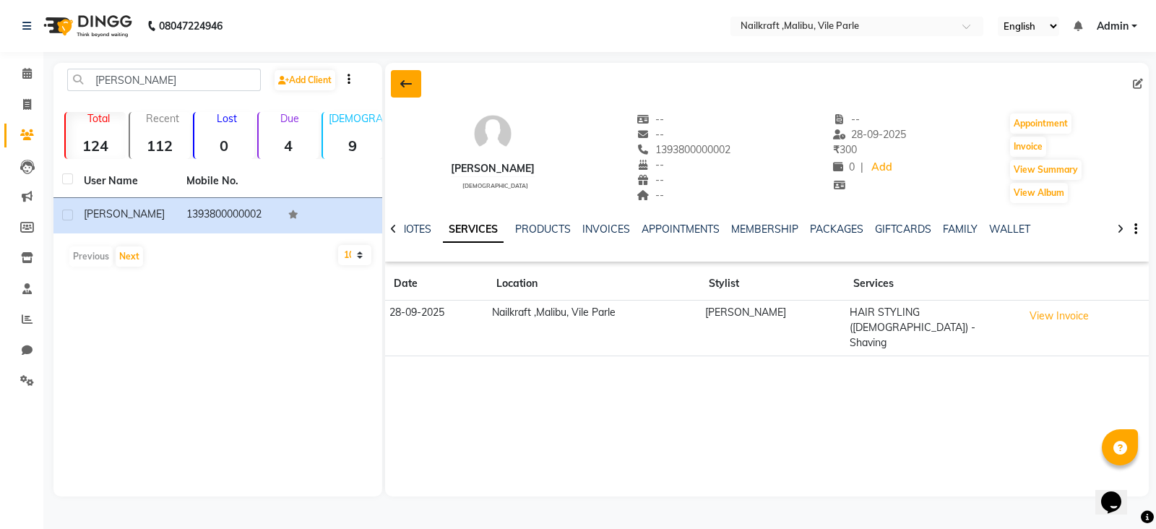
click at [406, 89] on icon at bounding box center [406, 84] width 12 height 12
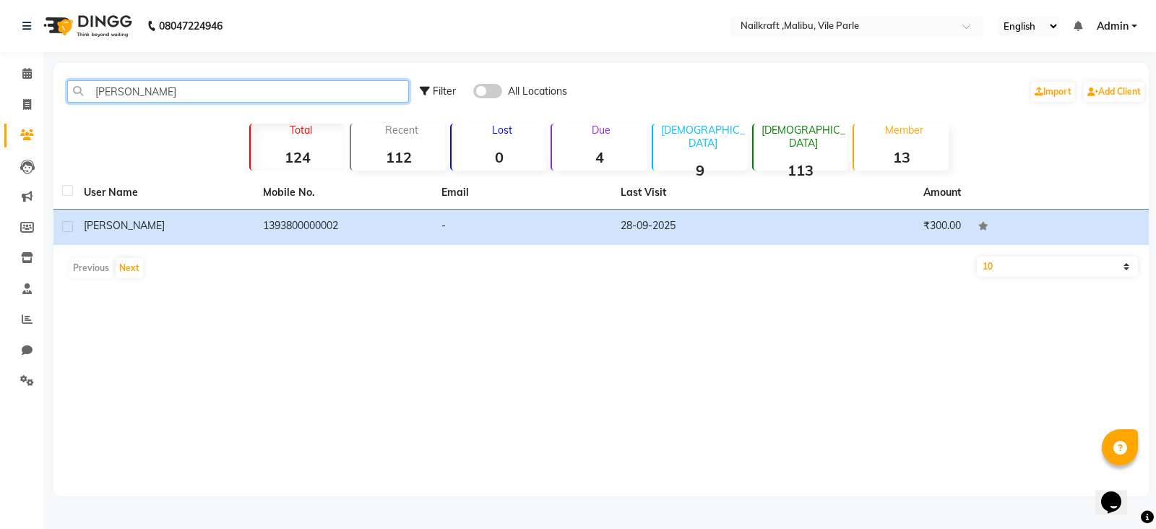
click at [246, 87] on input "nikil" at bounding box center [238, 91] width 342 height 22
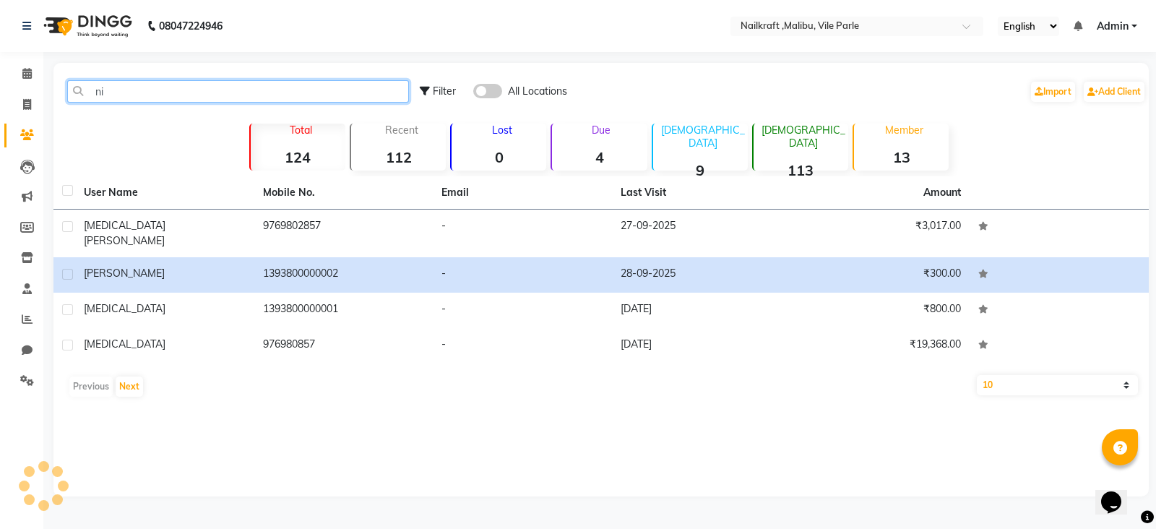
type input "n"
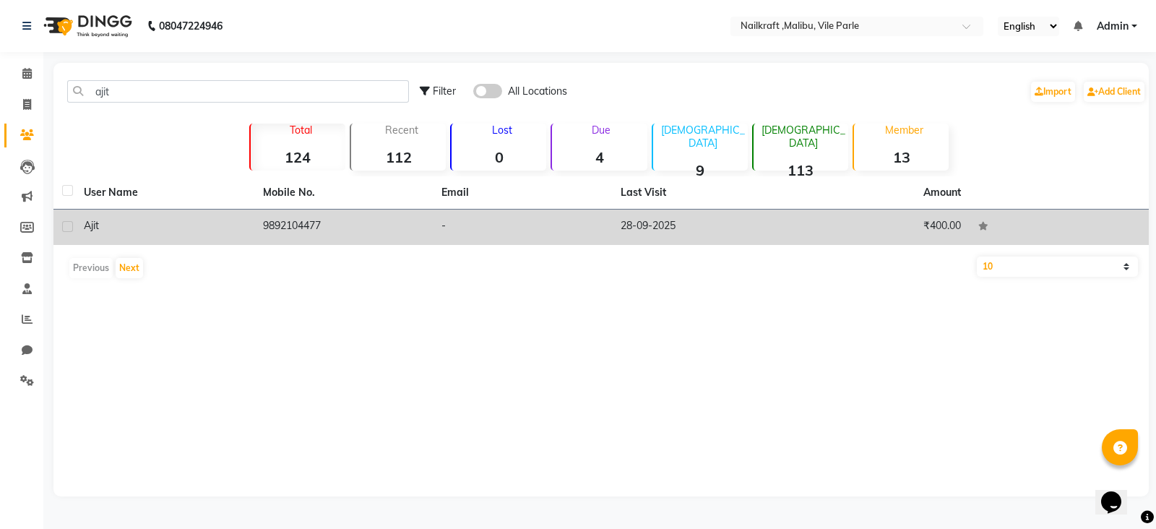
click at [339, 208] on th "Mobile No." at bounding box center [343, 192] width 179 height 33
click at [337, 220] on td "9892104477" at bounding box center [343, 227] width 179 height 35
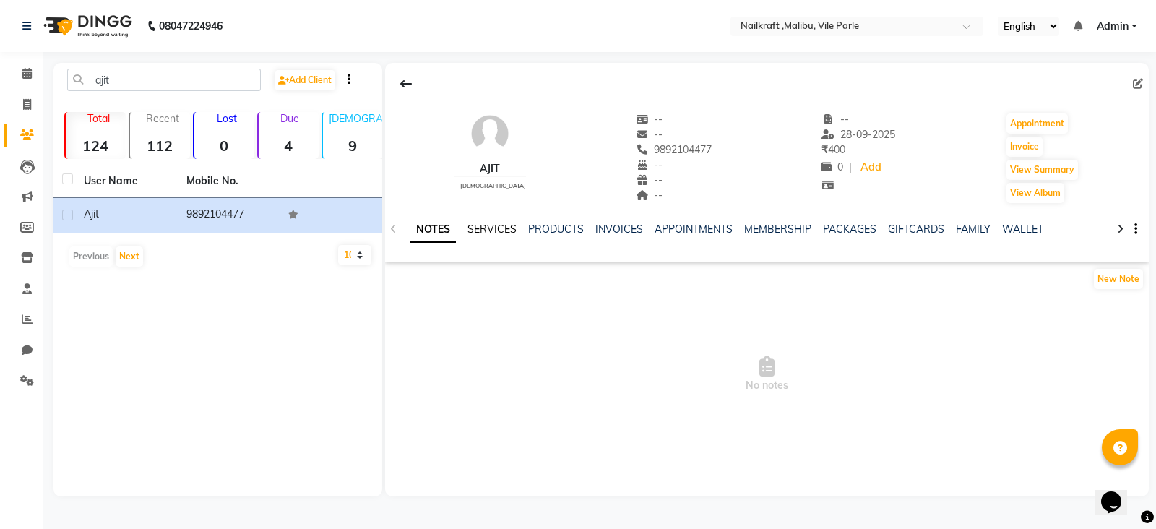
click at [489, 230] on link "SERVICES" at bounding box center [491, 229] width 49 height 13
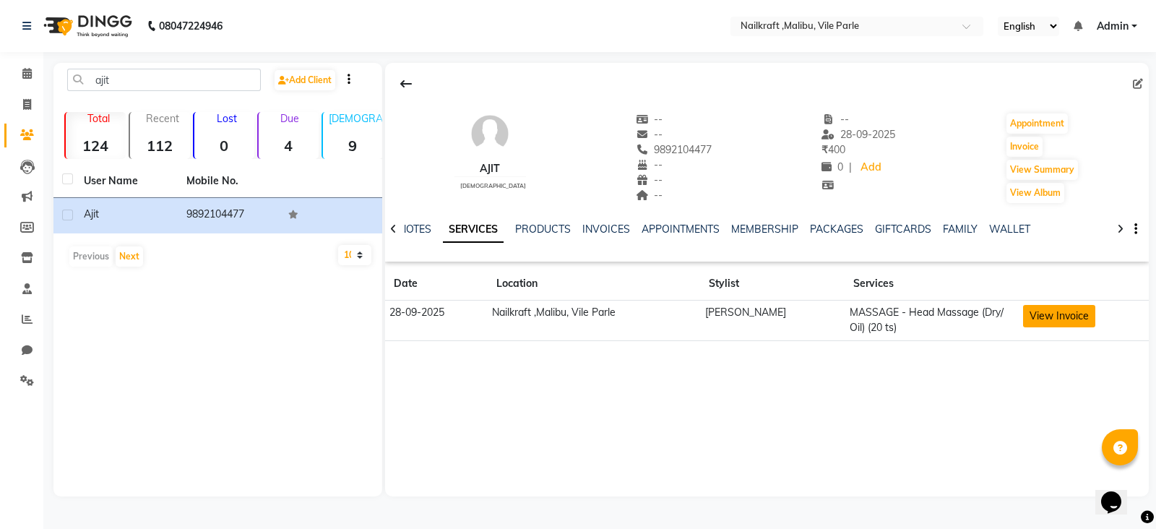
click at [1059, 322] on button "View Invoice" at bounding box center [1059, 316] width 72 height 22
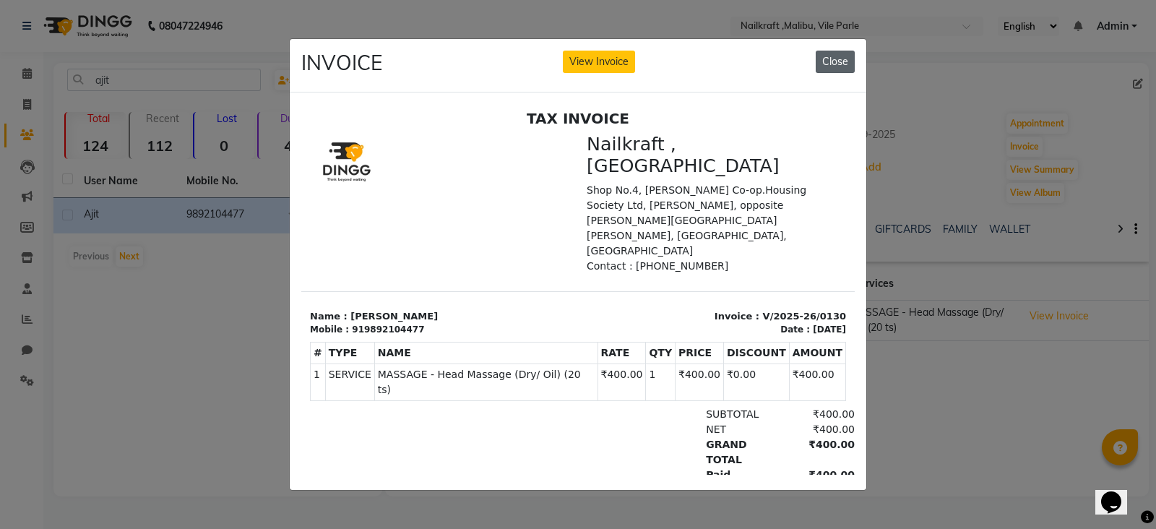
click at [827, 51] on button "Close" at bounding box center [835, 62] width 39 height 22
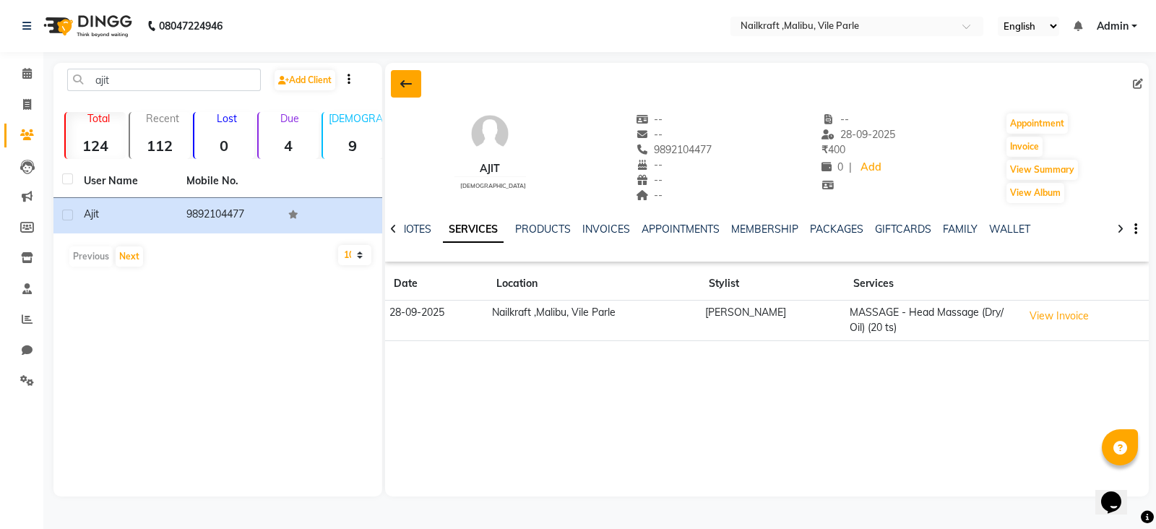
click at [405, 78] on icon at bounding box center [406, 84] width 12 height 12
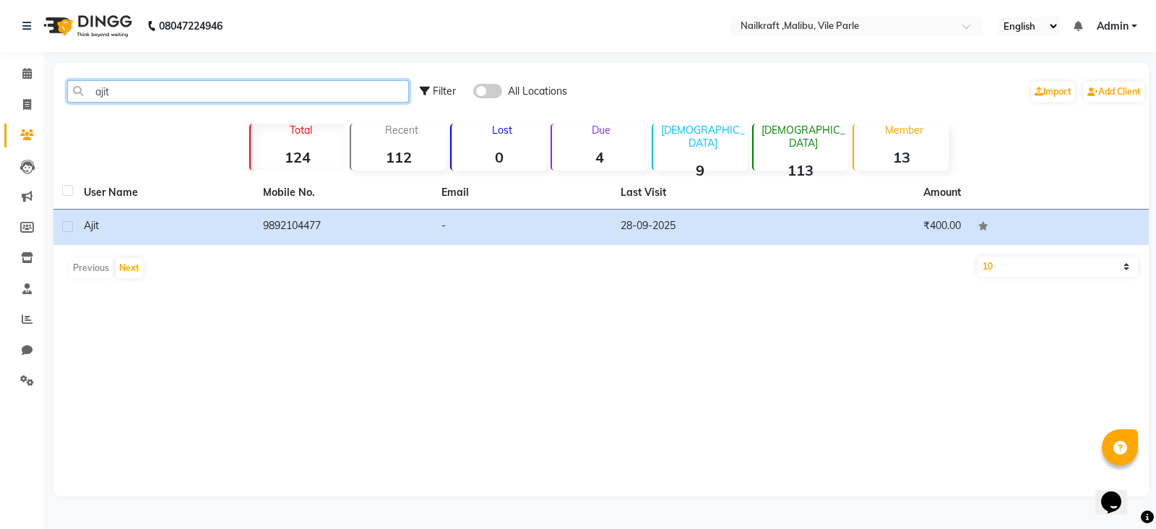
click at [258, 92] on input "ajit" at bounding box center [238, 91] width 342 height 22
type input "a"
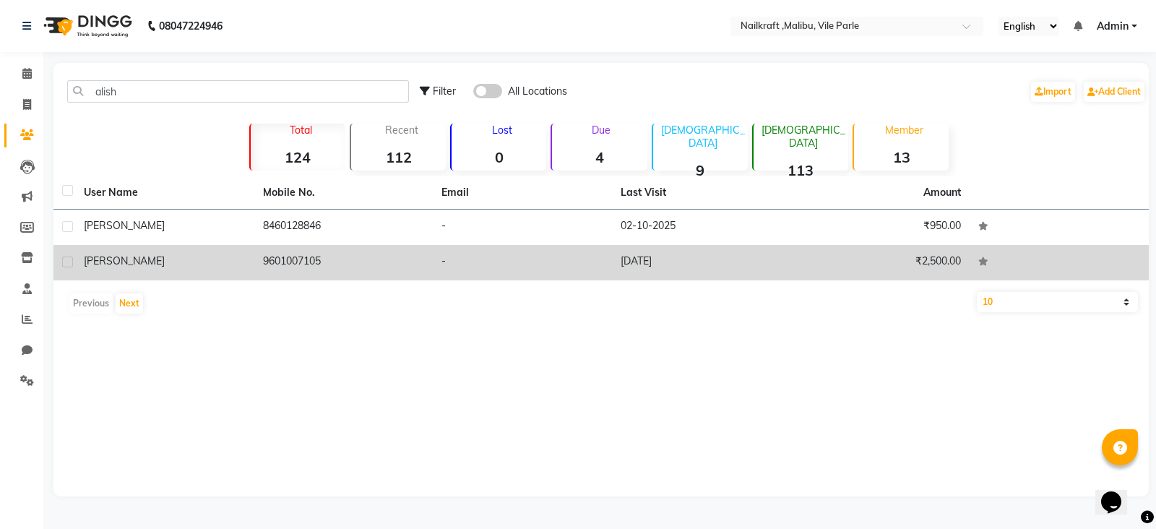
click at [344, 261] on td "9601007105" at bounding box center [343, 262] width 179 height 35
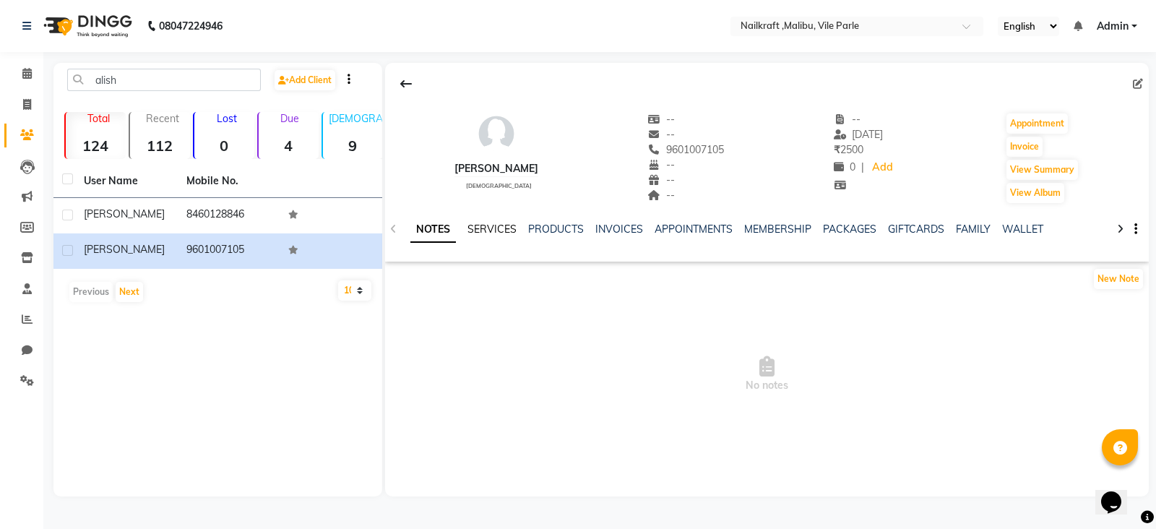
click at [505, 234] on link "SERVICES" at bounding box center [491, 229] width 49 height 13
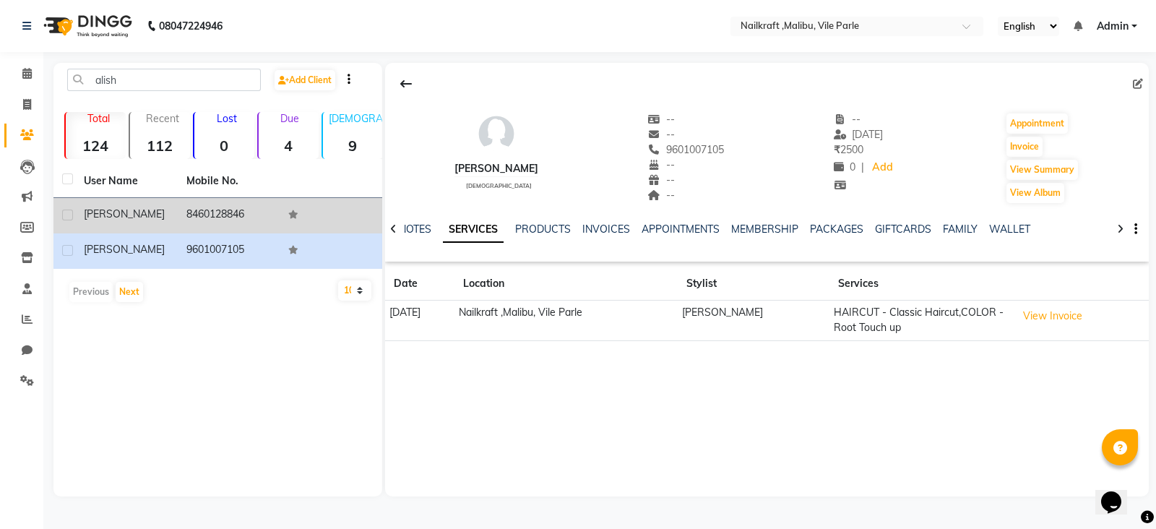
click at [220, 215] on td "8460128846" at bounding box center [229, 215] width 103 height 35
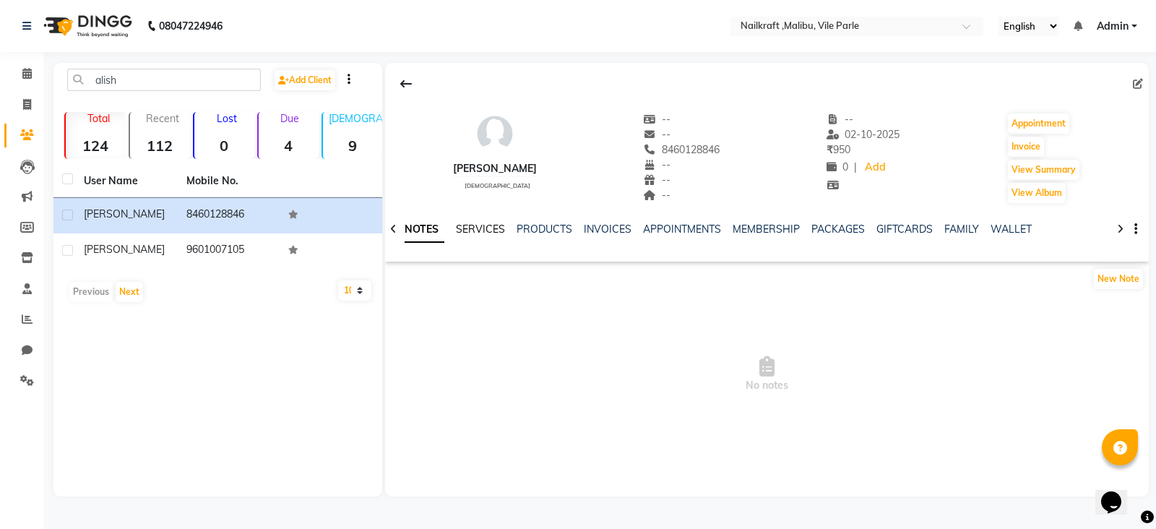
click at [483, 235] on link "SERVICES" at bounding box center [480, 229] width 49 height 13
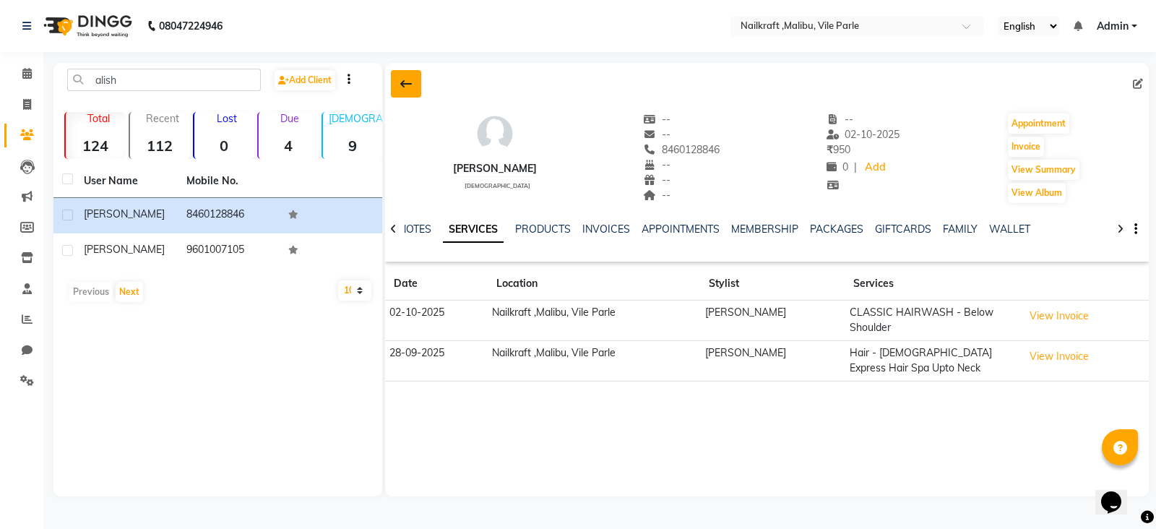
click at [405, 75] on button at bounding box center [406, 83] width 30 height 27
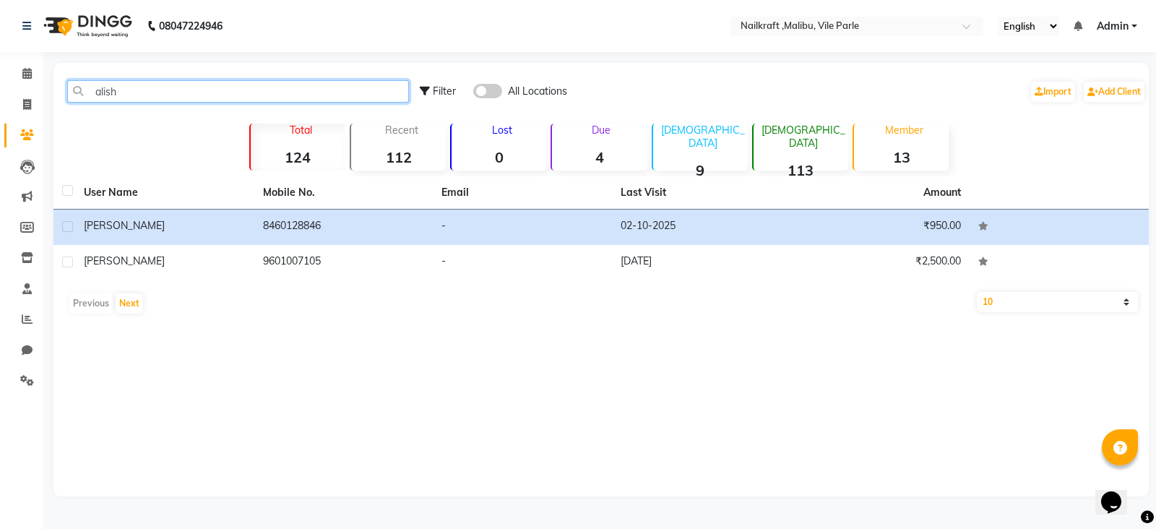
click at [250, 95] on input "alish" at bounding box center [238, 91] width 342 height 22
type input "a"
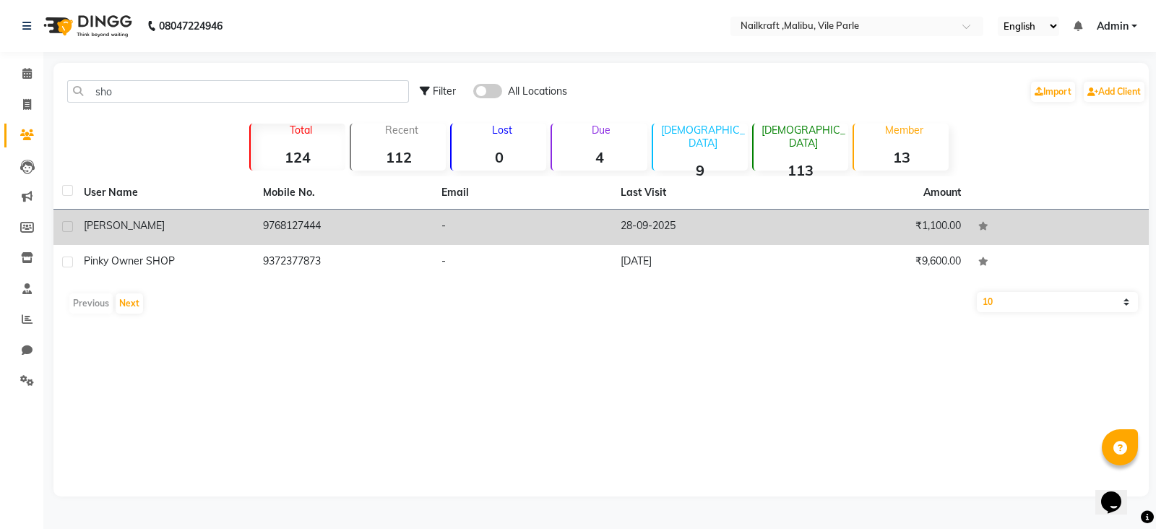
click at [350, 239] on td "9768127444" at bounding box center [343, 227] width 179 height 35
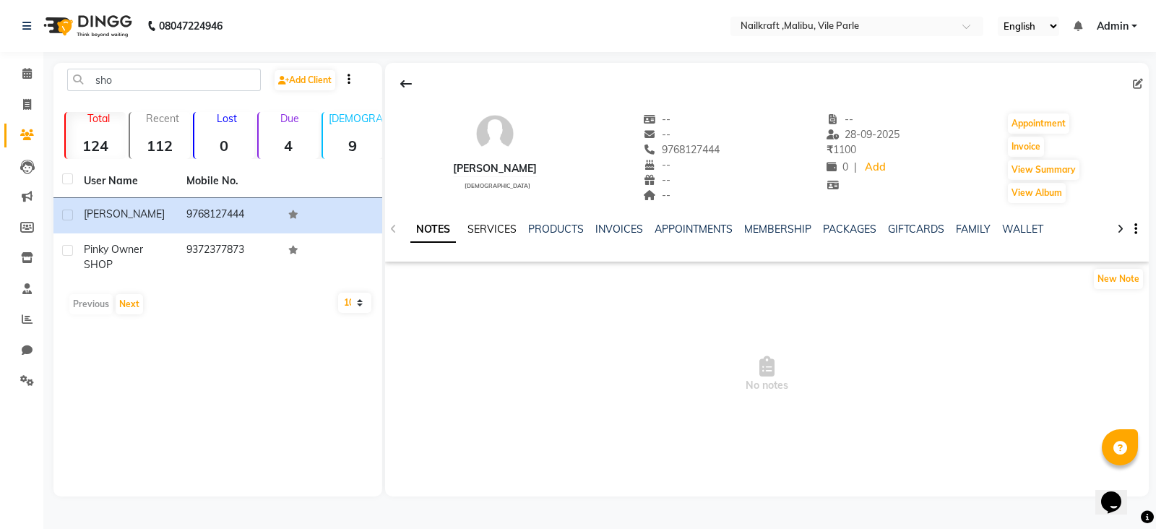
click at [496, 226] on link "SERVICES" at bounding box center [491, 229] width 49 height 13
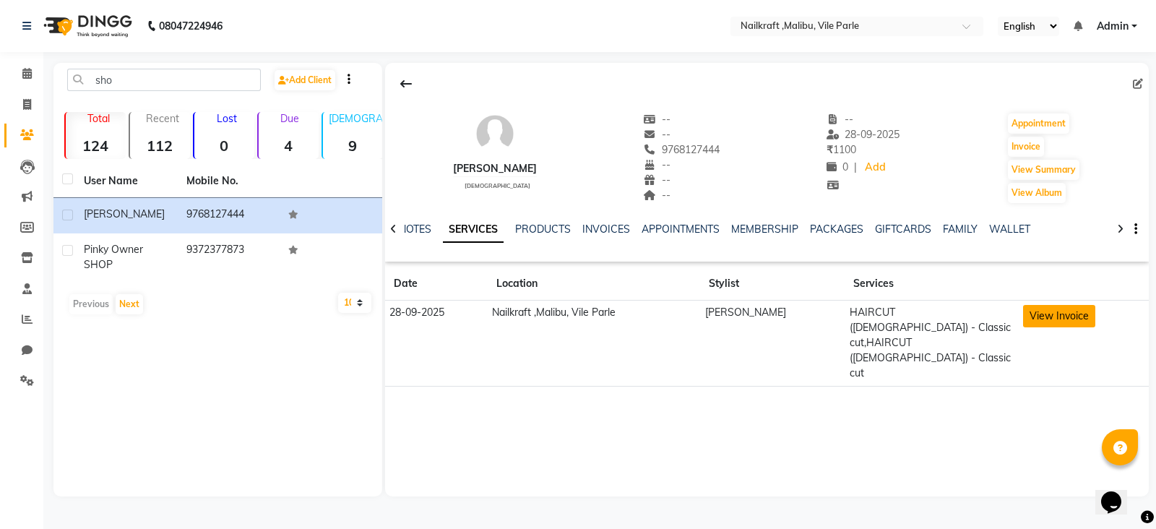
click at [1046, 317] on button "View Invoice" at bounding box center [1059, 316] width 72 height 22
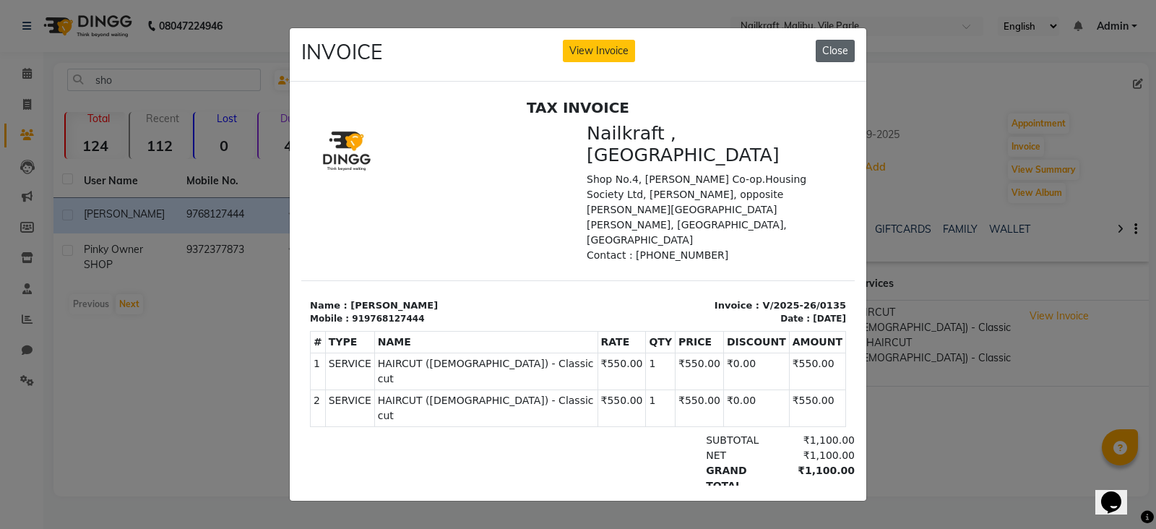
click at [840, 44] on button "Close" at bounding box center [835, 51] width 39 height 22
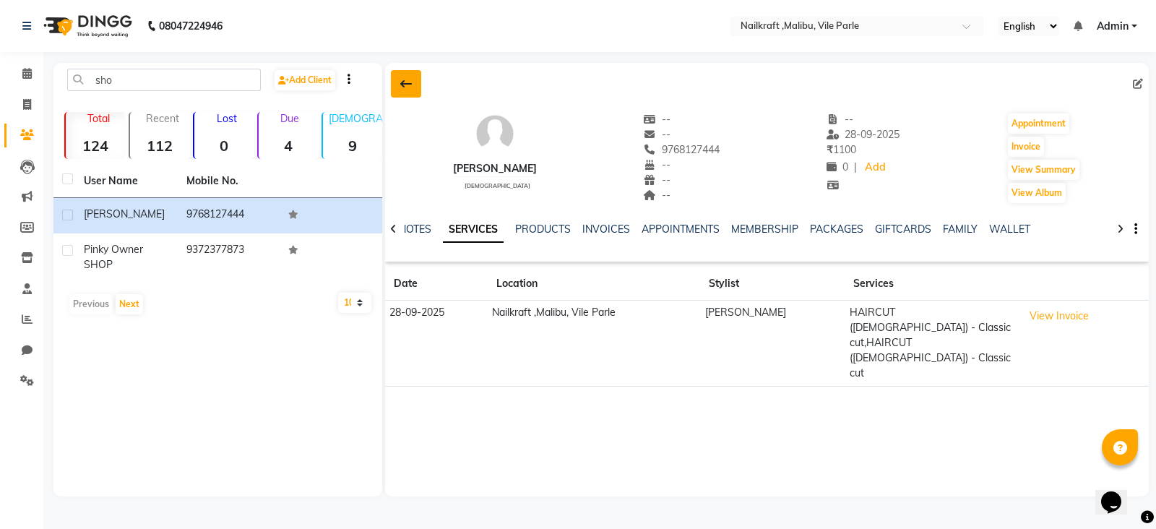
click at [408, 71] on button at bounding box center [406, 83] width 30 height 27
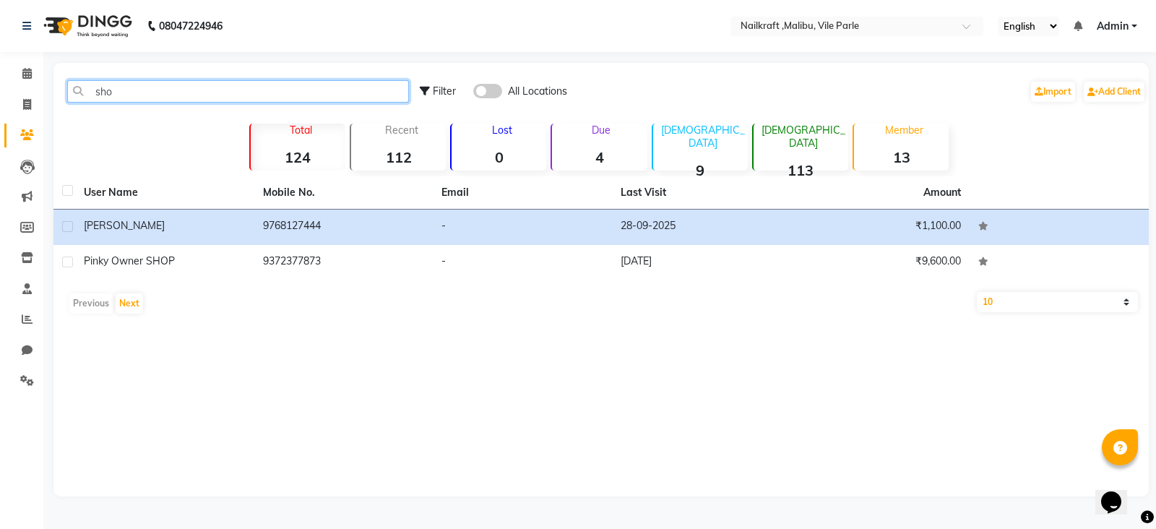
click at [293, 88] on input "sho" at bounding box center [238, 91] width 342 height 22
type input "s"
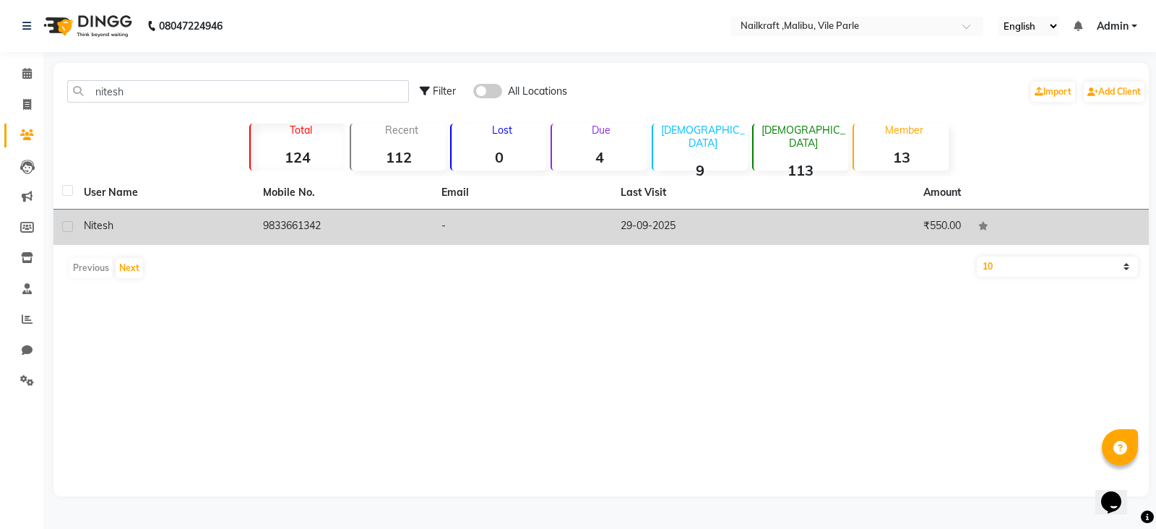
click at [397, 227] on td "9833661342" at bounding box center [343, 227] width 179 height 35
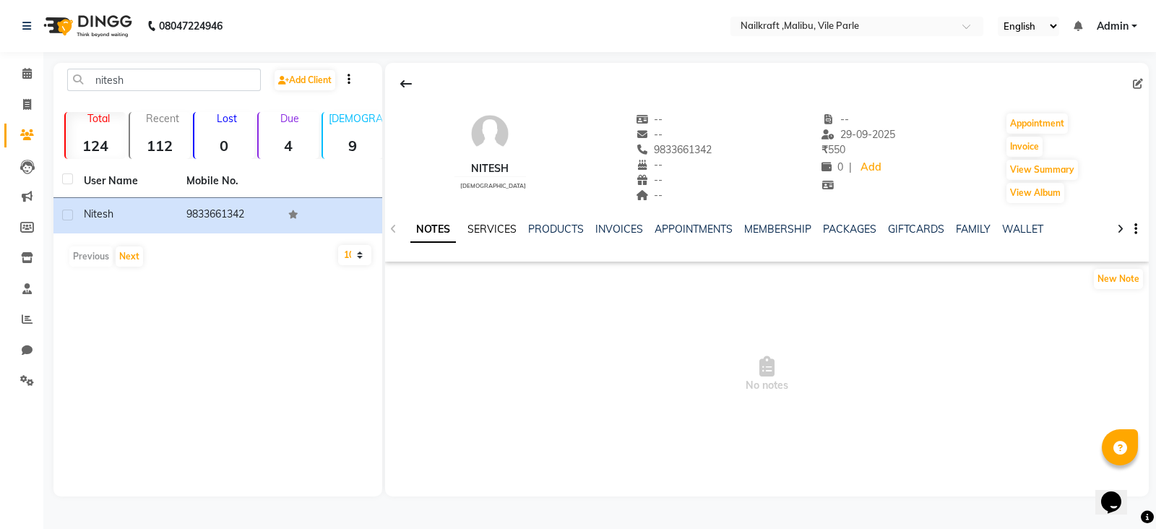
click at [504, 231] on link "SERVICES" at bounding box center [491, 229] width 49 height 13
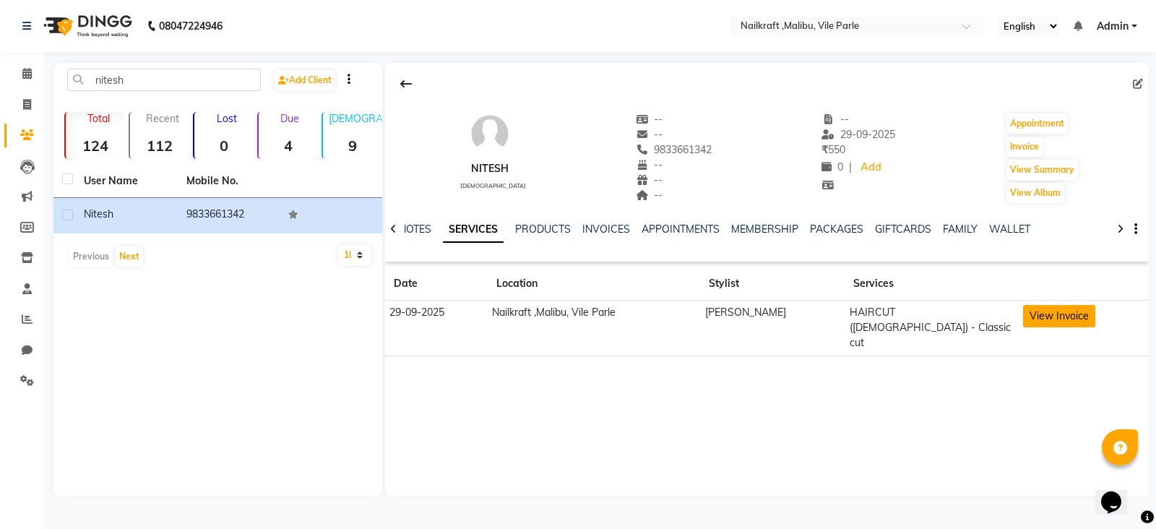
click at [1044, 318] on button "View Invoice" at bounding box center [1059, 316] width 72 height 22
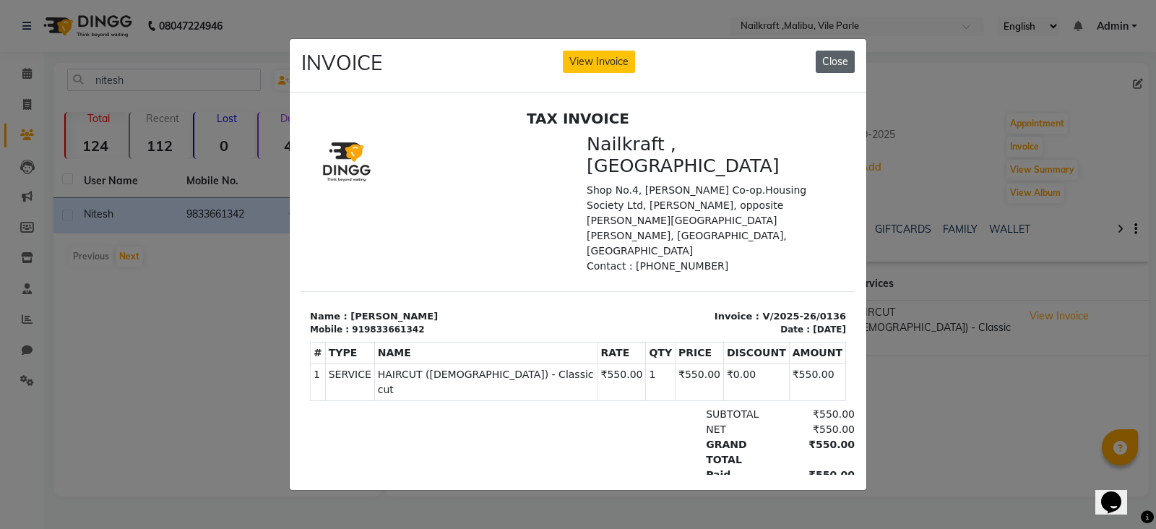
click at [827, 52] on button "Close" at bounding box center [835, 62] width 39 height 22
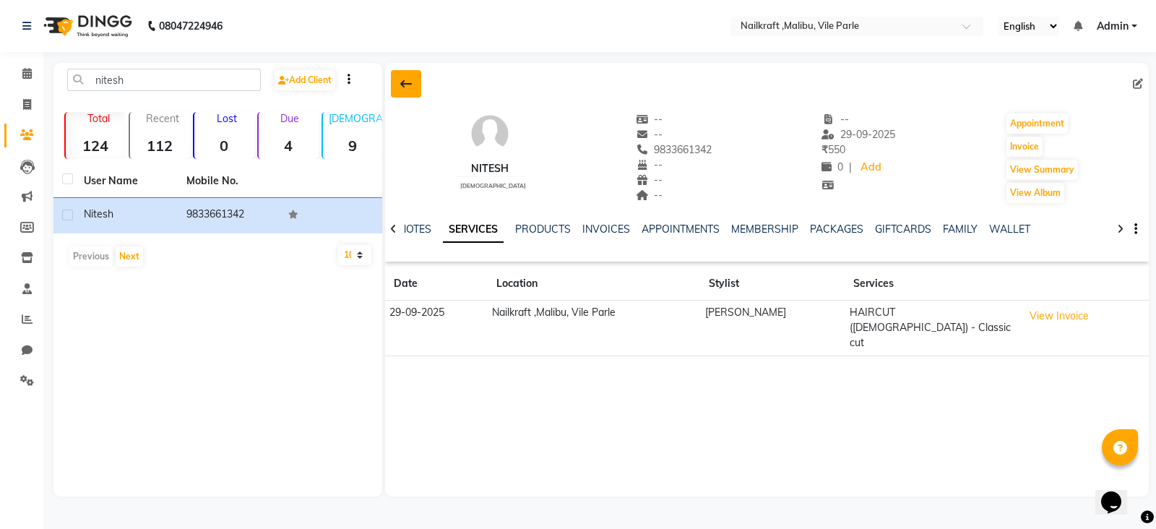
click at [404, 78] on icon at bounding box center [406, 84] width 12 height 12
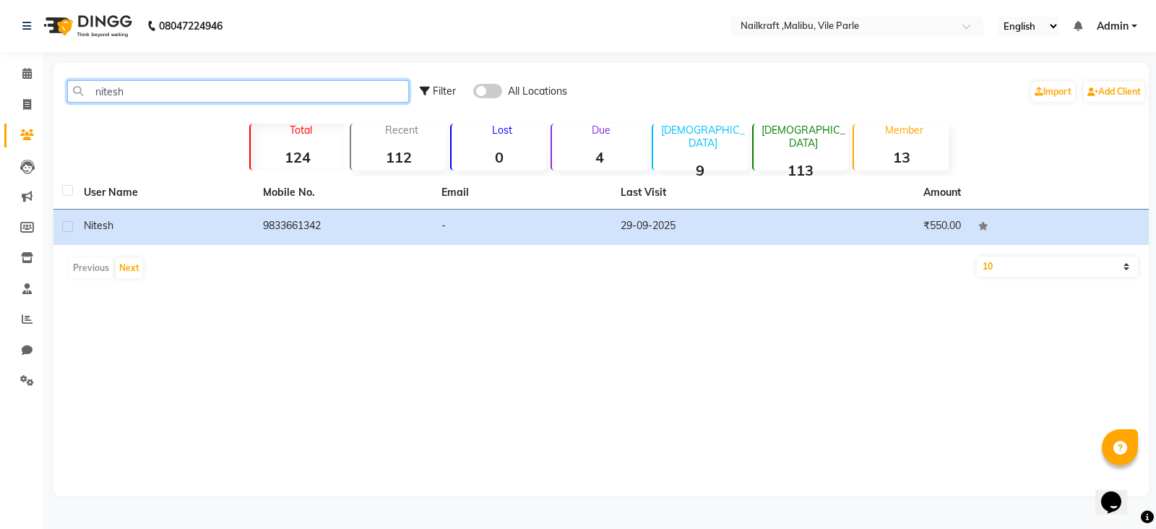
click at [267, 93] on input "nitesh" at bounding box center [238, 91] width 342 height 22
type input "n"
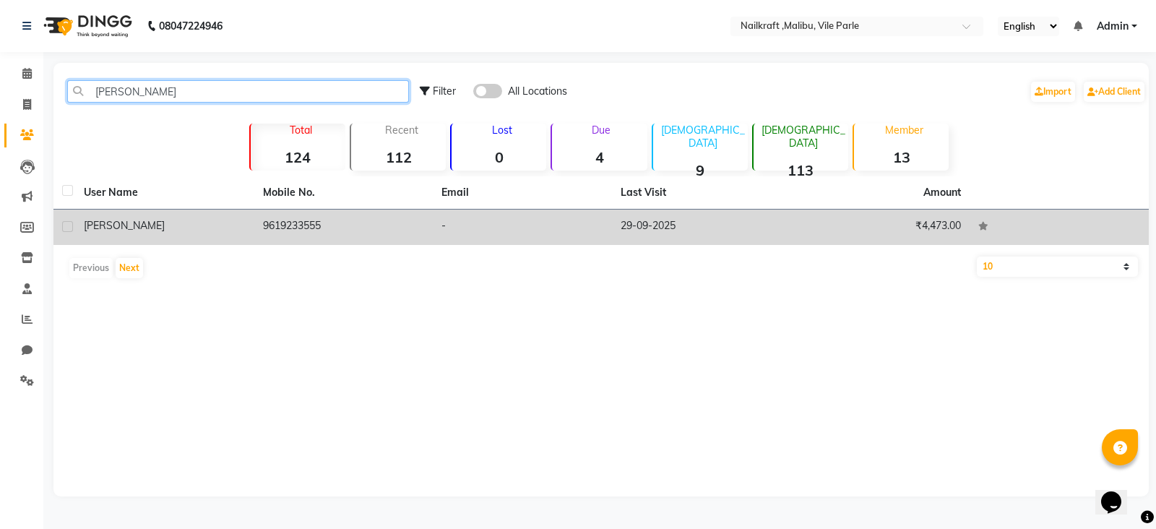
type input "bijal"
click at [334, 214] on td "9619233555" at bounding box center [343, 227] width 179 height 35
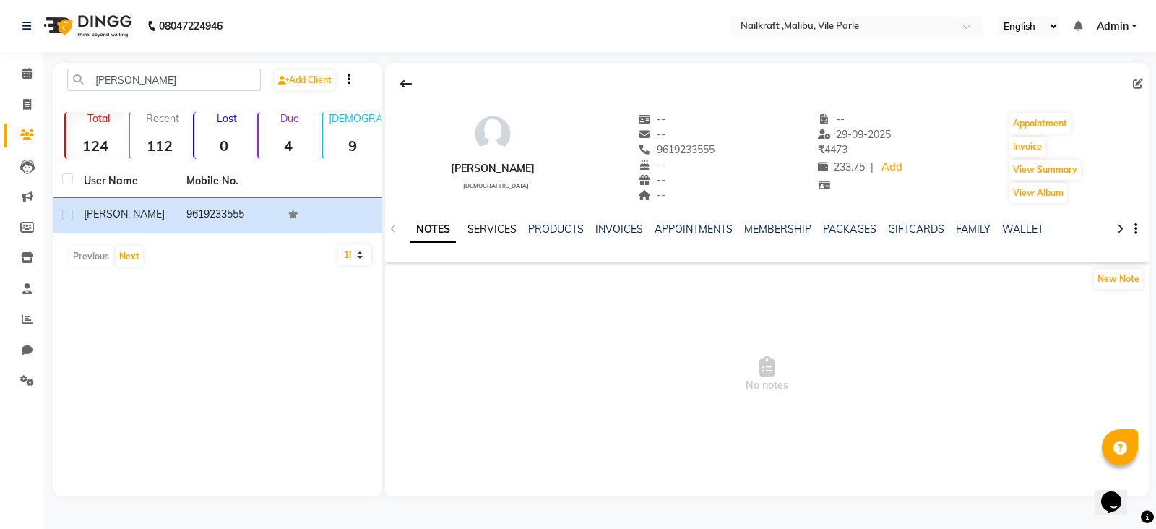
click at [509, 227] on link "SERVICES" at bounding box center [491, 229] width 49 height 13
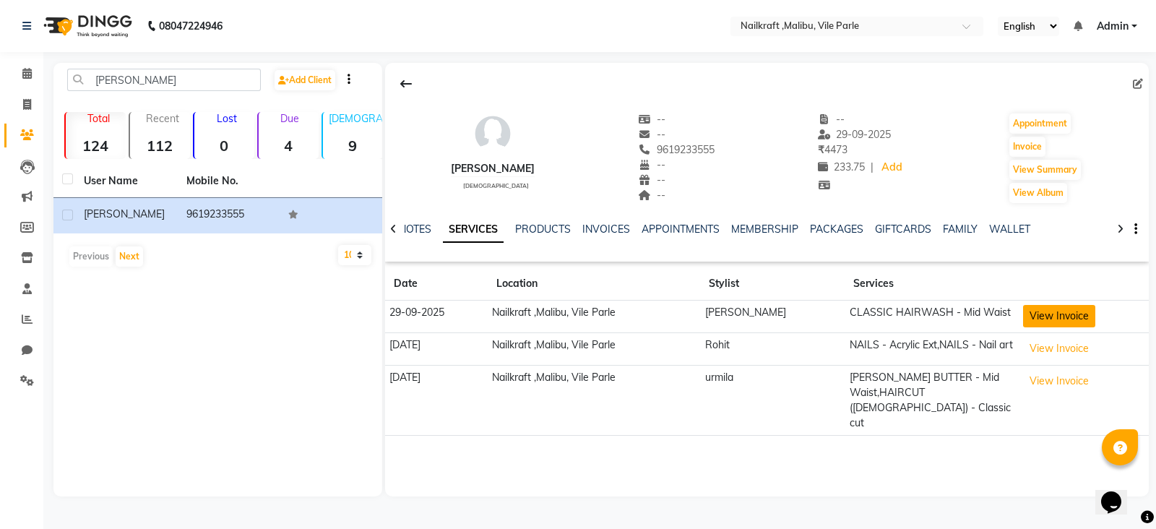
click at [1031, 316] on button "View Invoice" at bounding box center [1059, 316] width 72 height 22
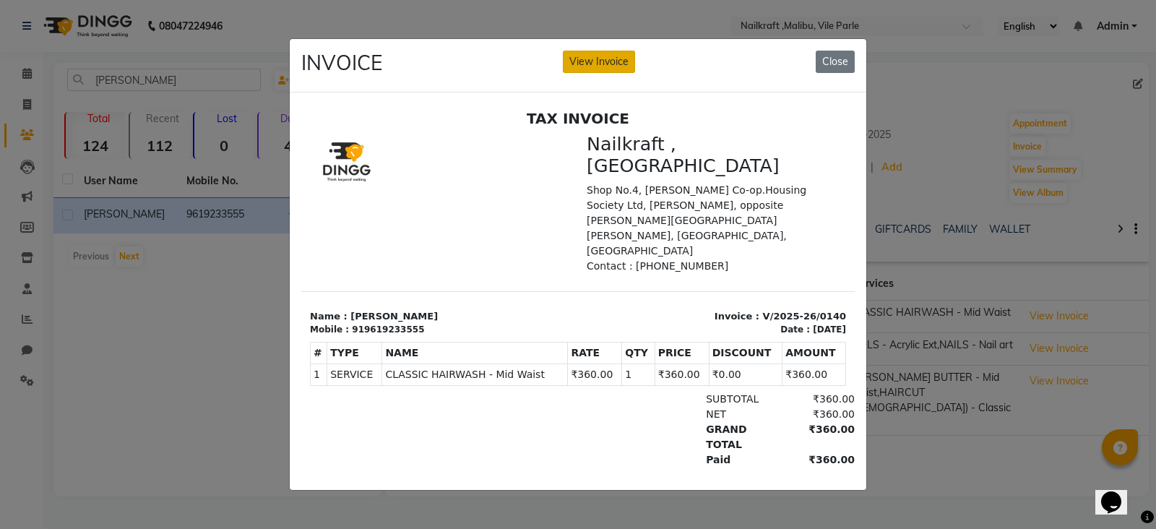
click at [619, 53] on button "View Invoice" at bounding box center [599, 62] width 72 height 22
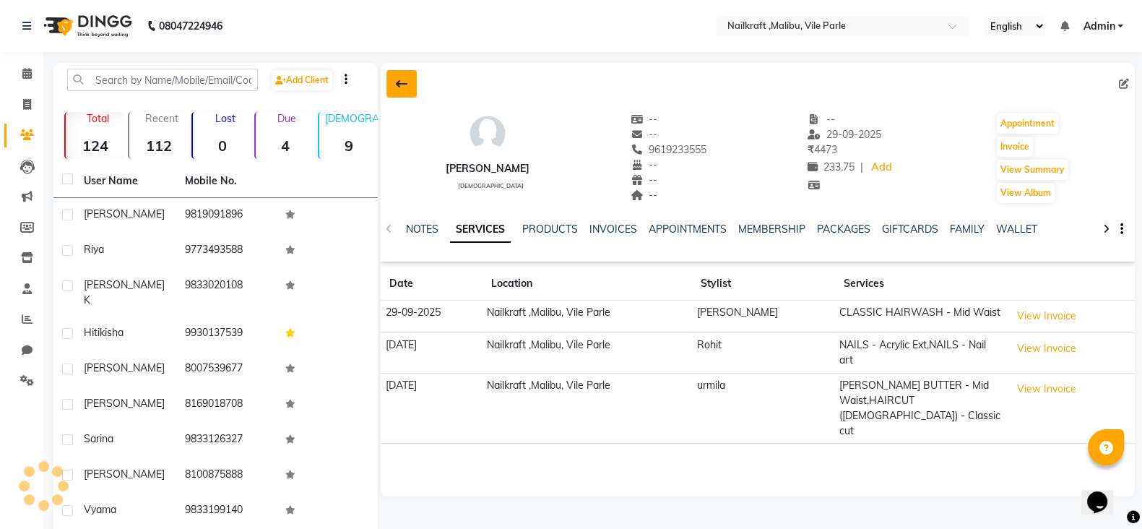
click at [392, 82] on button at bounding box center [402, 83] width 30 height 27
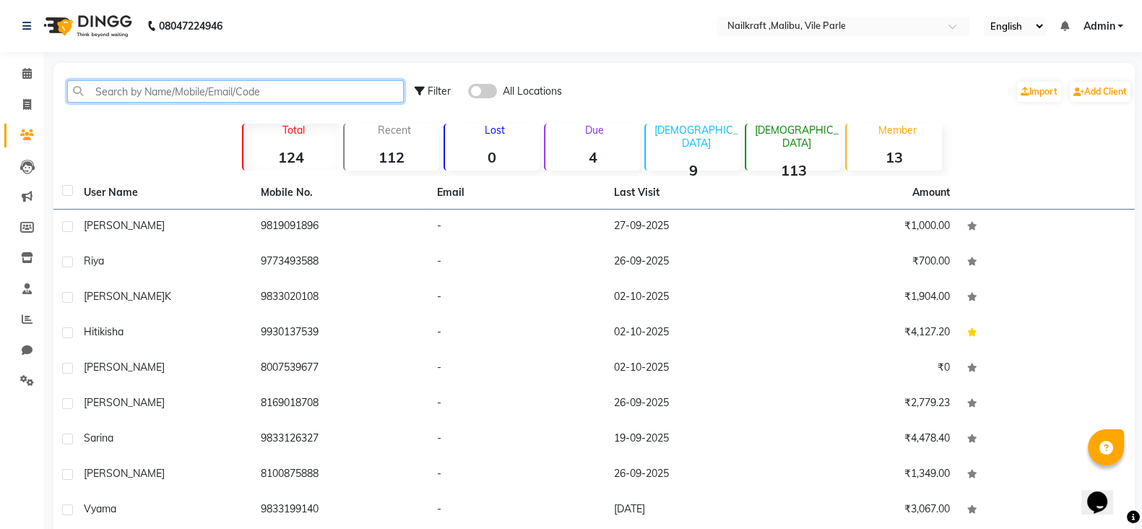
click at [237, 82] on input "text" at bounding box center [235, 91] width 337 height 22
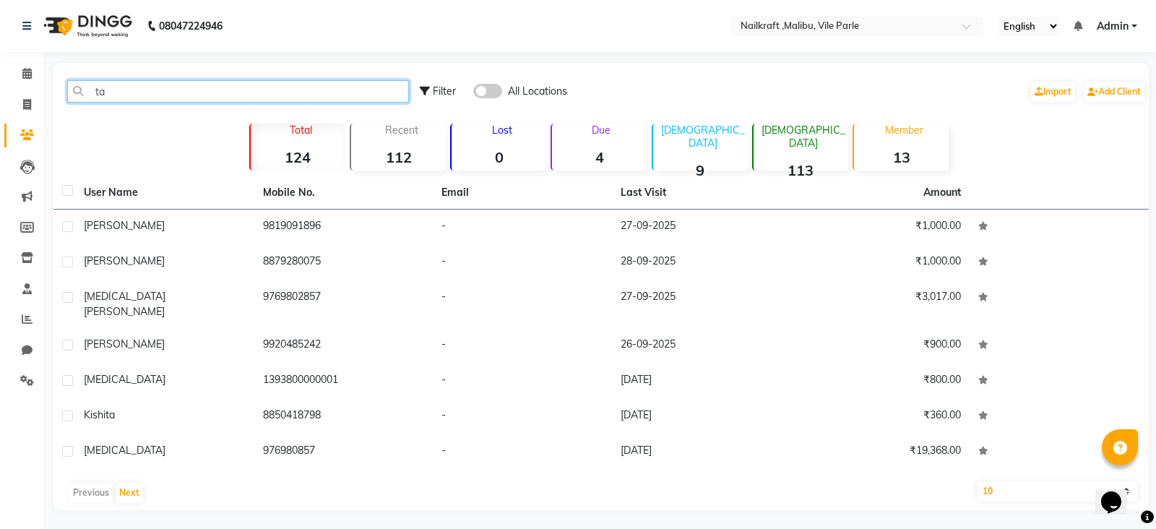
type input "t"
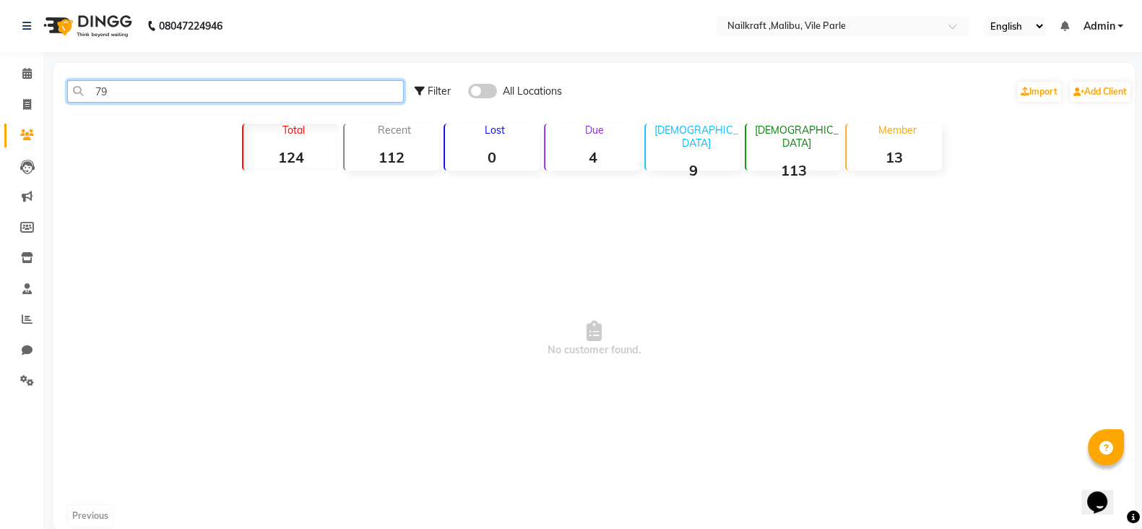
type input "7"
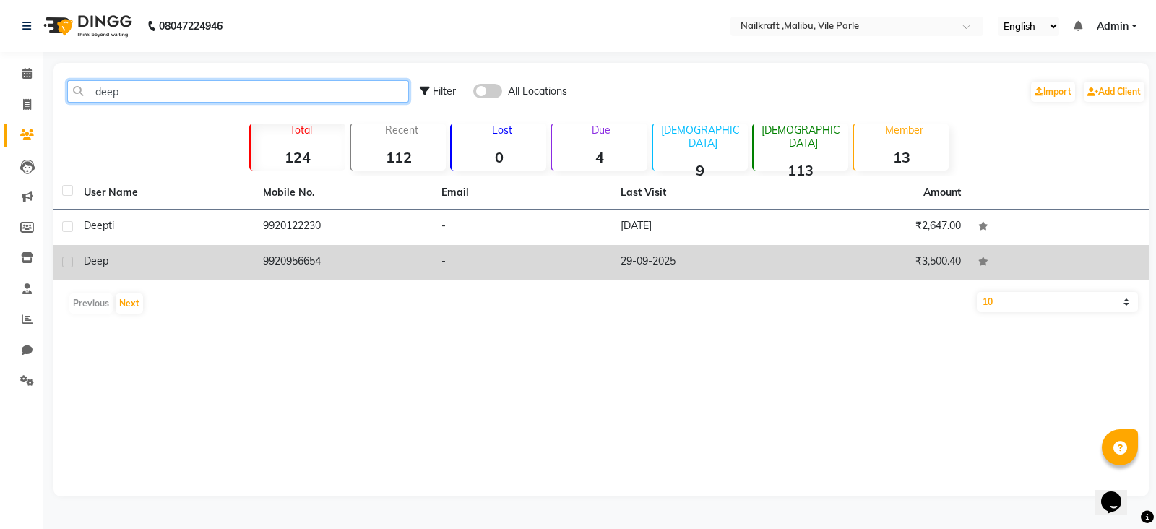
type input "deep"
click at [311, 254] on td "9920956654" at bounding box center [343, 262] width 179 height 35
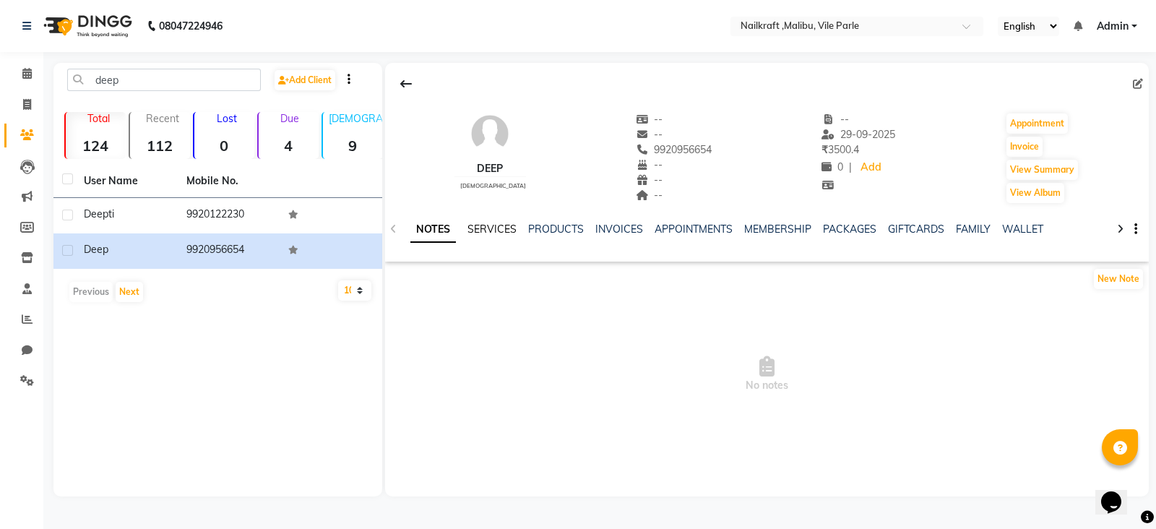
click at [499, 223] on link "SERVICES" at bounding box center [491, 229] width 49 height 13
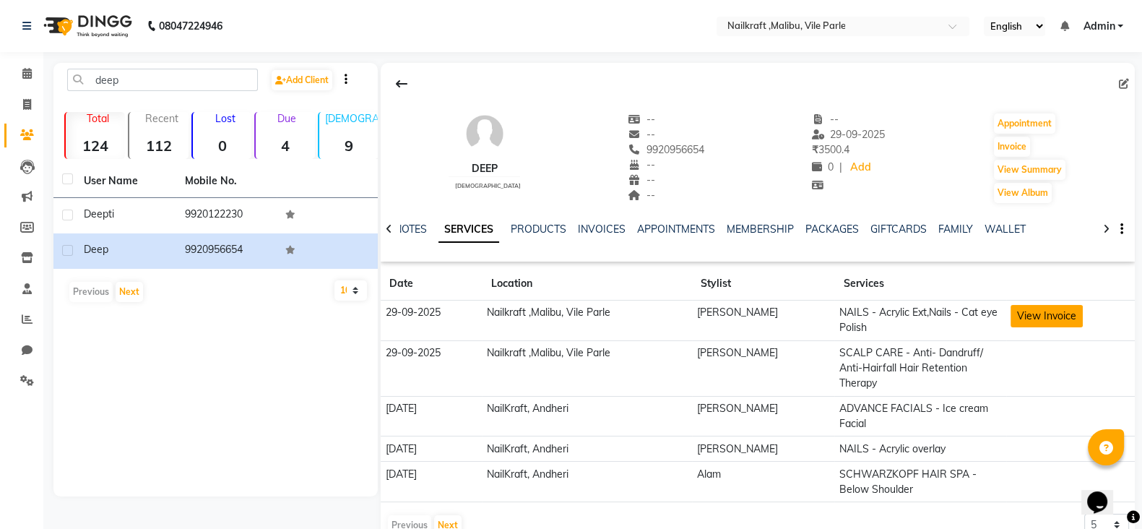
click at [1017, 308] on button "View Invoice" at bounding box center [1047, 316] width 72 height 22
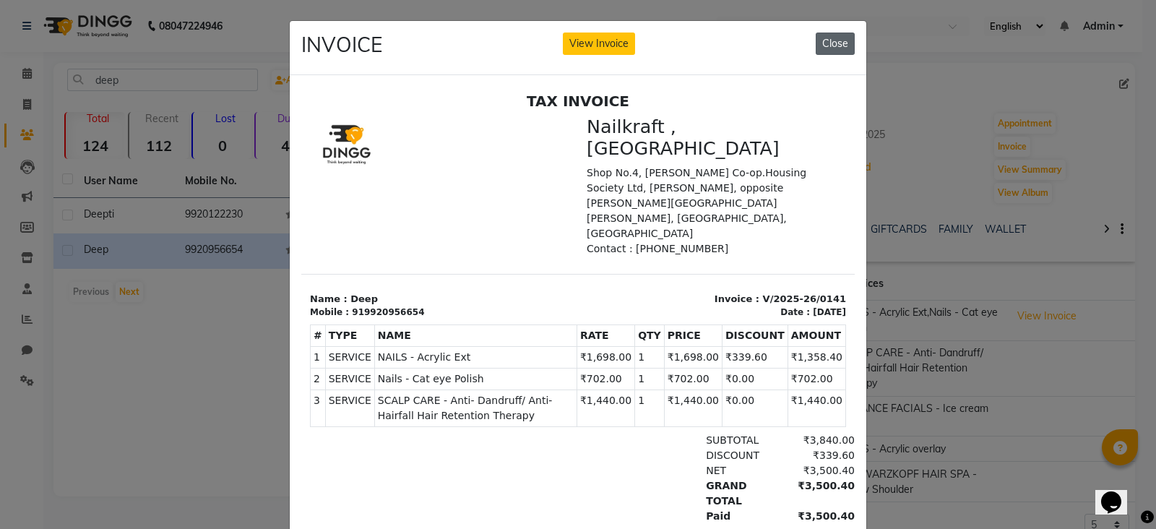
click at [837, 41] on button "Close" at bounding box center [835, 44] width 39 height 22
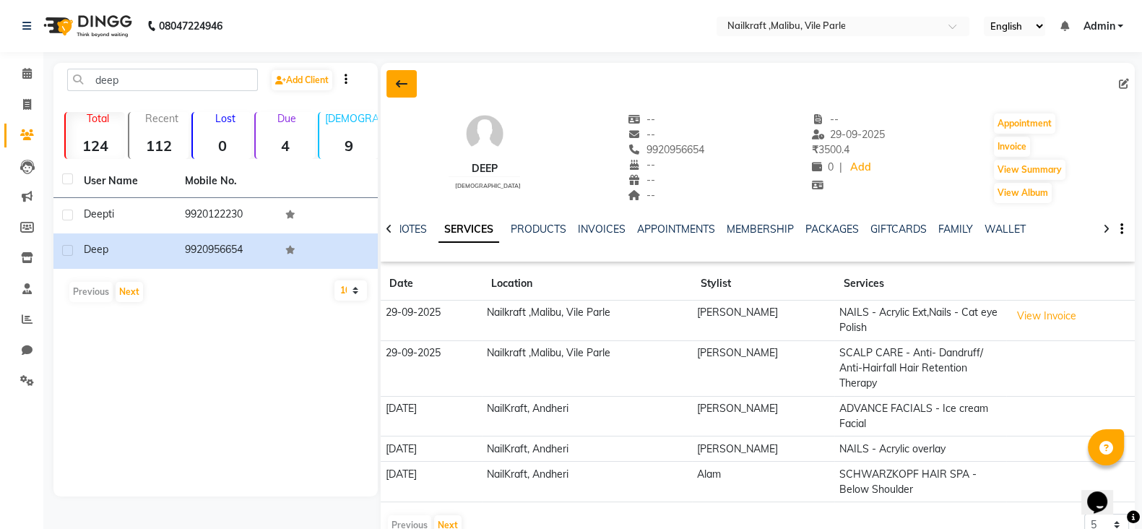
click at [401, 90] on button at bounding box center [402, 83] width 30 height 27
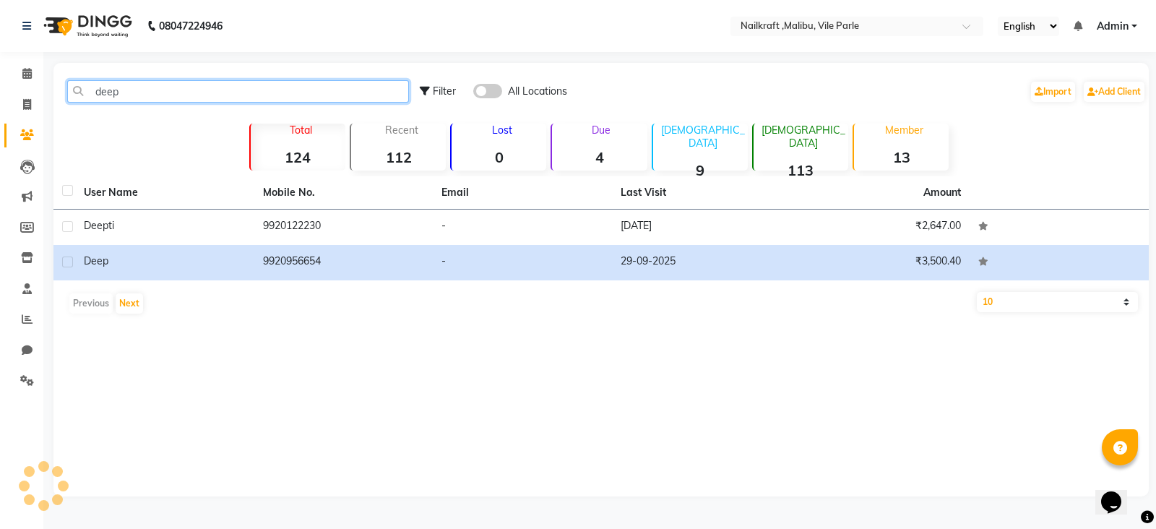
click at [251, 99] on input "deep" at bounding box center [238, 91] width 342 height 22
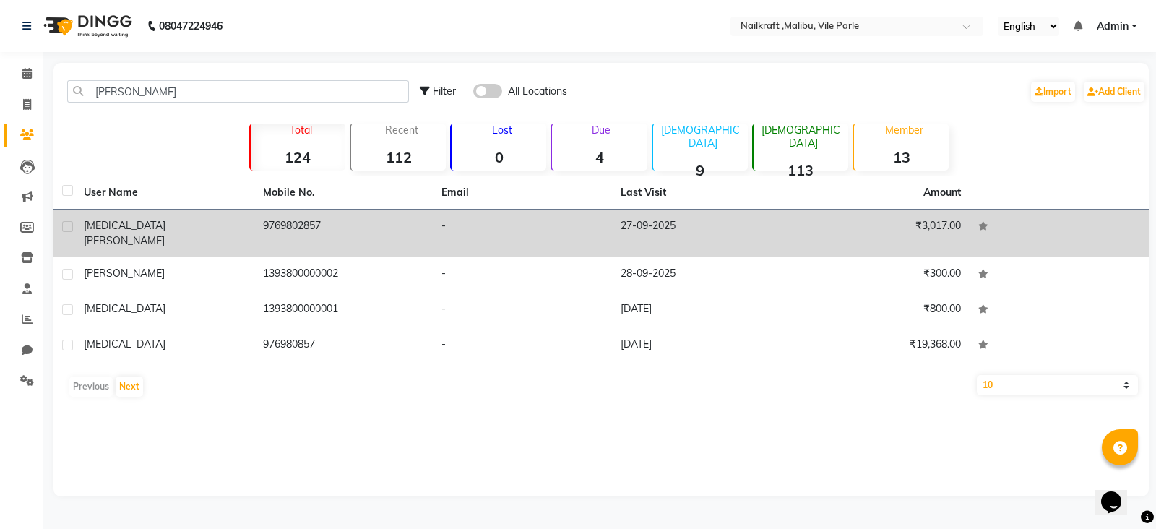
click at [600, 222] on td "-" at bounding box center [522, 234] width 179 height 48
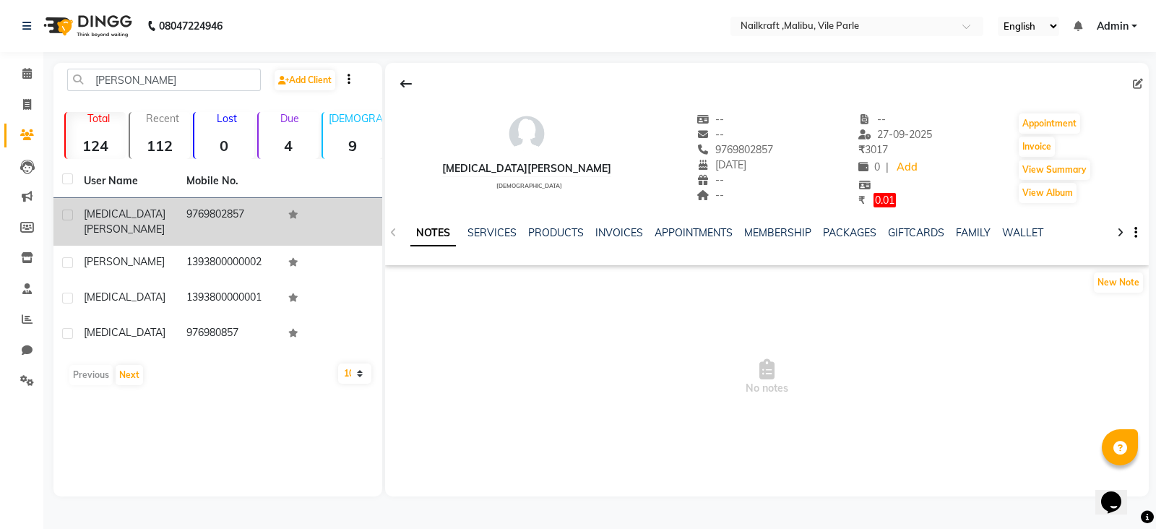
click at [488, 225] on div "SERVICES" at bounding box center [491, 232] width 49 height 15
click at [488, 228] on link "SERVICES" at bounding box center [491, 232] width 49 height 13
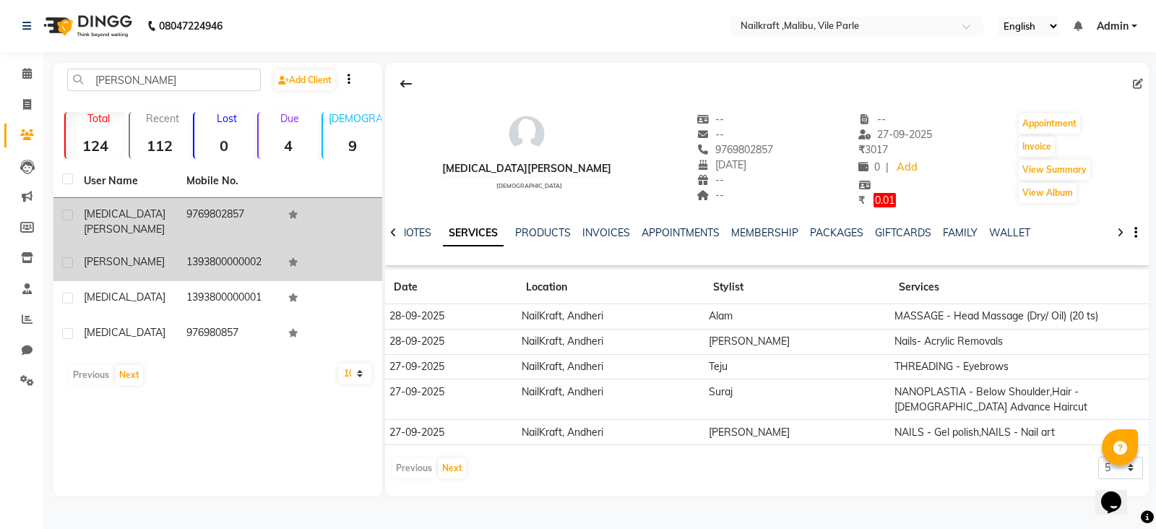
click at [221, 250] on td "1393800000002" at bounding box center [229, 263] width 103 height 35
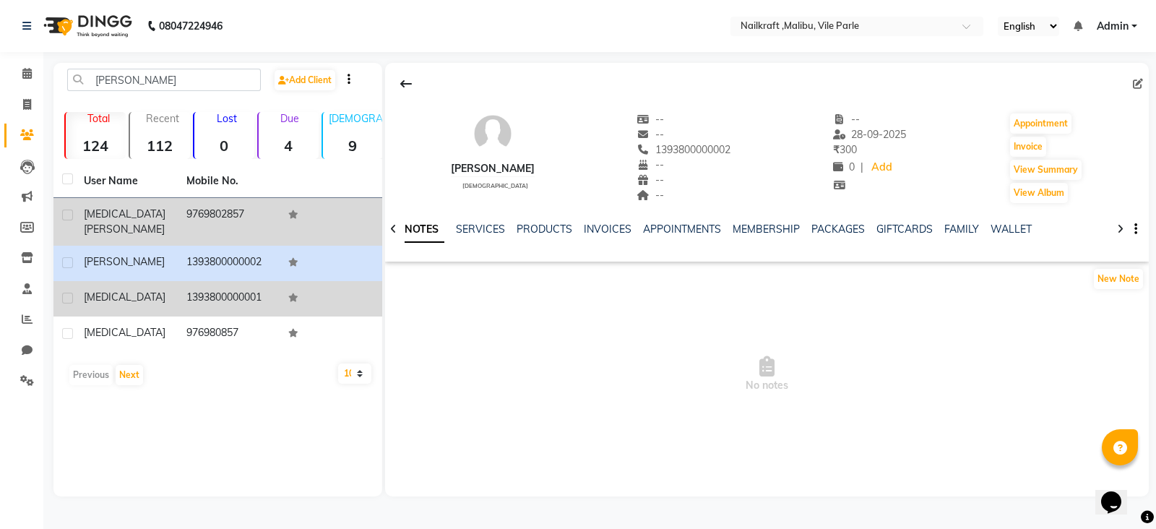
click at [155, 290] on div "nikita" at bounding box center [126, 297] width 85 height 15
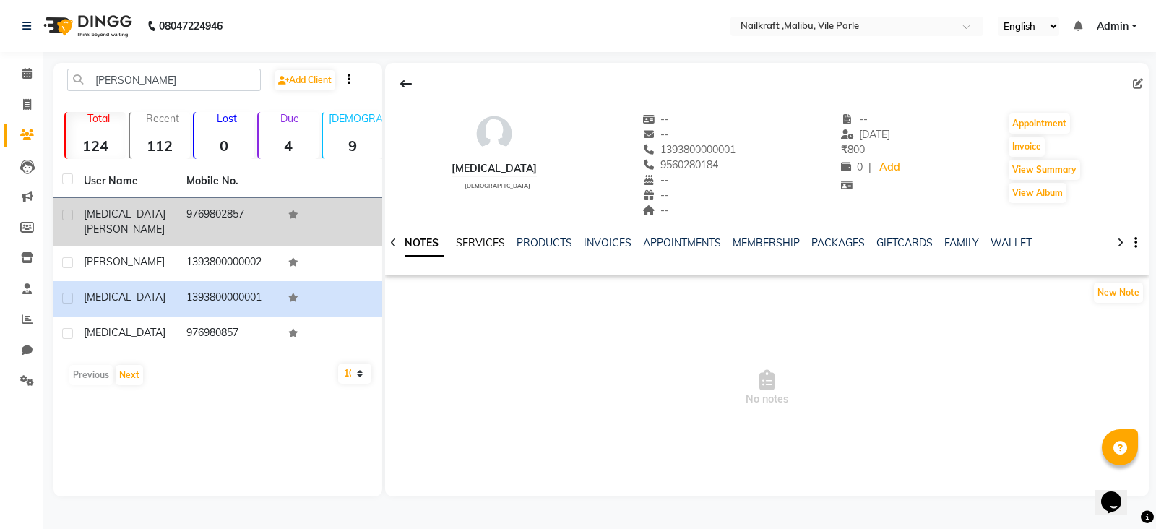
click at [483, 238] on link "SERVICES" at bounding box center [480, 242] width 49 height 13
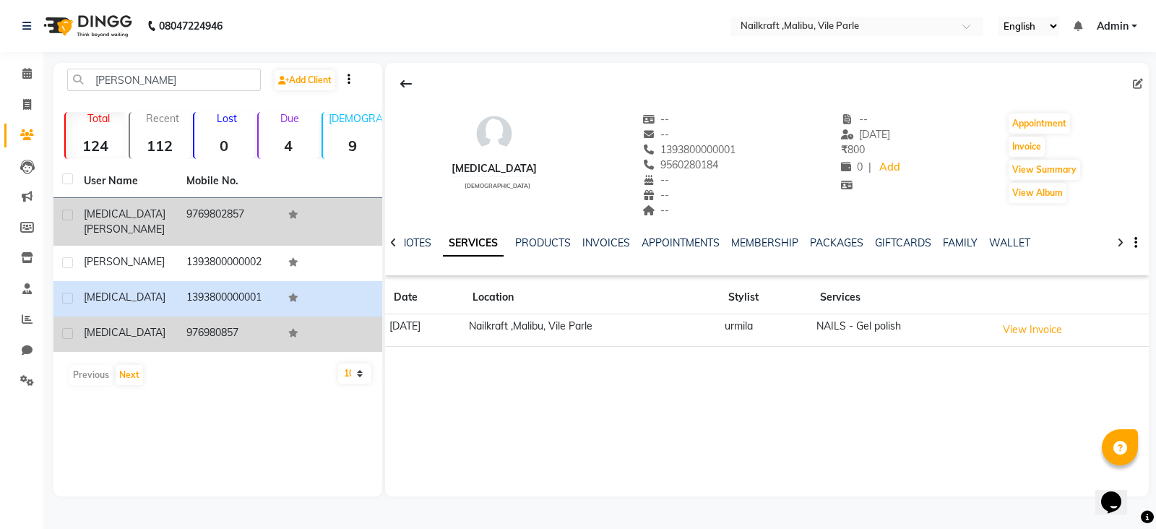
click at [214, 316] on td "976980857" at bounding box center [229, 333] width 103 height 35
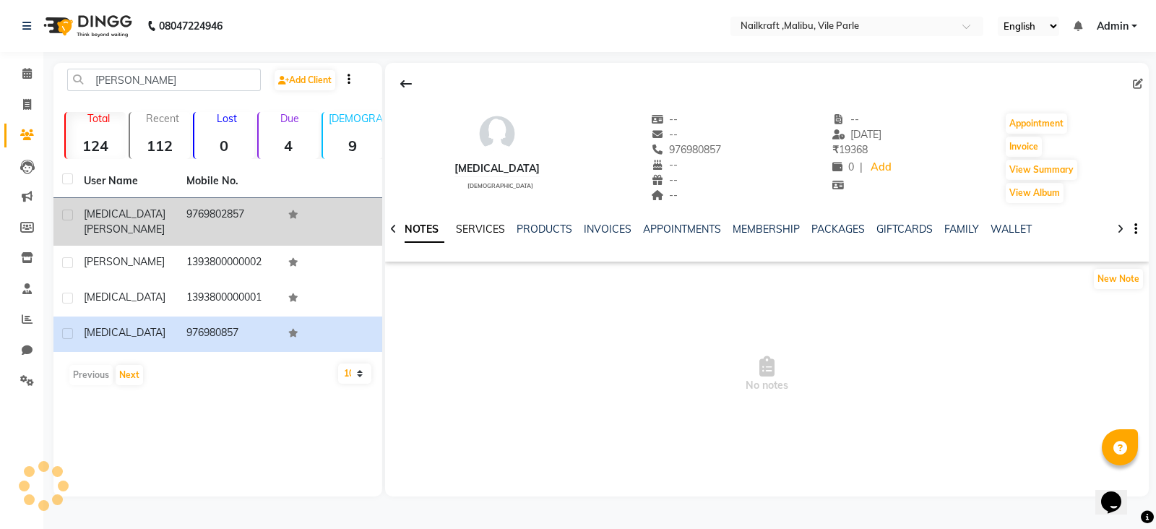
click at [478, 228] on link "SERVICES" at bounding box center [480, 229] width 49 height 13
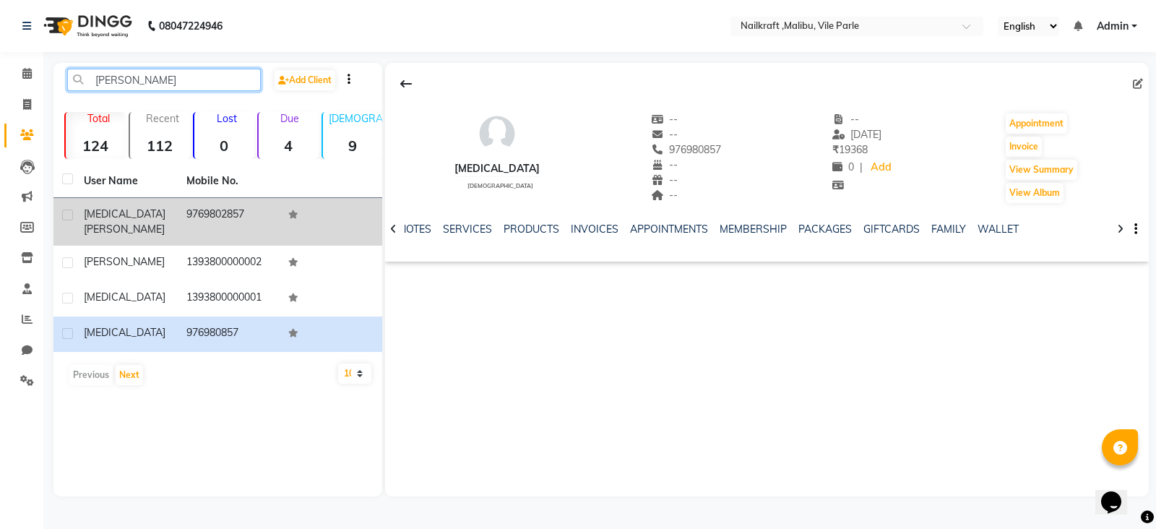
click at [165, 74] on input "niki" at bounding box center [164, 80] width 194 height 22
type input "n"
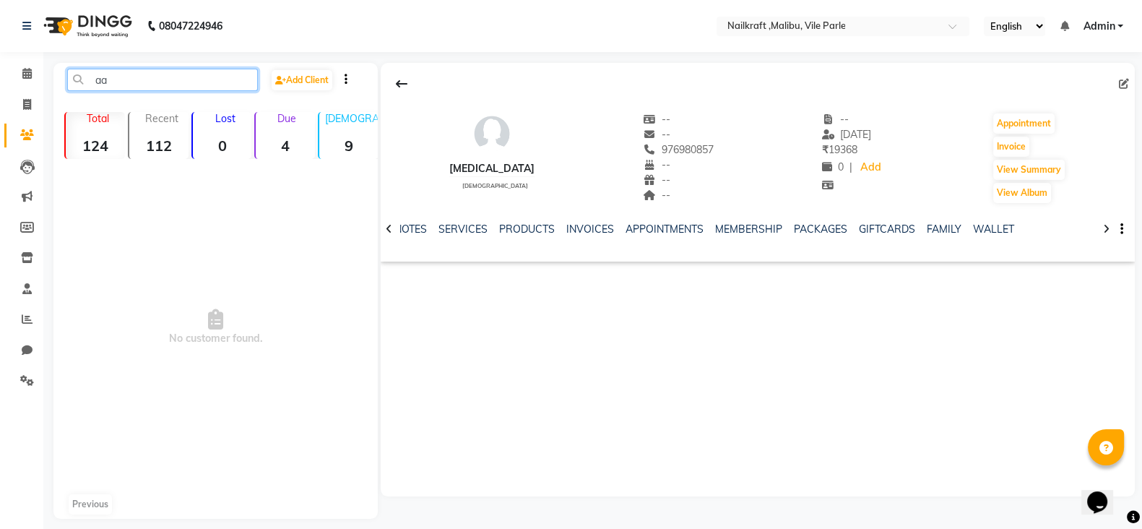
type input "a"
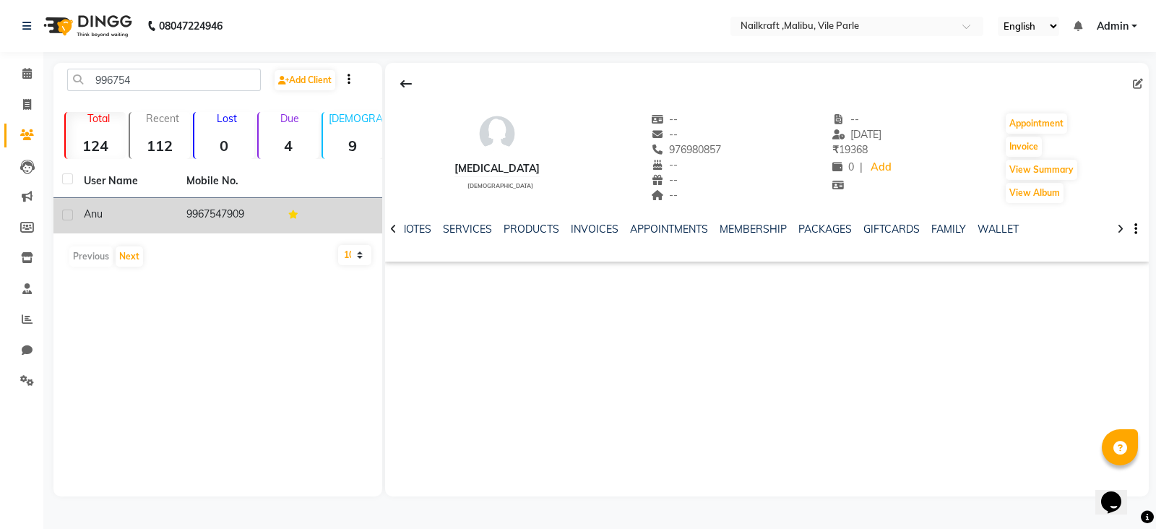
click at [245, 202] on td "9967547909" at bounding box center [229, 215] width 103 height 35
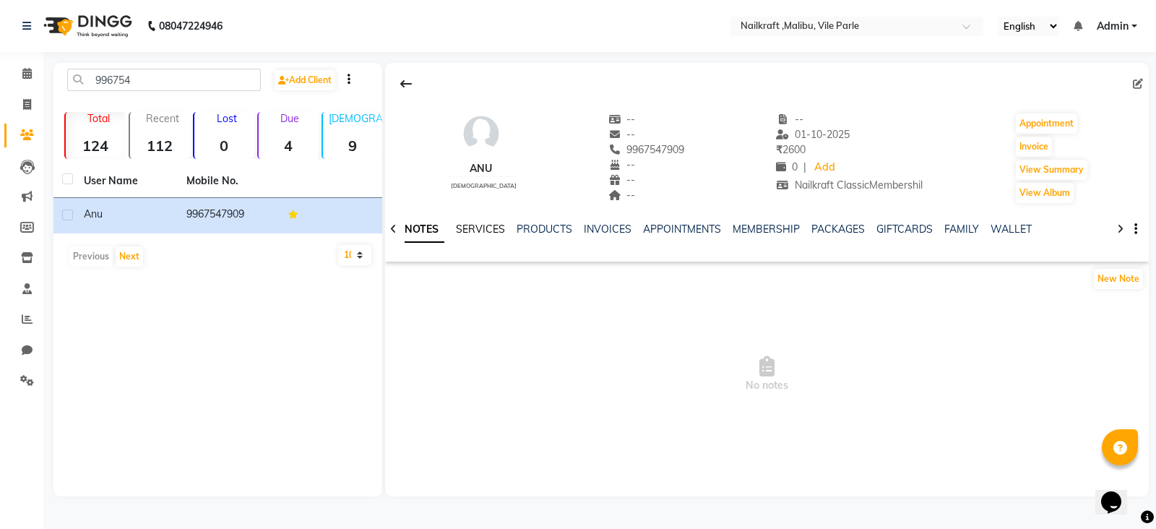
click at [481, 229] on link "SERVICES" at bounding box center [480, 229] width 49 height 13
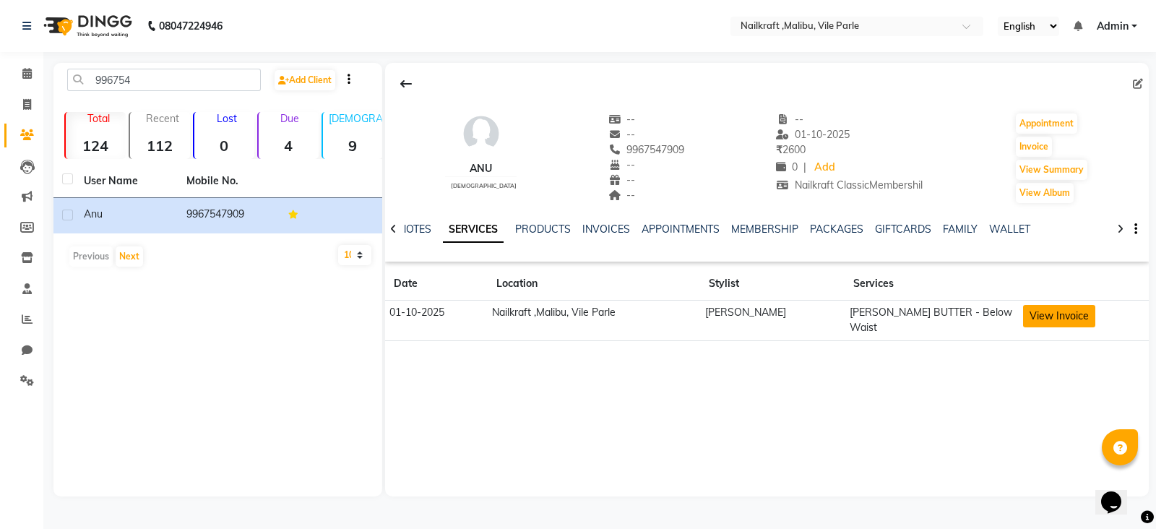
click at [1023, 307] on button "View Invoice" at bounding box center [1059, 316] width 72 height 22
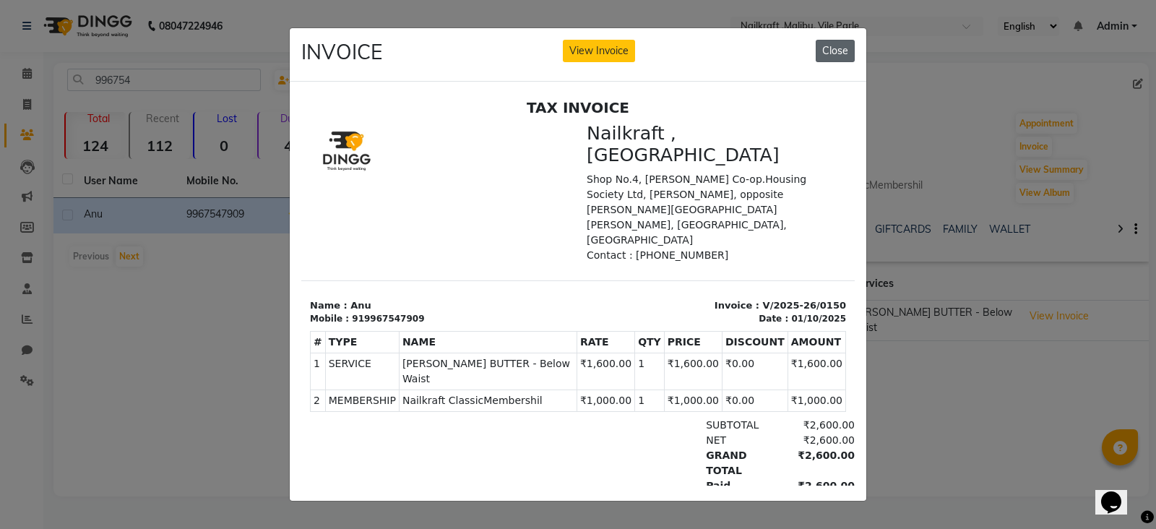
click at [845, 40] on button "Close" at bounding box center [835, 51] width 39 height 22
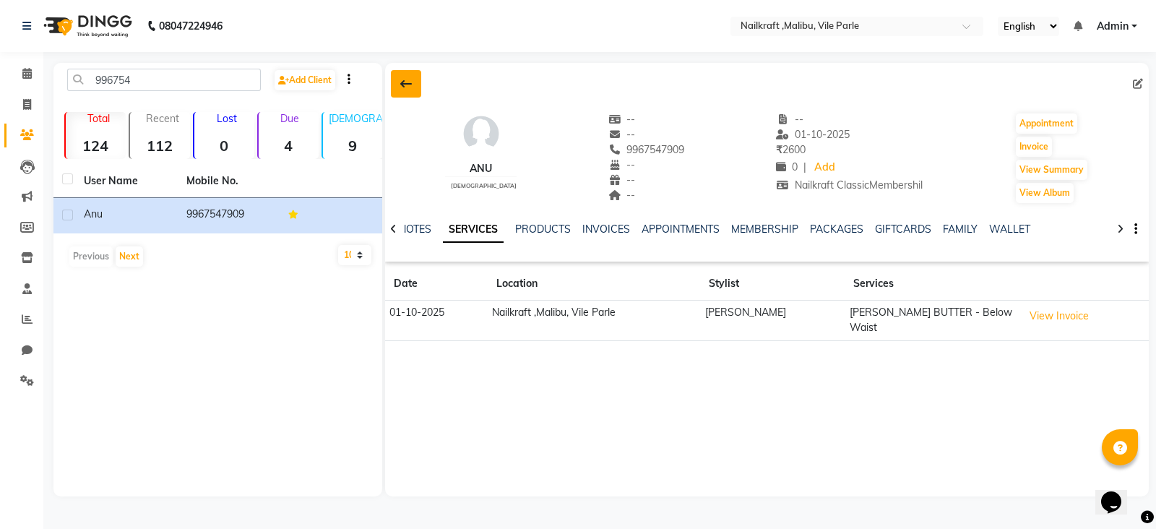
click at [404, 83] on icon at bounding box center [406, 84] width 12 height 12
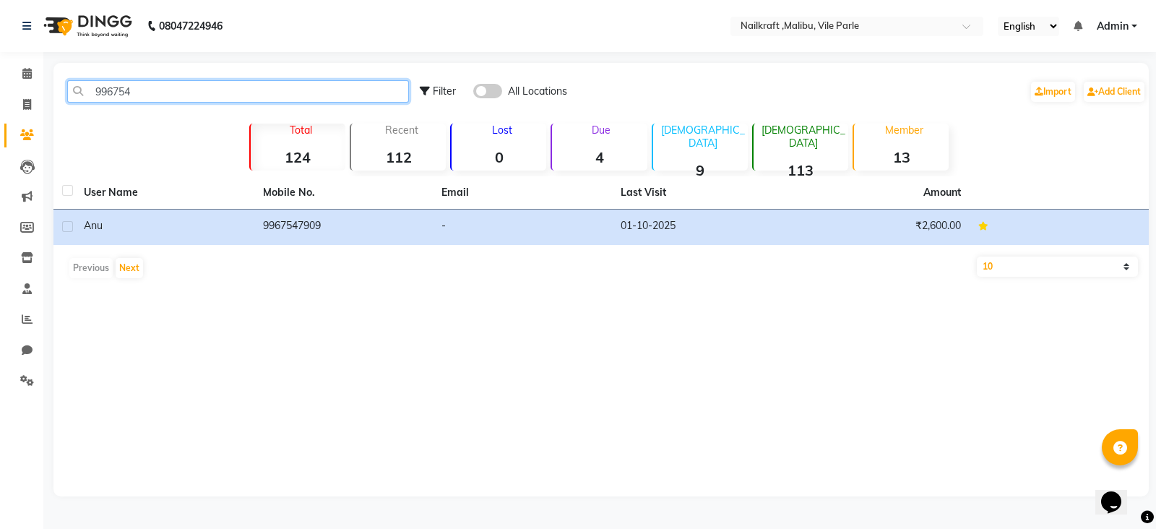
click at [264, 89] on input "996754" at bounding box center [238, 91] width 342 height 22
type input "9"
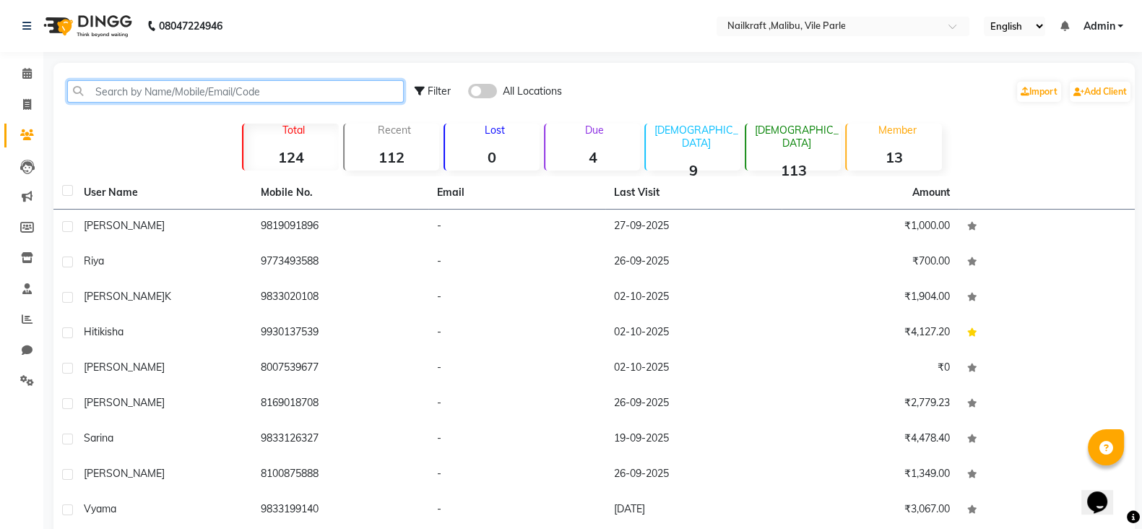
click at [283, 88] on input "text" at bounding box center [235, 91] width 337 height 22
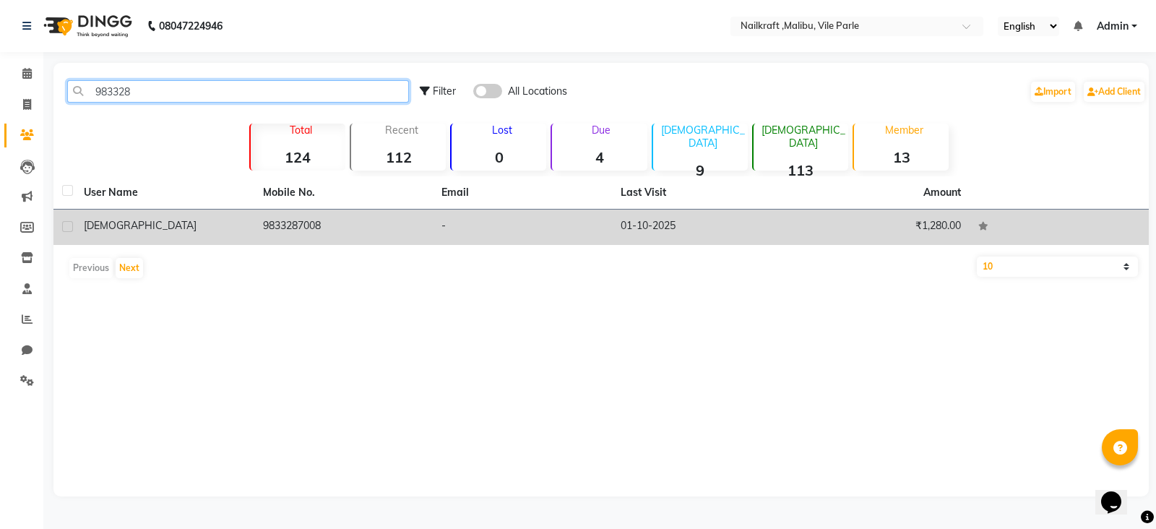
type input "983328"
click at [325, 223] on td "9833287008" at bounding box center [343, 227] width 179 height 35
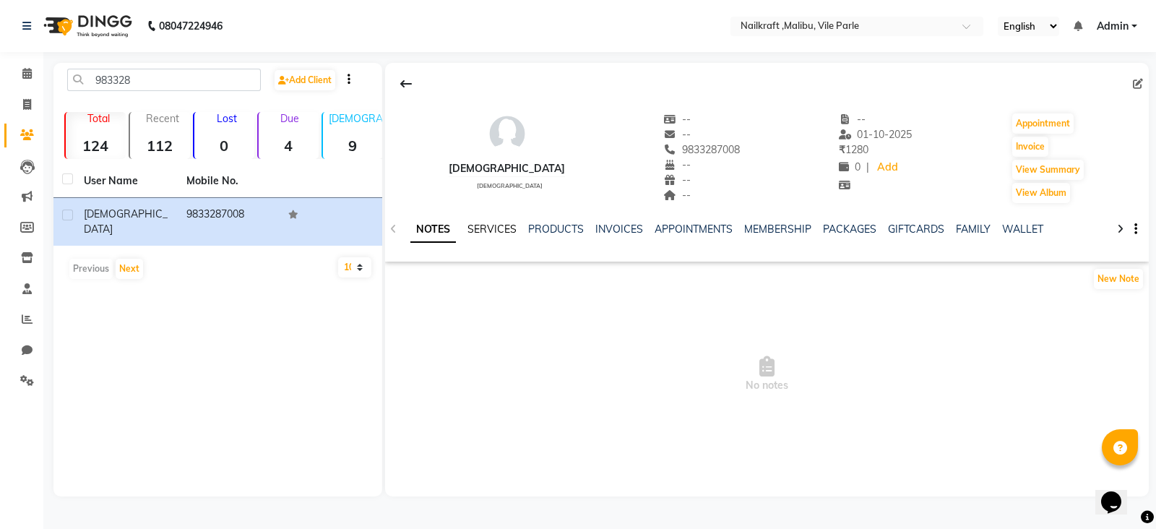
click at [475, 233] on link "SERVICES" at bounding box center [491, 229] width 49 height 13
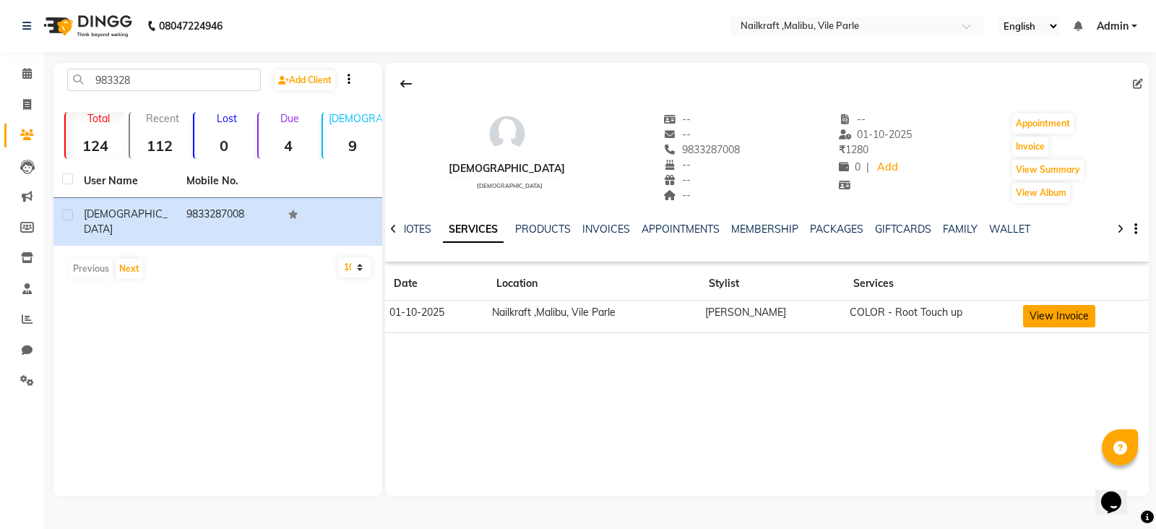
click at [1041, 314] on button "View Invoice" at bounding box center [1059, 316] width 72 height 22
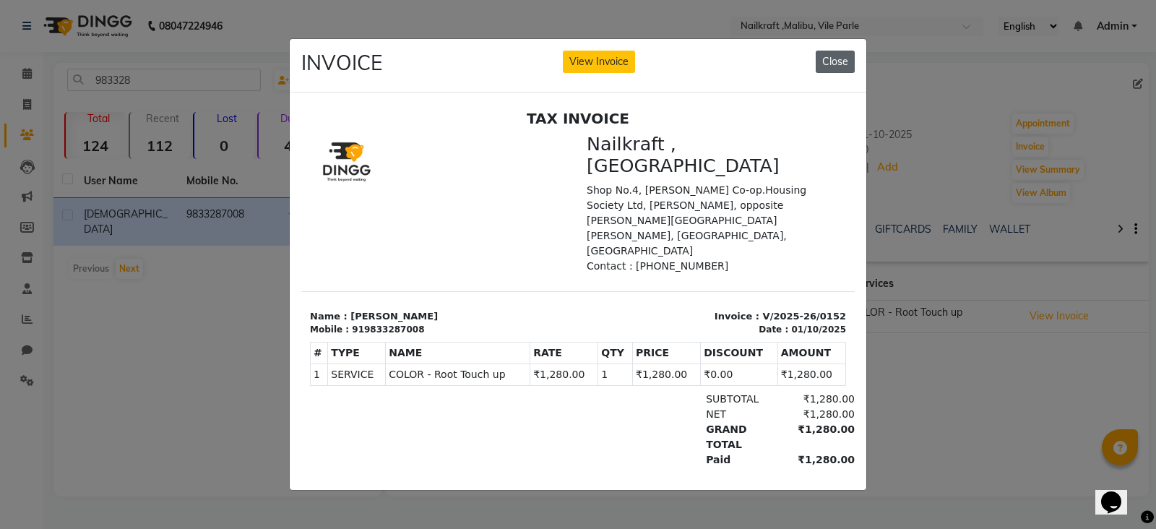
click at [843, 51] on button "Close" at bounding box center [835, 62] width 39 height 22
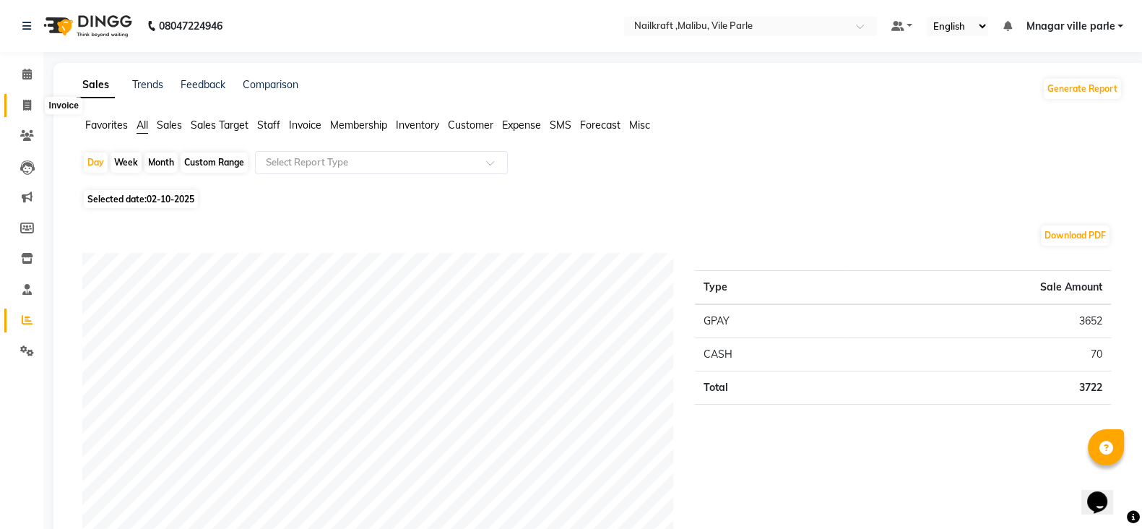
drag, startPoint x: 0, startPoint y: 0, endPoint x: 19, endPoint y: 105, distance: 107.1
click at [19, 105] on span at bounding box center [26, 106] width 25 height 17
select select "service"
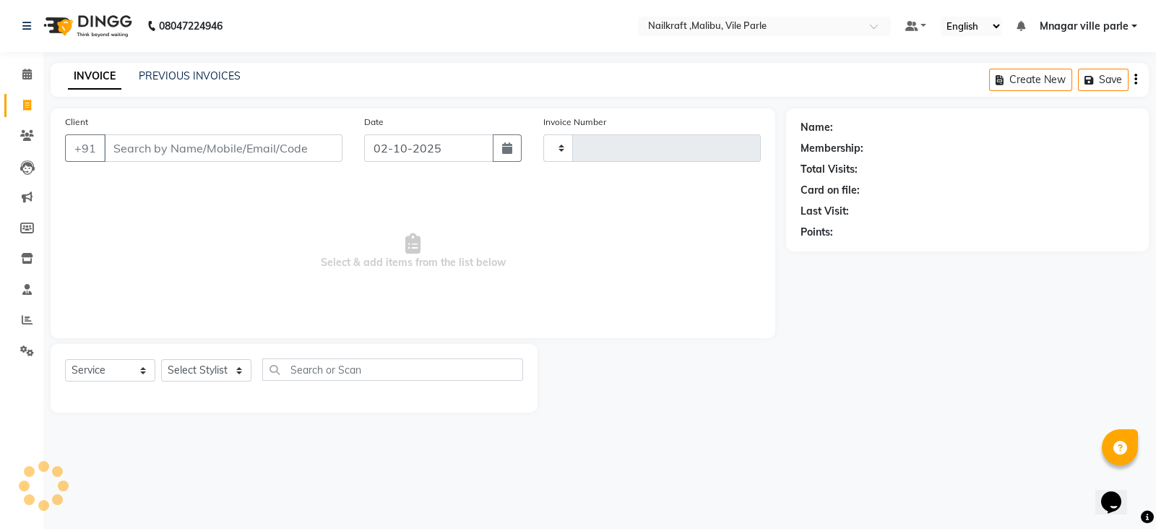
type input "0162"
select select "8988"
click at [177, 73] on link "PREVIOUS INVOICES" at bounding box center [190, 75] width 102 height 13
